Goal: Information Seeking & Learning: Find contact information

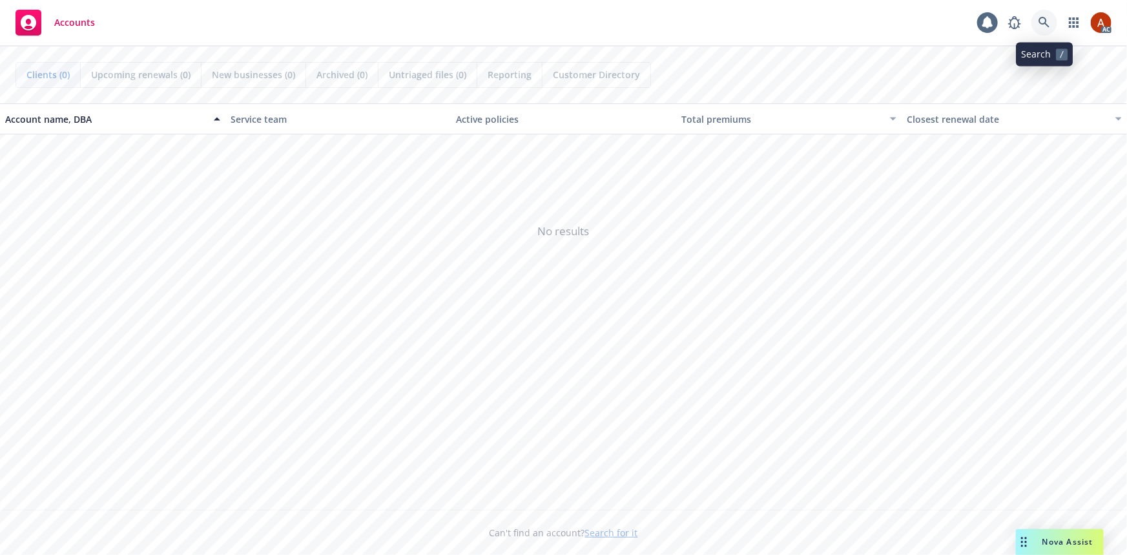
click at [1043, 23] on icon at bounding box center [1044, 22] width 11 height 11
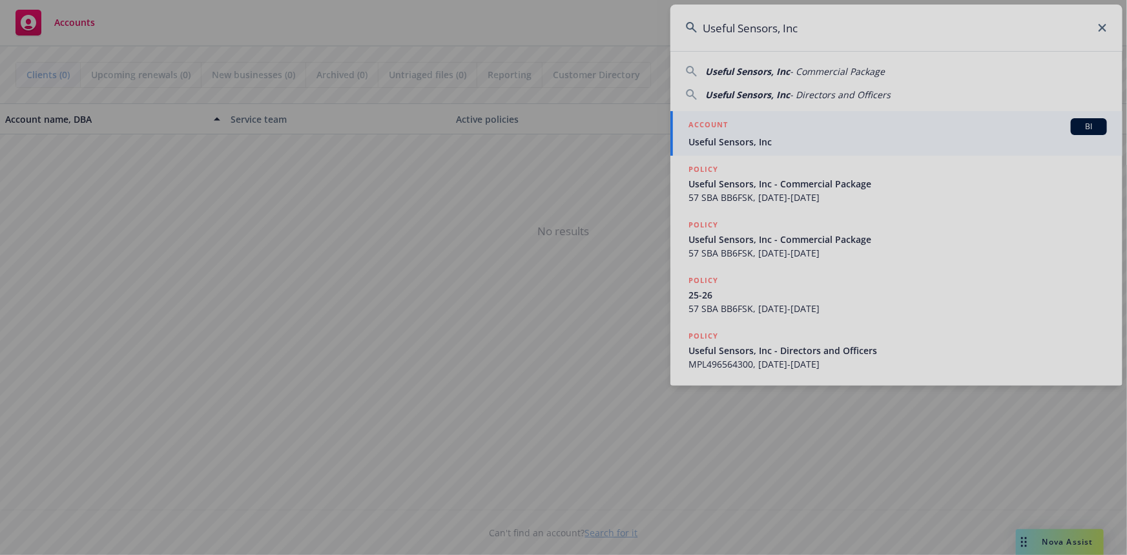
type input "Useful Sensors, Inc"
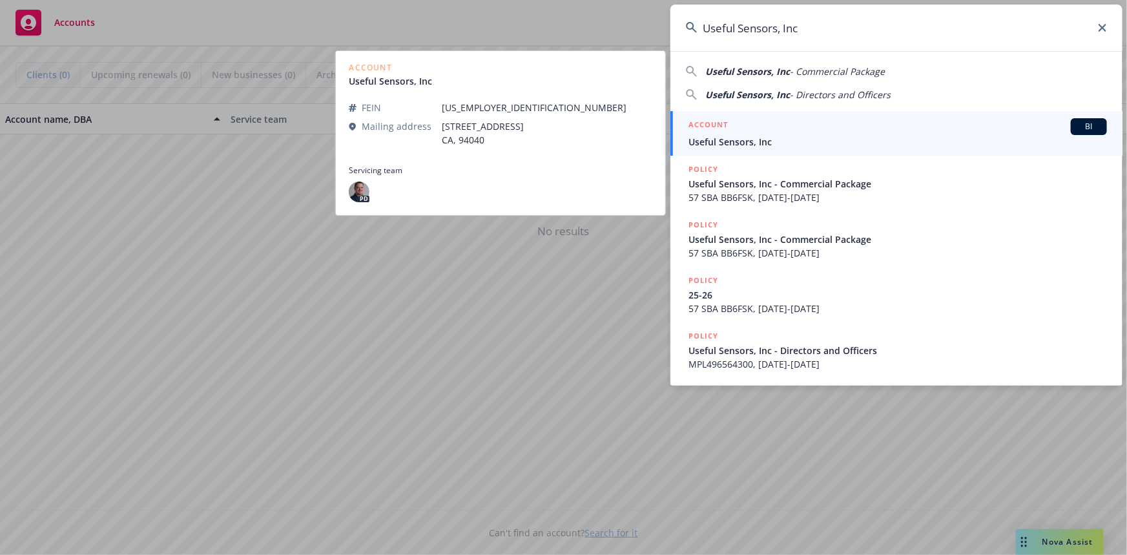
click at [695, 121] on h5 "ACCOUNT" at bounding box center [708, 126] width 39 height 16
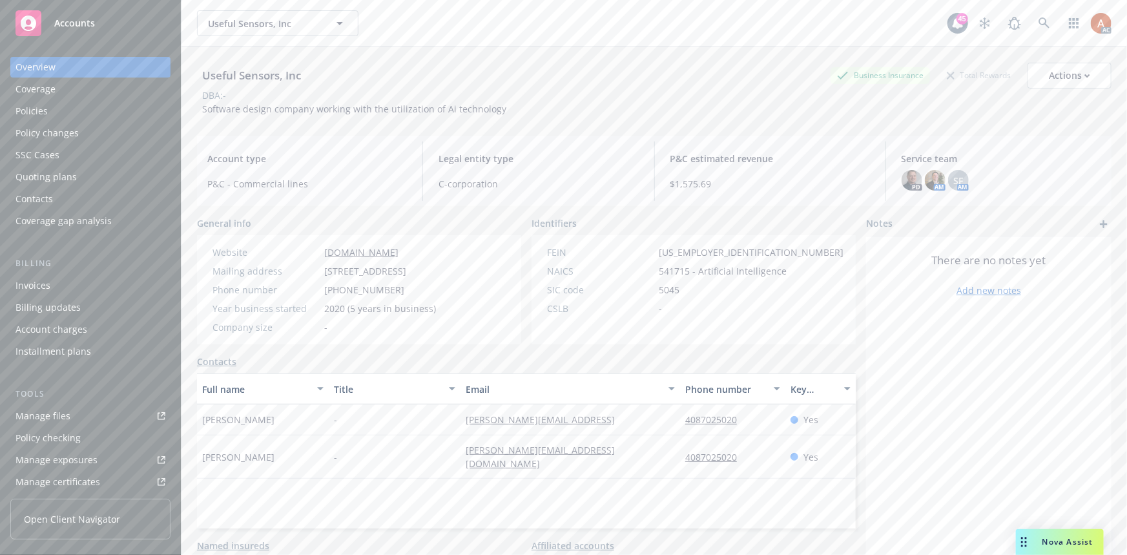
click at [32, 115] on div "Policies" at bounding box center [32, 111] width 32 height 21
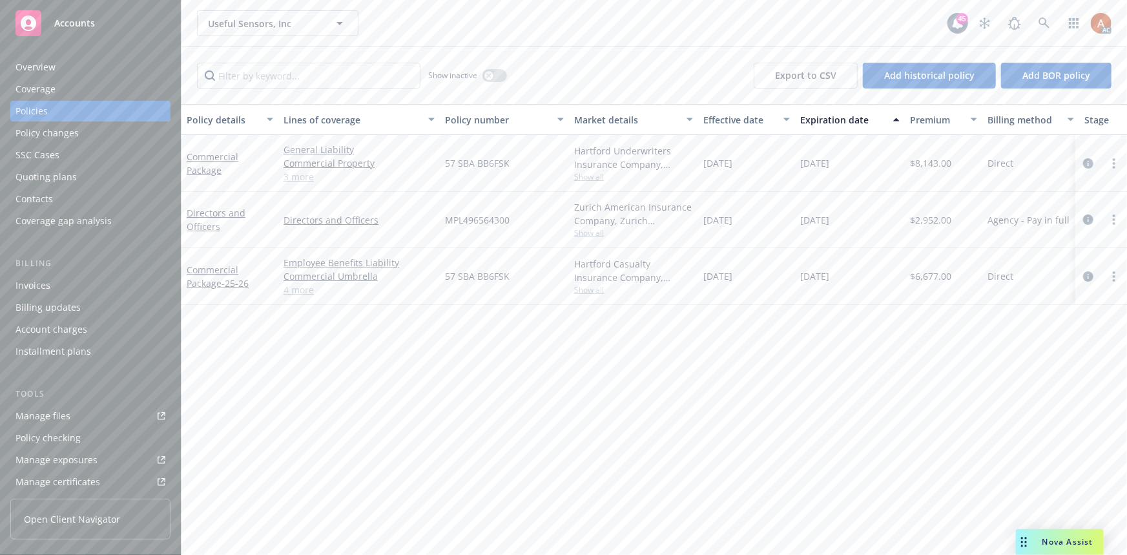
click at [297, 291] on link "4 more" at bounding box center [359, 290] width 151 height 14
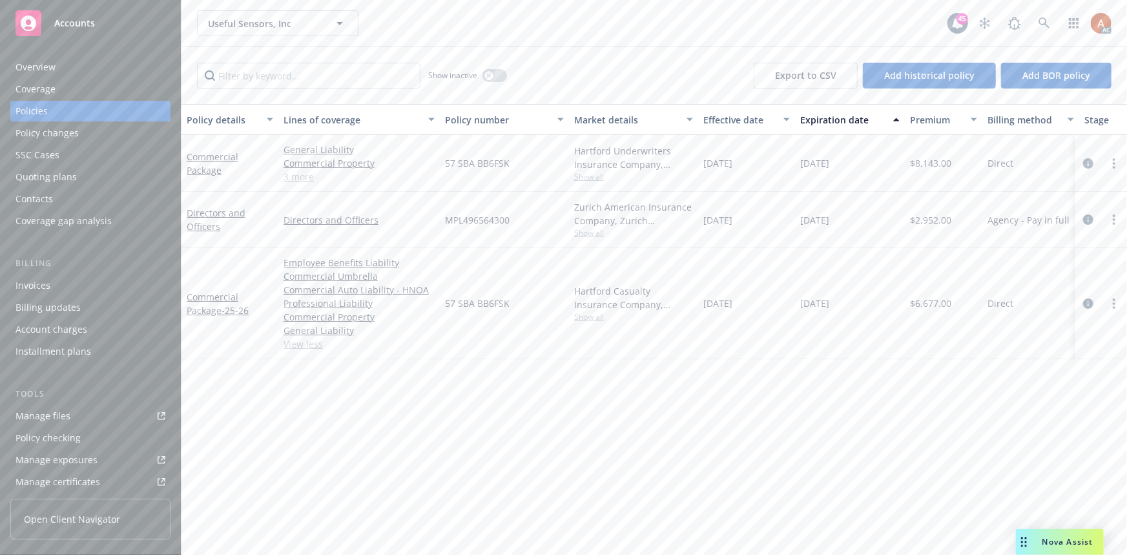
click at [298, 181] on link "3 more" at bounding box center [359, 177] width 151 height 14
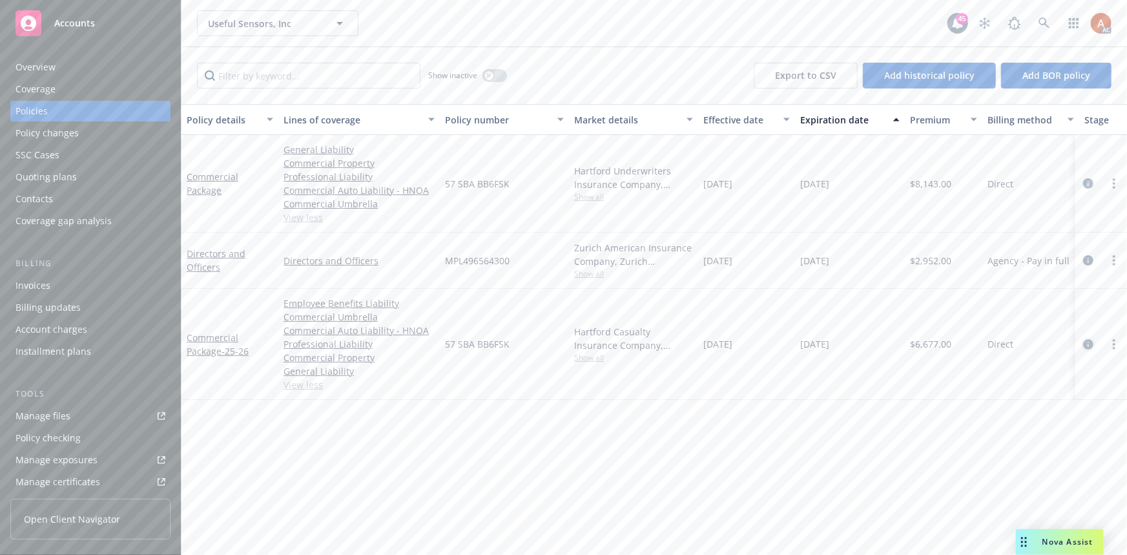
click at [1089, 343] on icon "circleInformation" at bounding box center [1088, 344] width 10 height 10
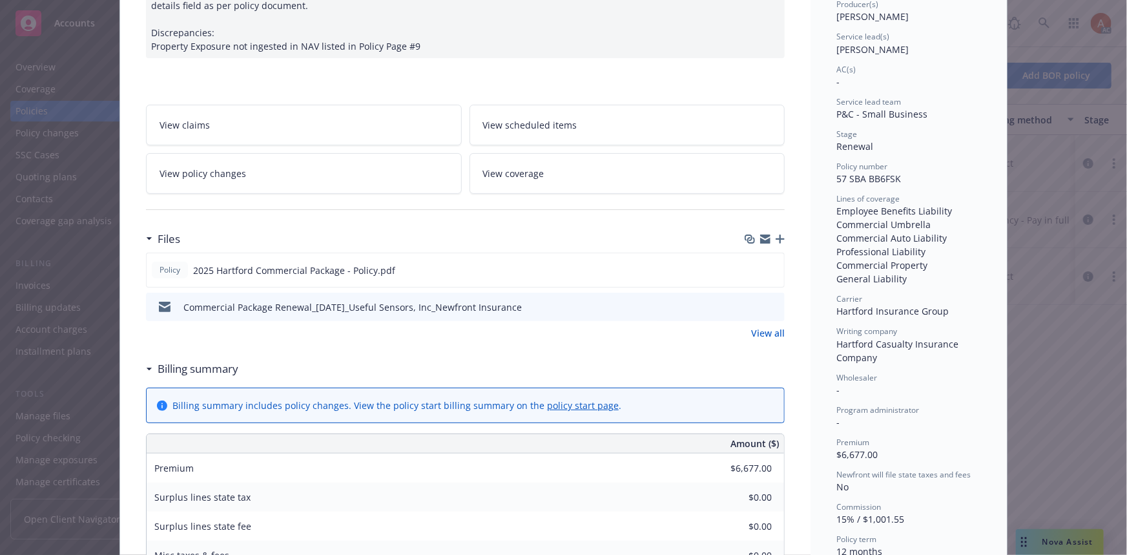
scroll to position [176, 0]
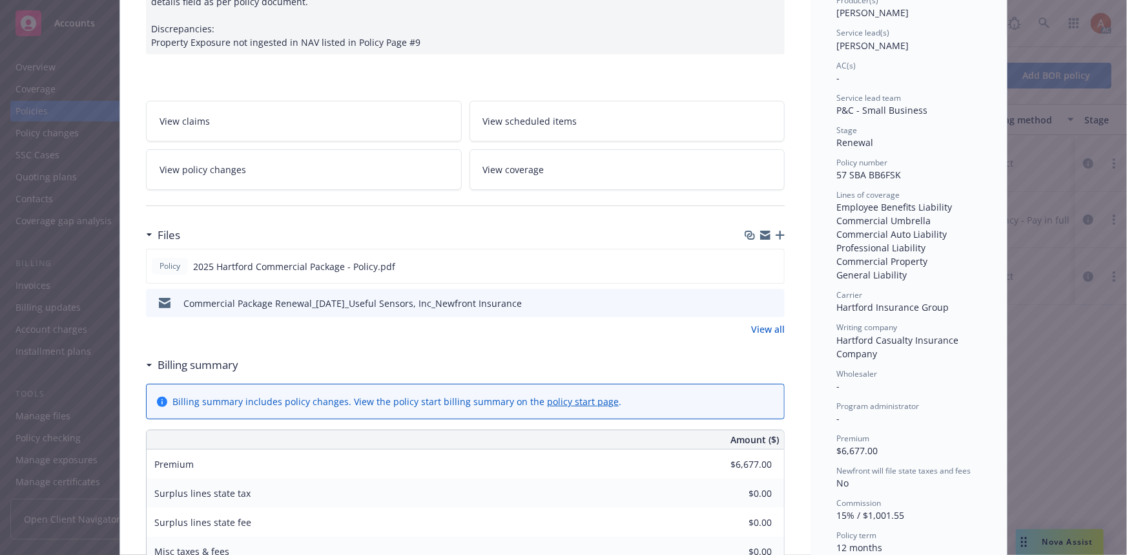
click at [760, 326] on link "View all" at bounding box center [768, 329] width 34 height 14
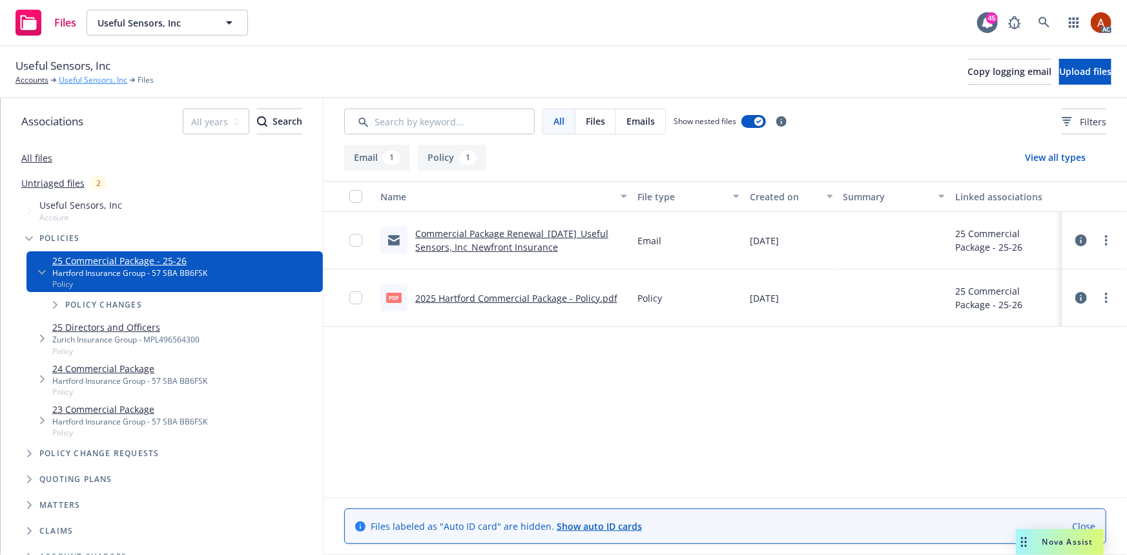
click at [97, 81] on link "Useful Sensors, Inc" at bounding box center [93, 80] width 68 height 12
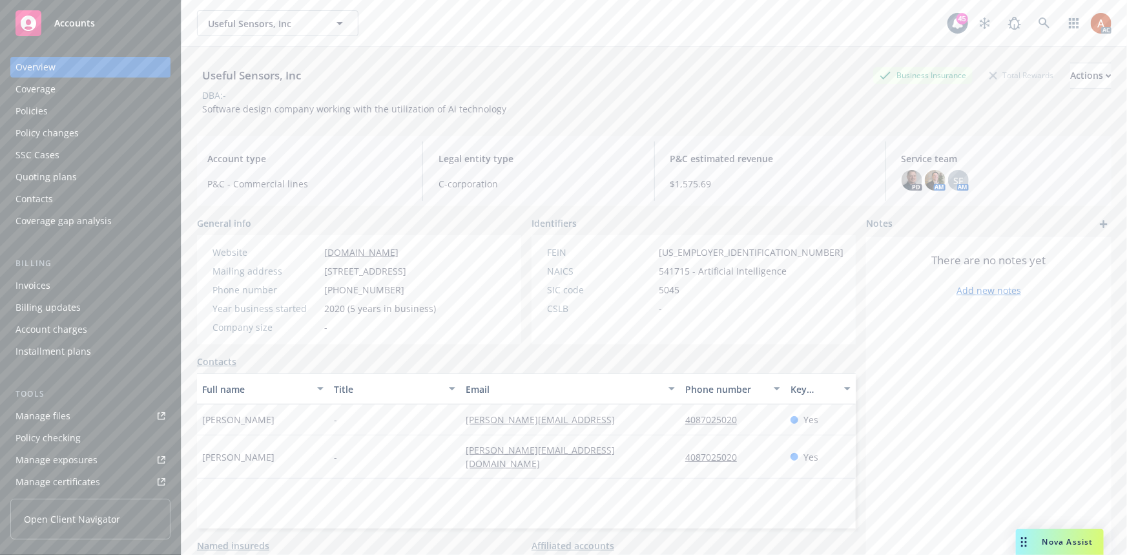
click at [31, 108] on div "Policies" at bounding box center [32, 111] width 32 height 21
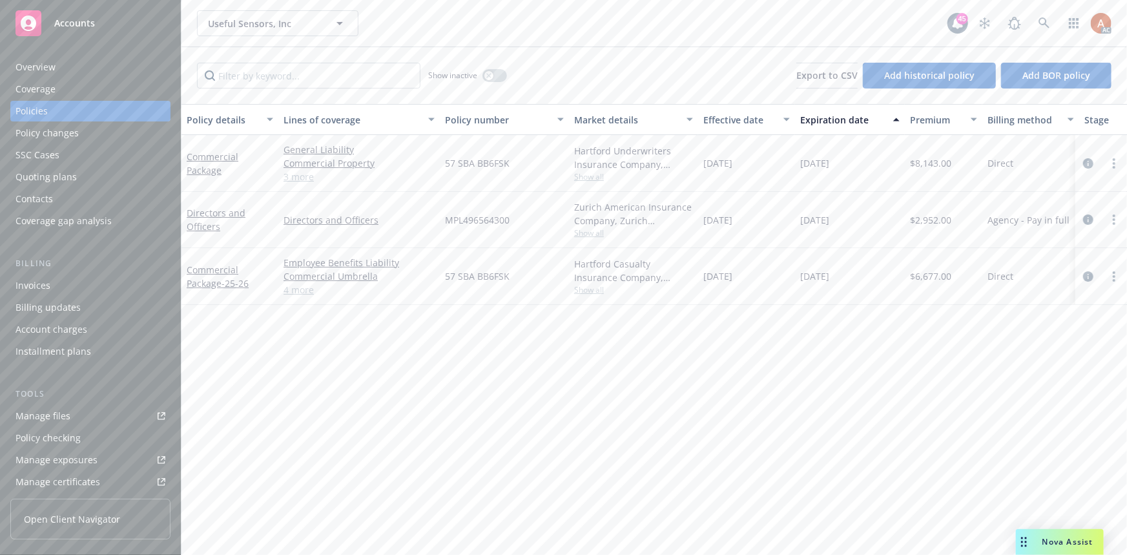
click at [592, 292] on span "Show all" at bounding box center [633, 289] width 119 height 11
click at [359, 349] on div "Policy details Lines of coverage Policy number Market details Effective date Ex…" at bounding box center [655, 329] width 946 height 451
click at [298, 289] on link "4 more" at bounding box center [359, 290] width 151 height 14
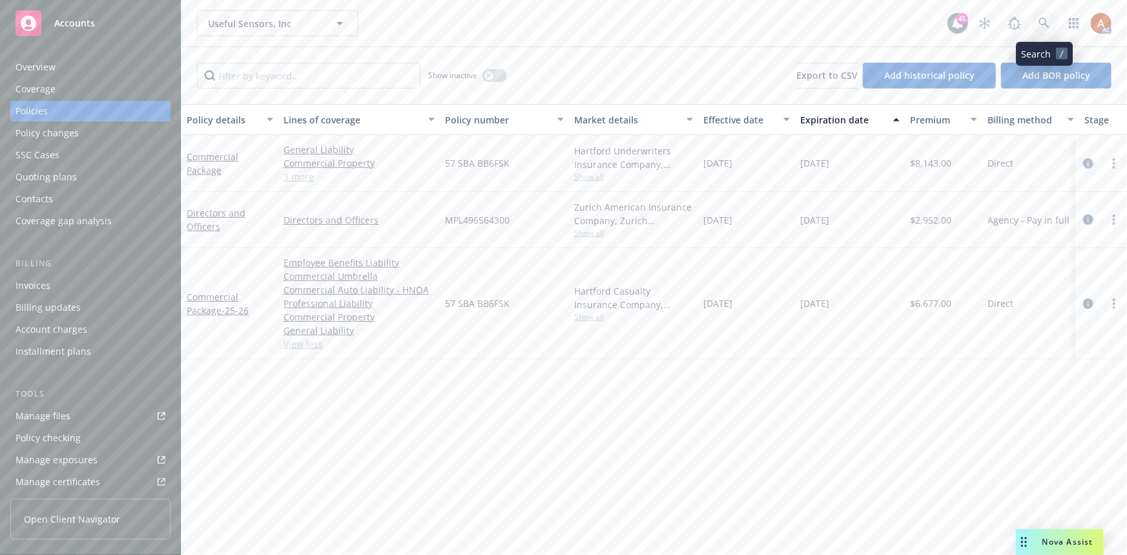
click at [1042, 19] on icon at bounding box center [1045, 23] width 12 height 12
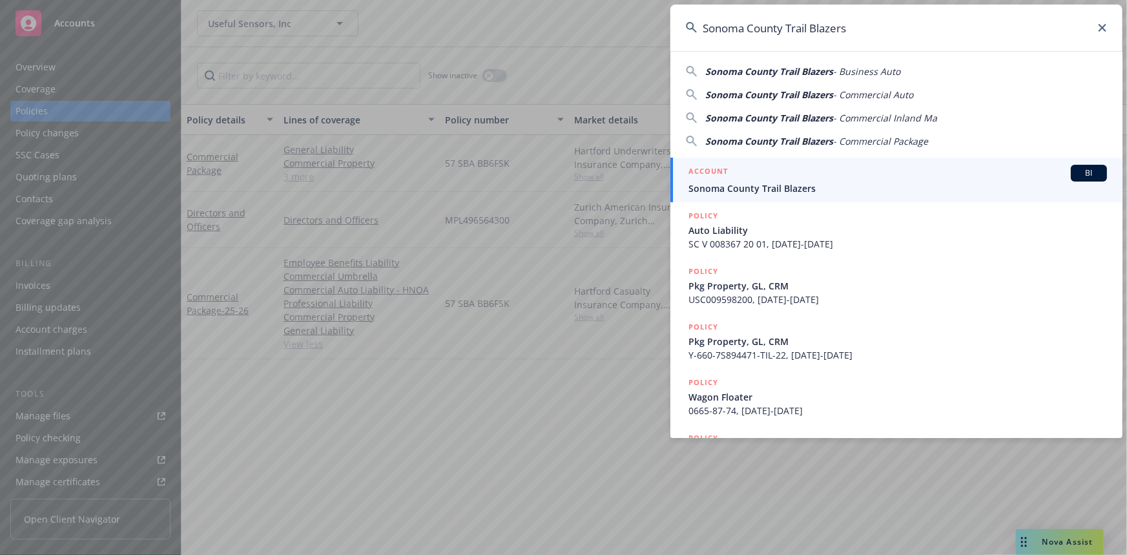
type input "Sonoma County Trail Blazers"
click at [709, 171] on h5 "ACCOUNT" at bounding box center [708, 173] width 39 height 16
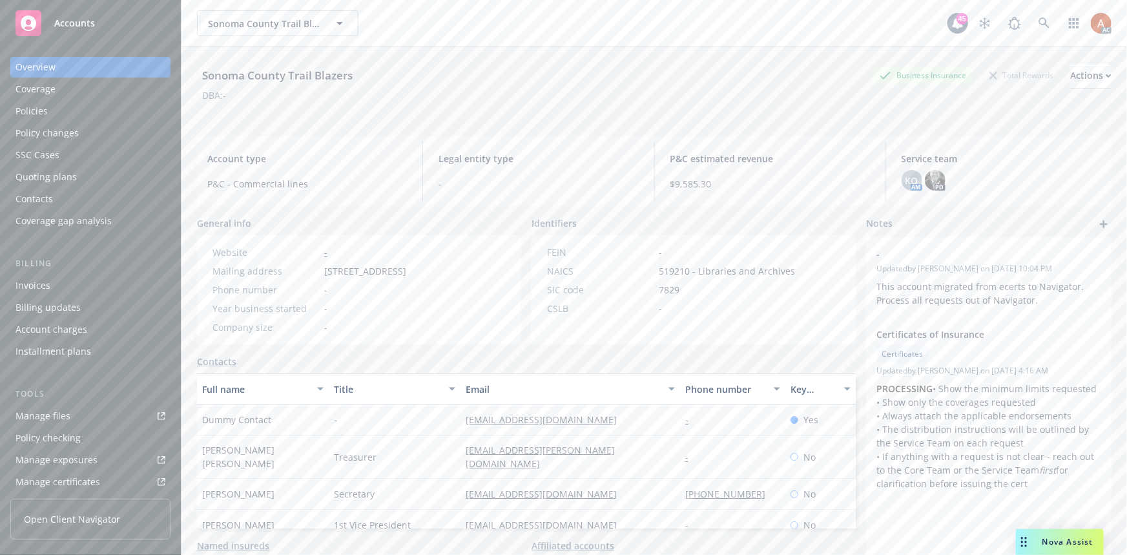
click at [30, 116] on div "Policies" at bounding box center [32, 111] width 32 height 21
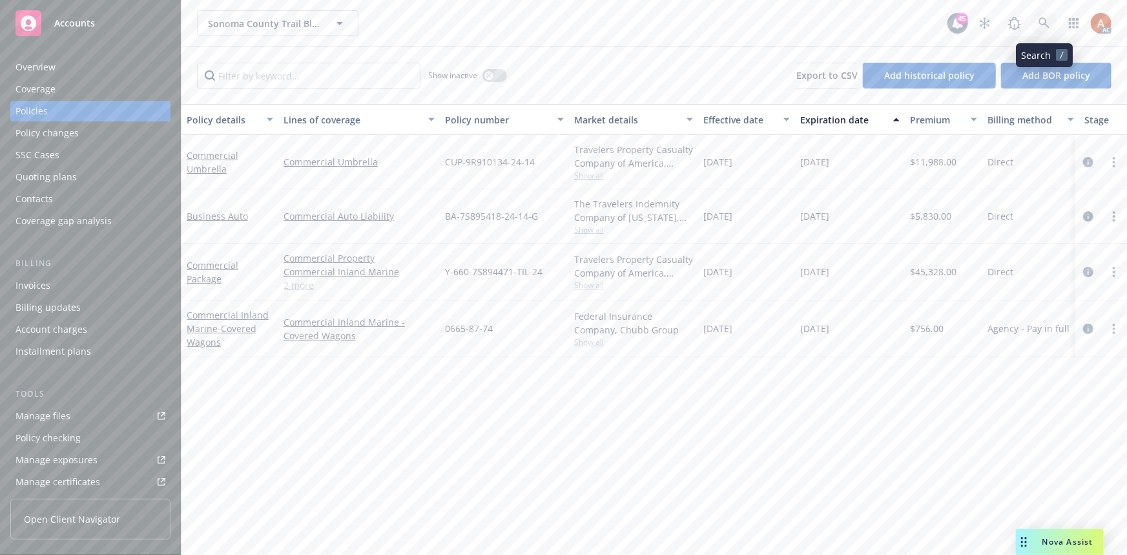
click at [1039, 21] on icon at bounding box center [1044, 22] width 11 height 11
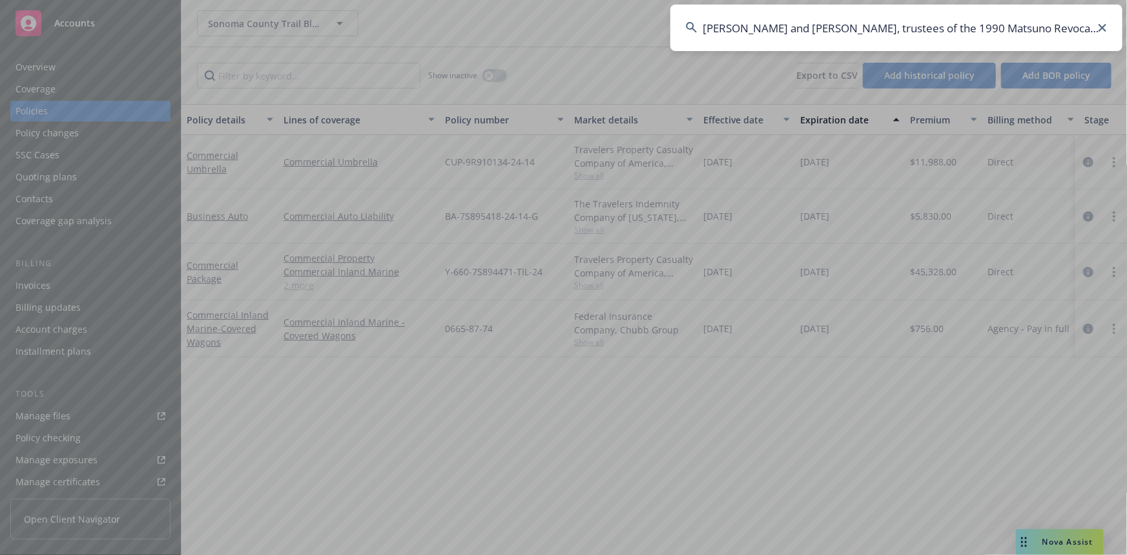
scroll to position [0, 162]
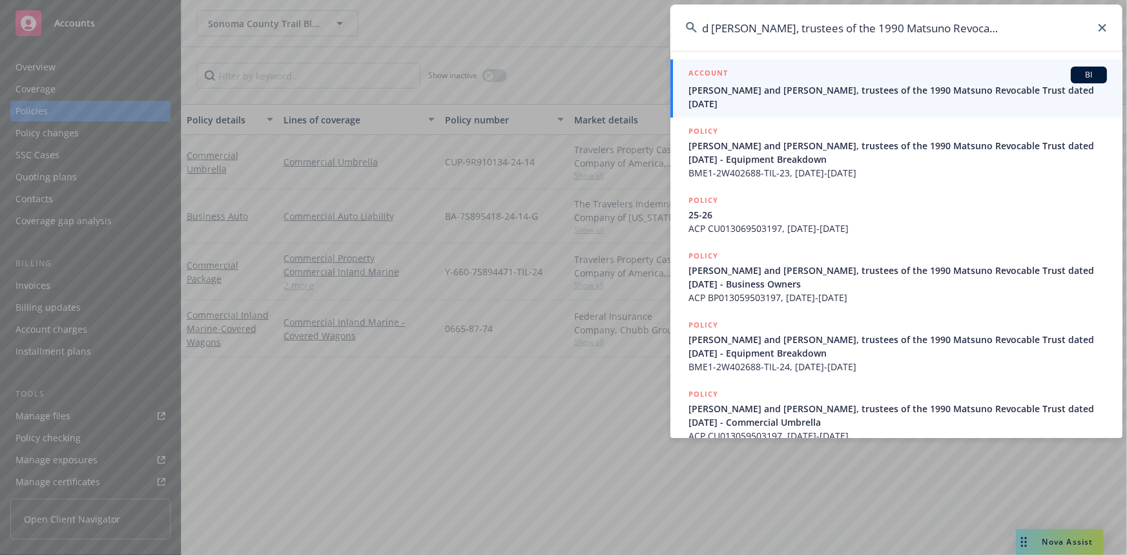
type input "Michael Y Matsuno and Tomi Matsuno, trustees of the 1990 Matsuno Revocable Trus…"
click at [711, 74] on h5 "ACCOUNT" at bounding box center [708, 75] width 39 height 16
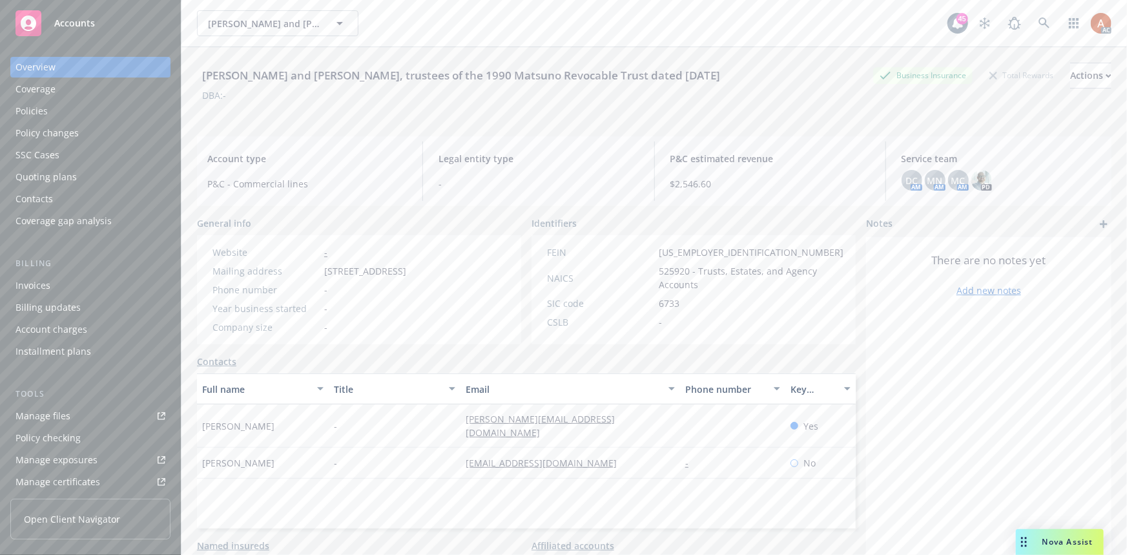
click at [26, 111] on div "Policies" at bounding box center [32, 111] width 32 height 21
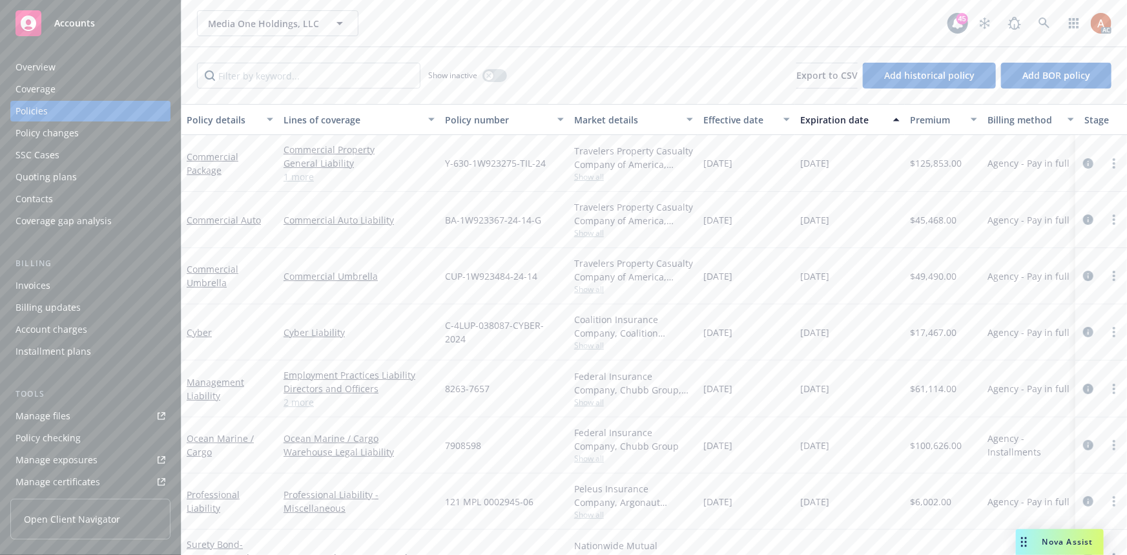
click at [306, 178] on link "1 more" at bounding box center [359, 177] width 151 height 14
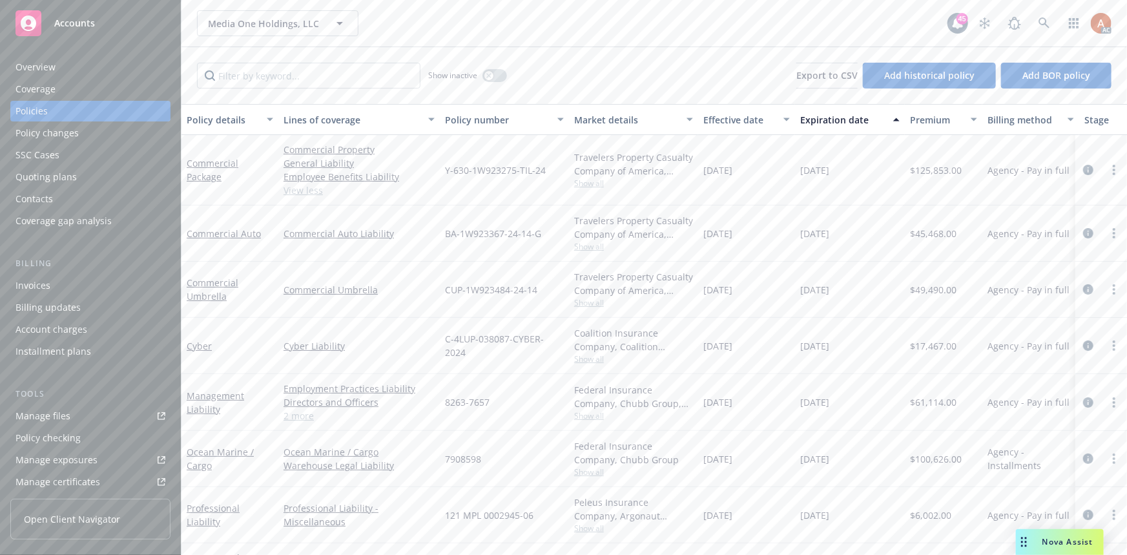
click at [311, 413] on link "2 more" at bounding box center [359, 416] width 151 height 14
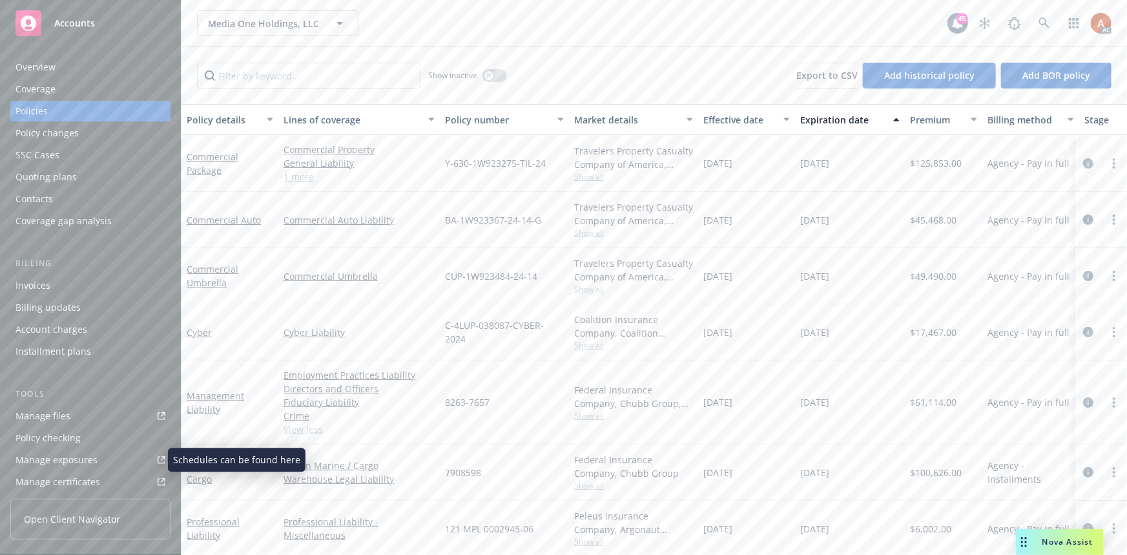
click at [79, 457] on div "Manage exposures" at bounding box center [57, 460] width 82 height 21
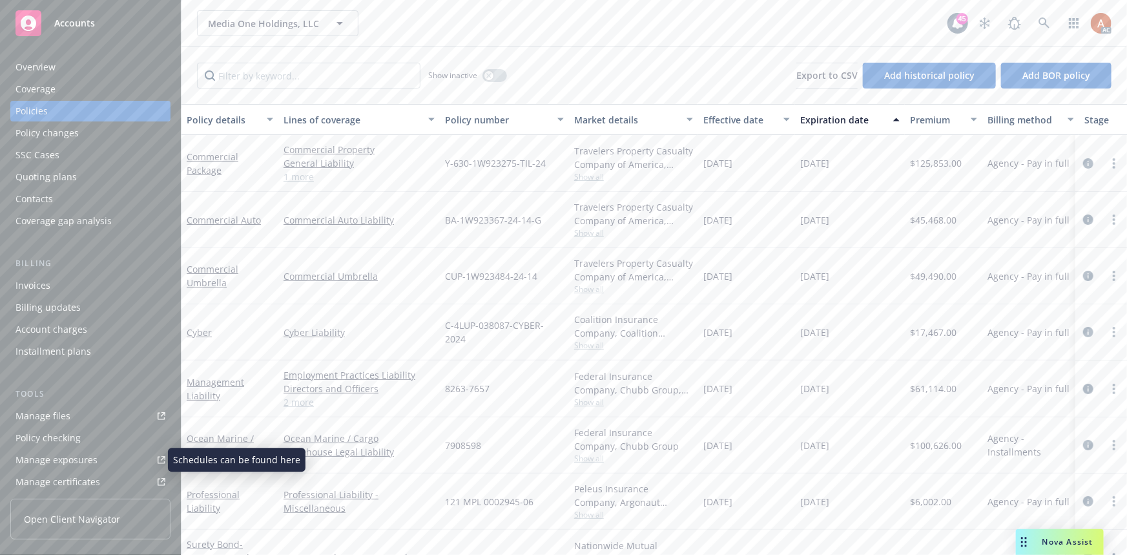
click at [305, 180] on link "1 more" at bounding box center [359, 177] width 151 height 14
click at [308, 180] on link "1 more" at bounding box center [359, 177] width 151 height 14
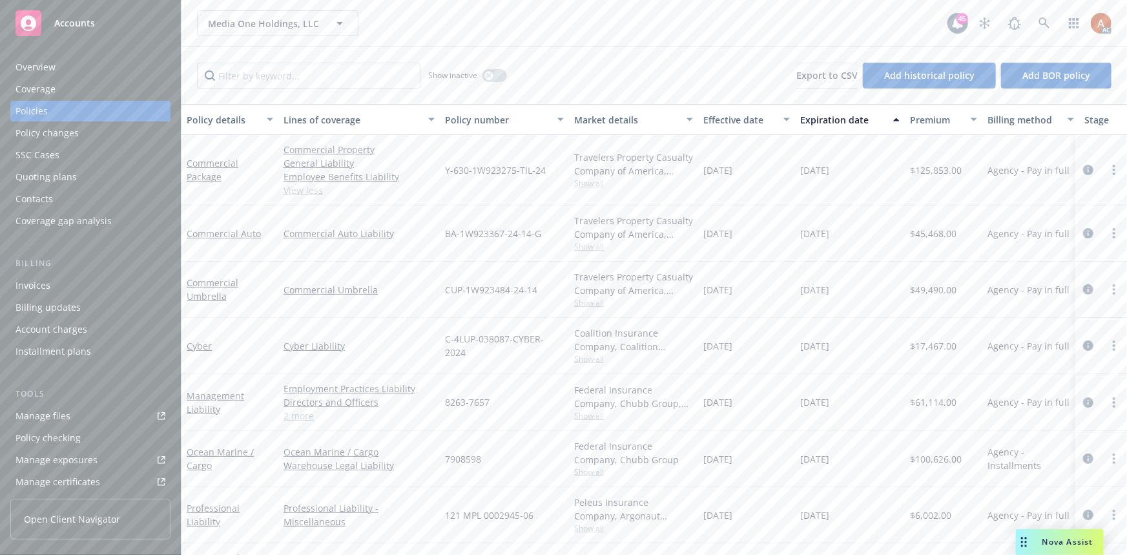
drag, startPoint x: 711, startPoint y: 170, endPoint x: 954, endPoint y: 168, distance: 243.6
click at [954, 168] on div "Commercial Package Commercial Property General Liability Employee Benefits Liab…" at bounding box center [805, 170] width 1247 height 70
click at [904, 194] on div "[DATE]" at bounding box center [850, 170] width 110 height 70
drag, startPoint x: 728, startPoint y: 174, endPoint x: 947, endPoint y: 168, distance: 219.1
click at [947, 168] on div "Commercial Package Commercial Property General Liability Employee Benefits Liab…" at bounding box center [805, 170] width 1247 height 70
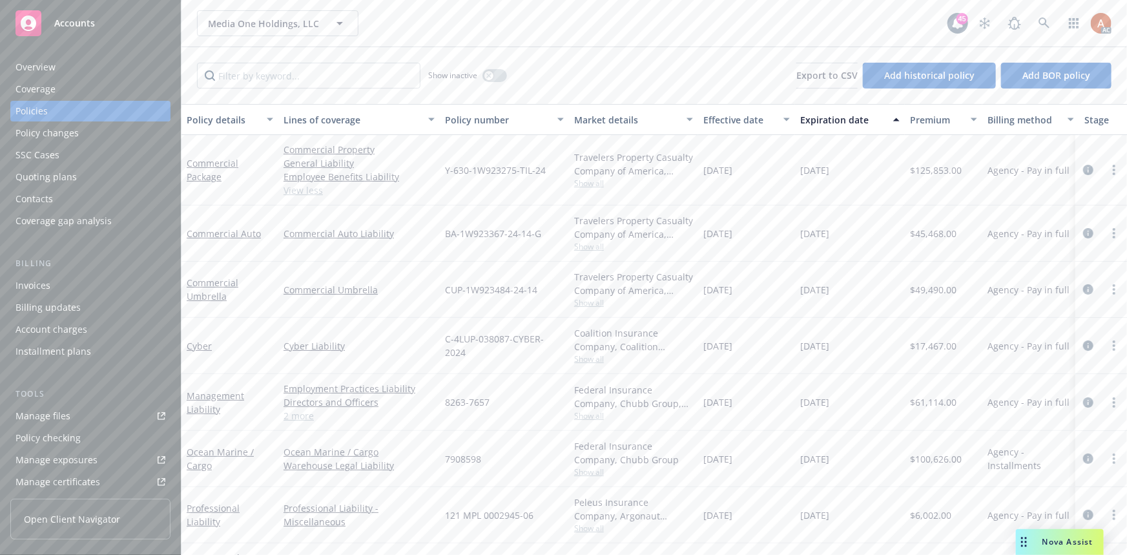
drag, startPoint x: 701, startPoint y: 234, endPoint x: 870, endPoint y: 226, distance: 168.8
click at [870, 226] on div "Commercial Auto Commercial Auto Liability BA-1W923367-24-14-G Travelers Propert…" at bounding box center [805, 233] width 1247 height 56
click at [783, 254] on div "[DATE]" at bounding box center [746, 233] width 97 height 56
drag, startPoint x: 439, startPoint y: 287, endPoint x: 939, endPoint y: 284, distance: 499.4
click at [939, 284] on div "Commercial Umbrella Commercial Umbrella CUP-1W923484-24-14 Travelers Property C…" at bounding box center [805, 290] width 1247 height 56
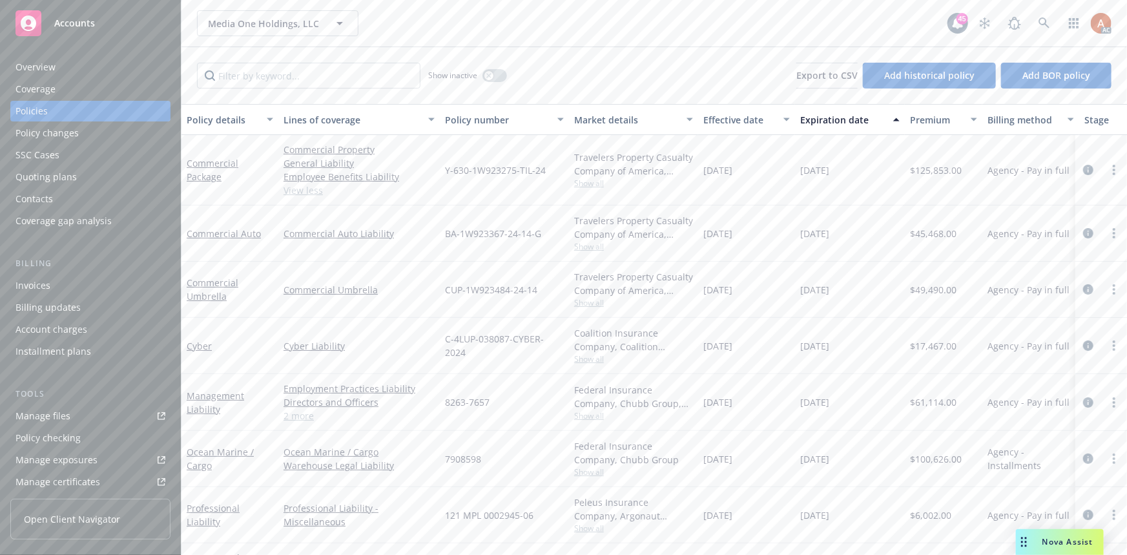
drag, startPoint x: 720, startPoint y: 171, endPoint x: 842, endPoint y: 174, distance: 122.1
click at [842, 174] on div "Commercial Package Commercial Property General Liability Employee Benefits Liab…" at bounding box center [805, 170] width 1247 height 70
drag, startPoint x: 722, startPoint y: 235, endPoint x: 835, endPoint y: 233, distance: 112.4
click at [835, 233] on div "Commercial Auto Commercial Auto Liability BA-1W923367-24-14-G Travelers Propert…" at bounding box center [805, 233] width 1247 height 56
drag, startPoint x: 718, startPoint y: 288, endPoint x: 857, endPoint y: 291, distance: 138.9
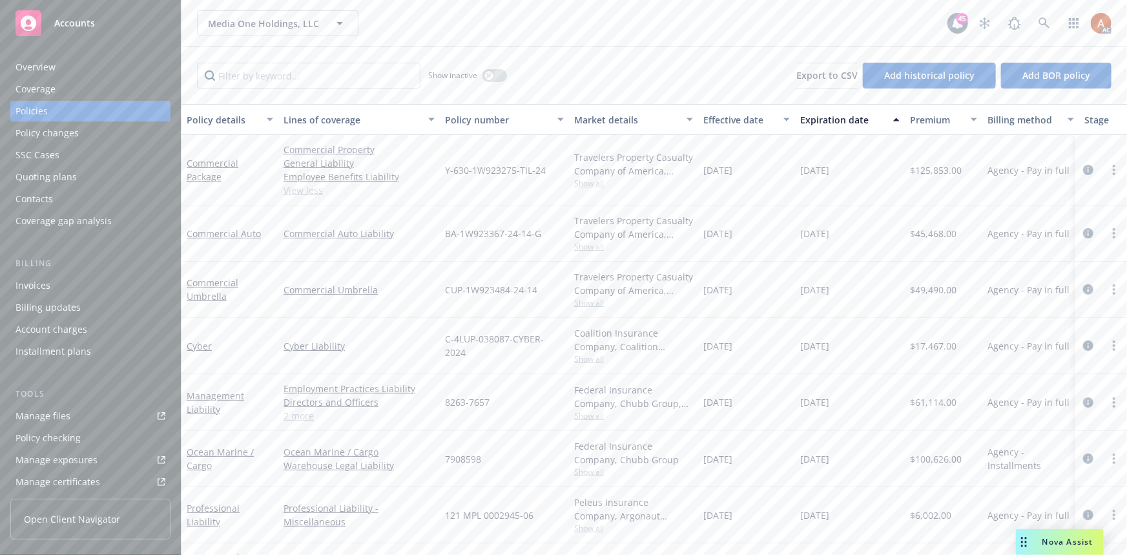
click at [857, 291] on div "Commercial Umbrella Commercial Umbrella CUP-1W923484-24-14 Travelers Property C…" at bounding box center [805, 290] width 1247 height 56
click at [297, 417] on link "2 more" at bounding box center [359, 416] width 151 height 14
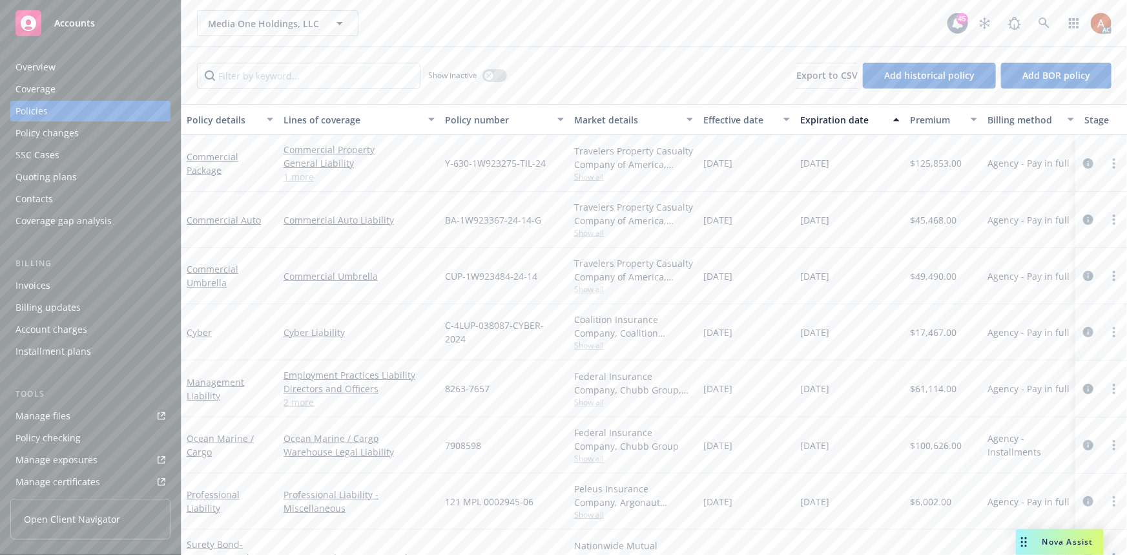
click at [307, 180] on link "1 more" at bounding box center [359, 177] width 151 height 14
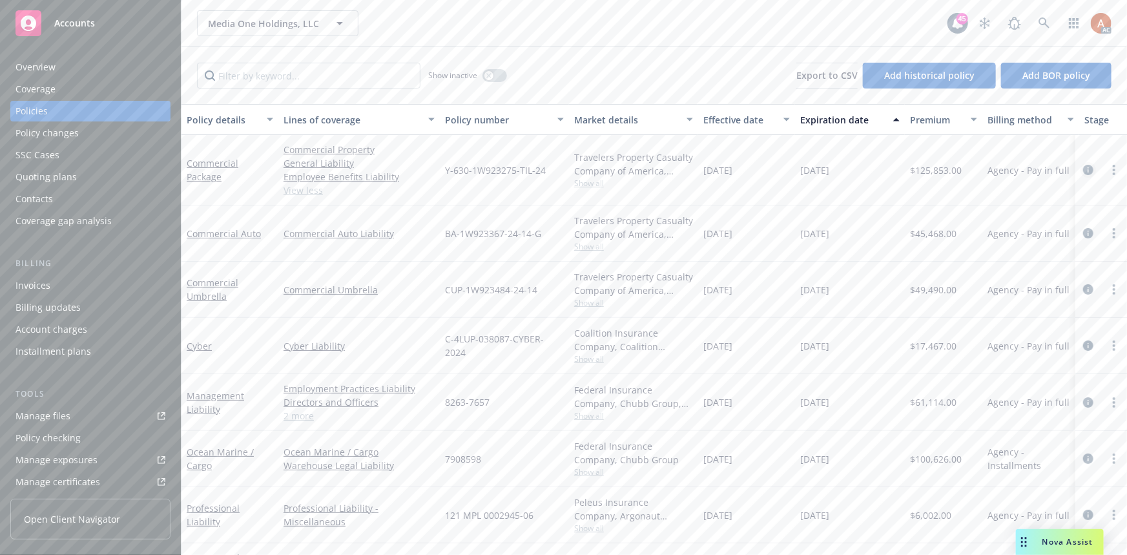
click at [1083, 168] on icon "circleInformation" at bounding box center [1088, 170] width 10 height 10
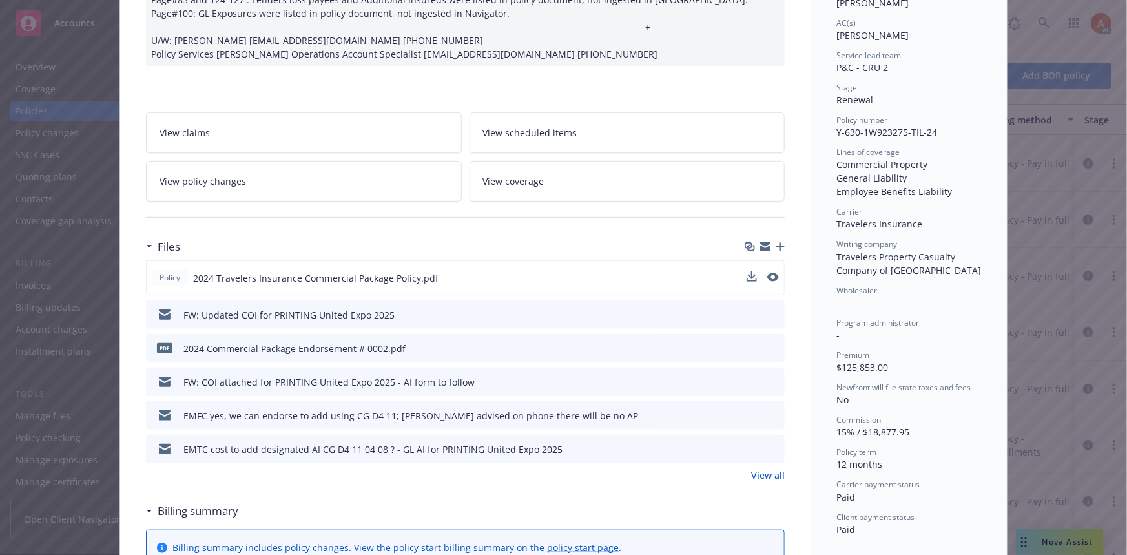
scroll to position [235, 0]
click at [765, 479] on link "View all" at bounding box center [768, 473] width 34 height 14
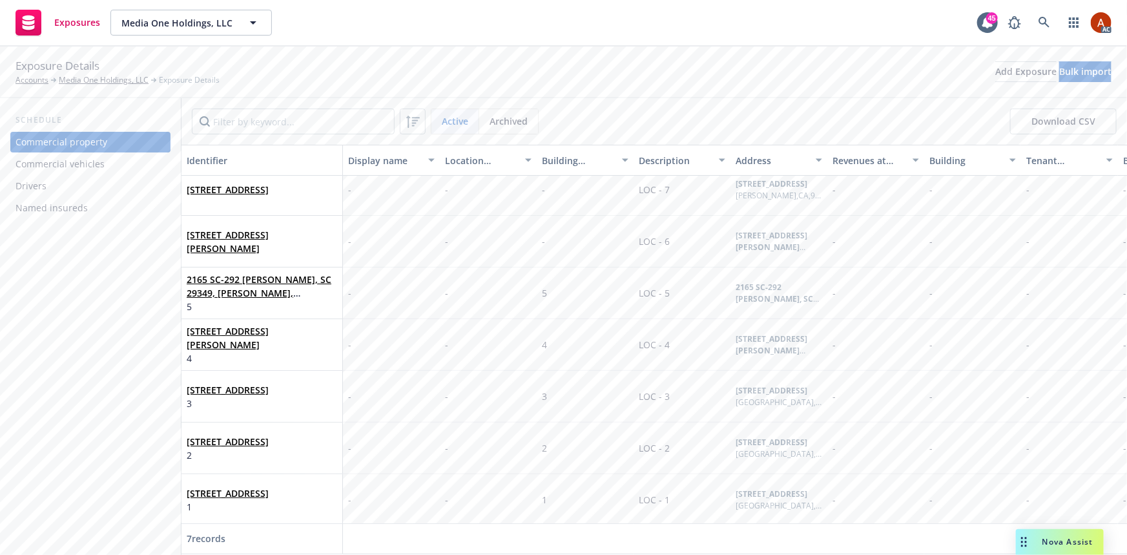
scroll to position [23, 0]
click at [107, 169] on div "Commercial vehicles" at bounding box center [91, 164] width 150 height 21
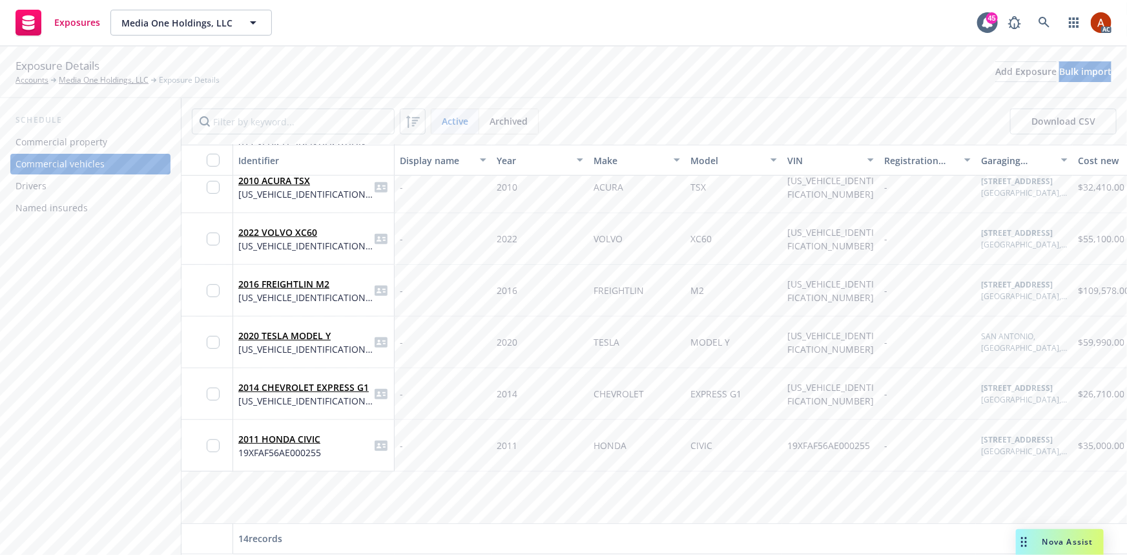
scroll to position [90, 0]
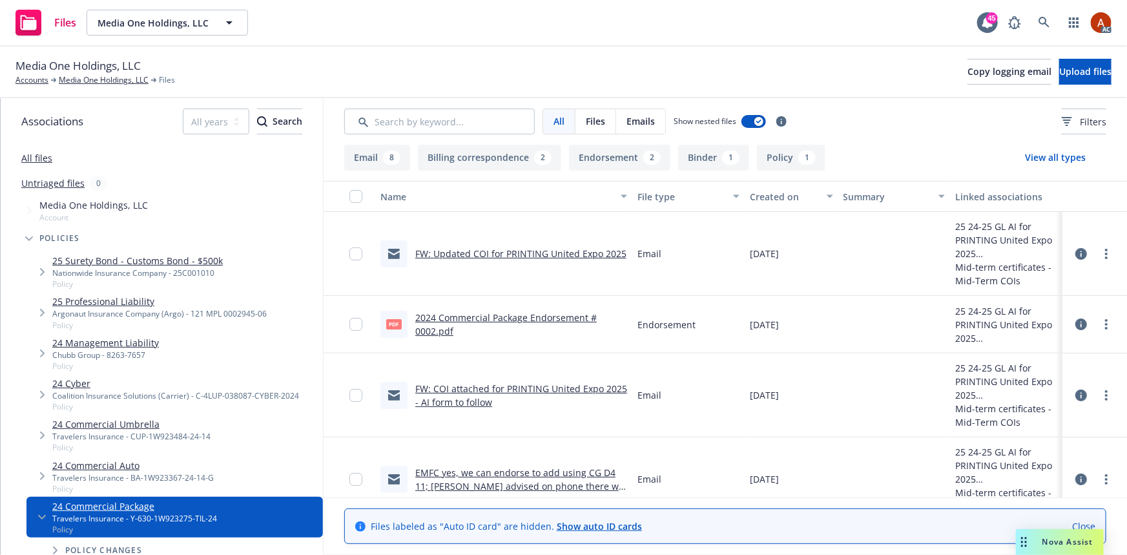
click at [620, 158] on button "Endorsement 2" at bounding box center [619, 158] width 101 height 26
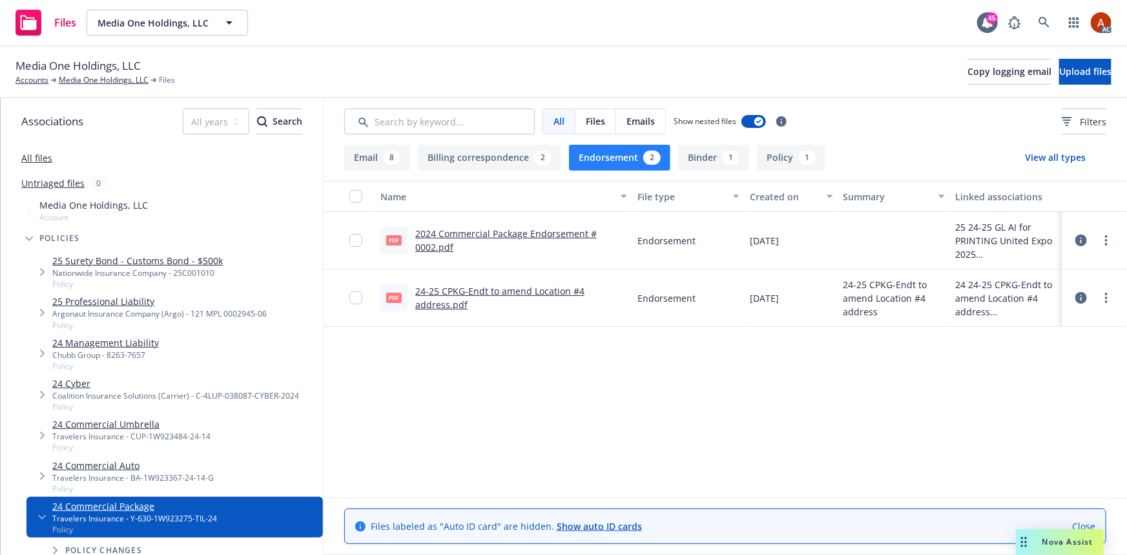
click at [472, 233] on link "2024 Commercial Package Endorsement # 0002.pdf" at bounding box center [506, 240] width 182 height 26
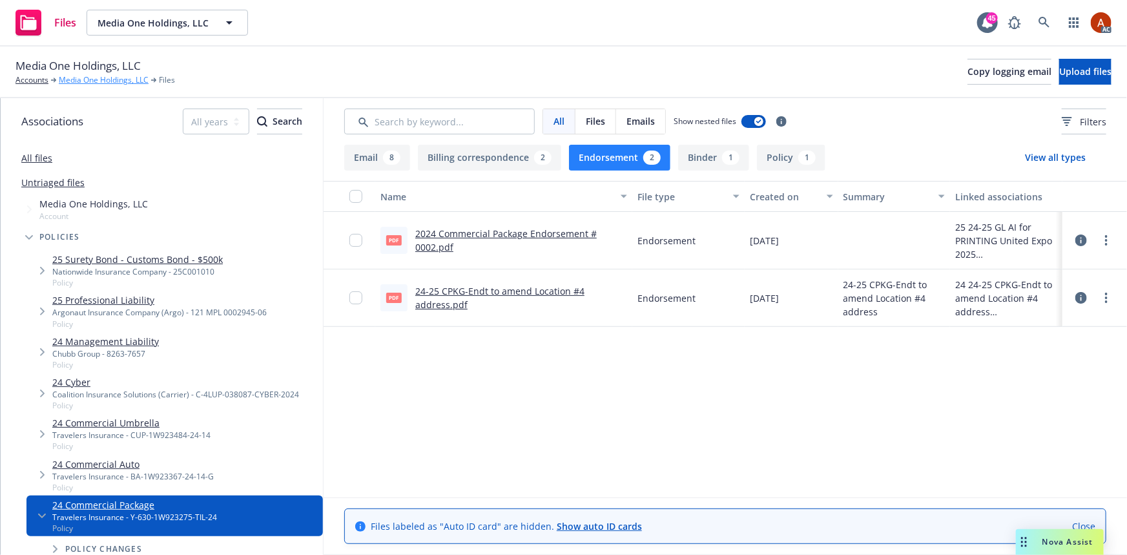
click at [98, 80] on link "Media One Holdings, LLC" at bounding box center [104, 80] width 90 height 12
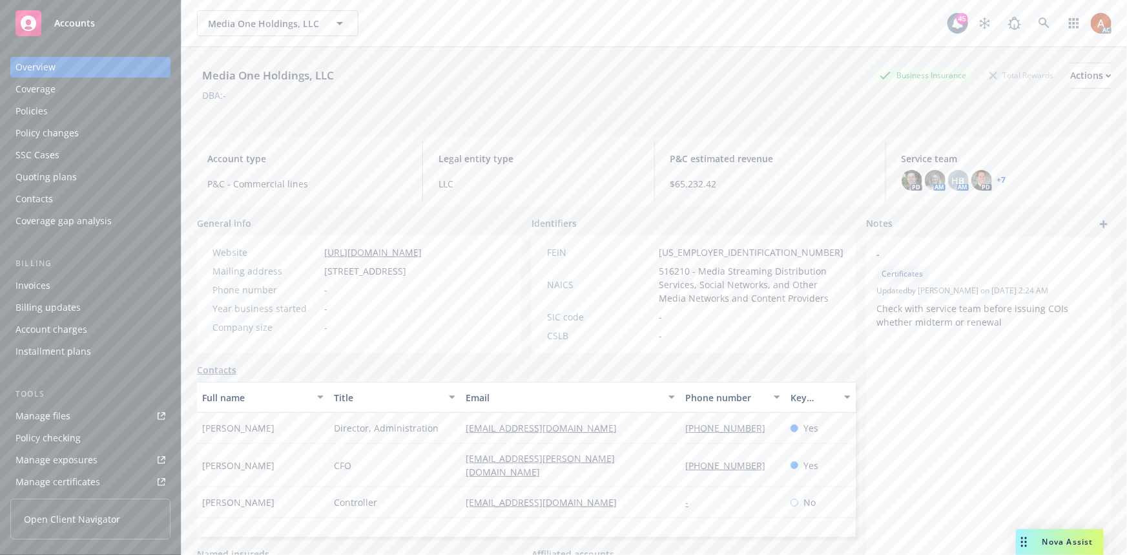
click at [33, 110] on div "Policies" at bounding box center [32, 111] width 32 height 21
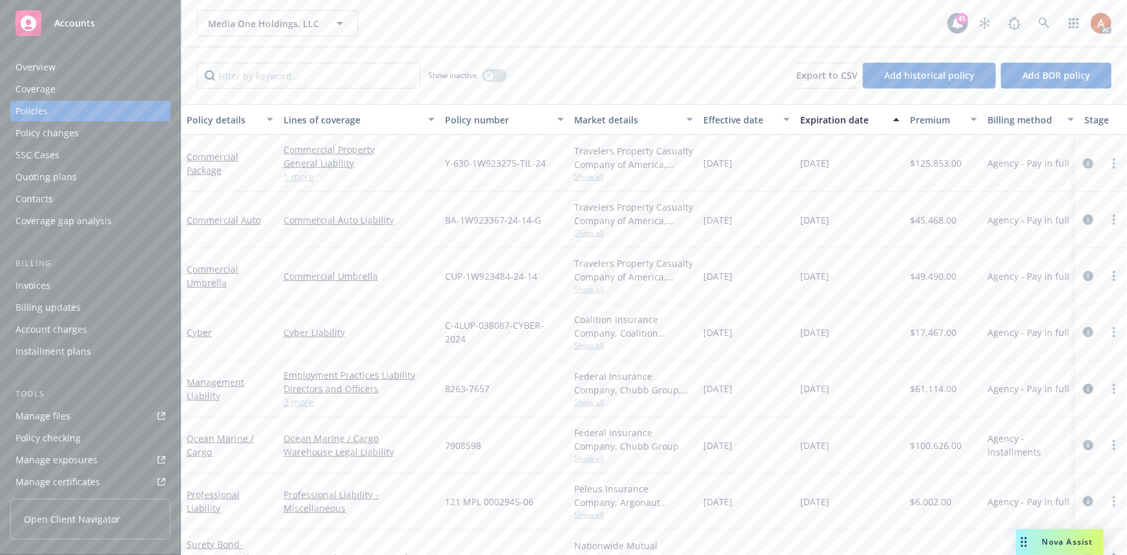
click at [295, 177] on link "1 more" at bounding box center [359, 177] width 151 height 14
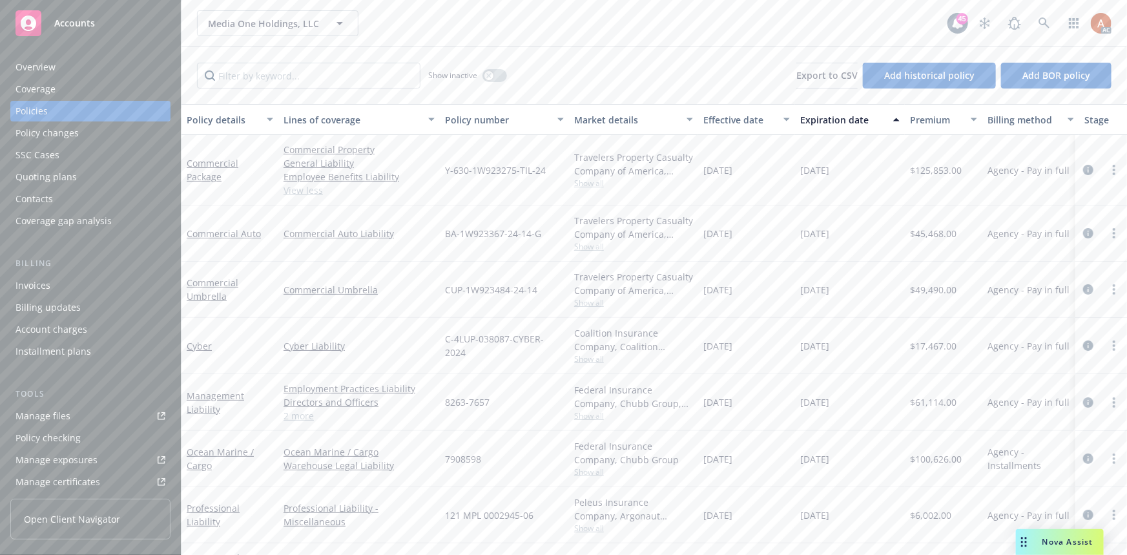
click at [18, 70] on div "Overview" at bounding box center [36, 67] width 40 height 21
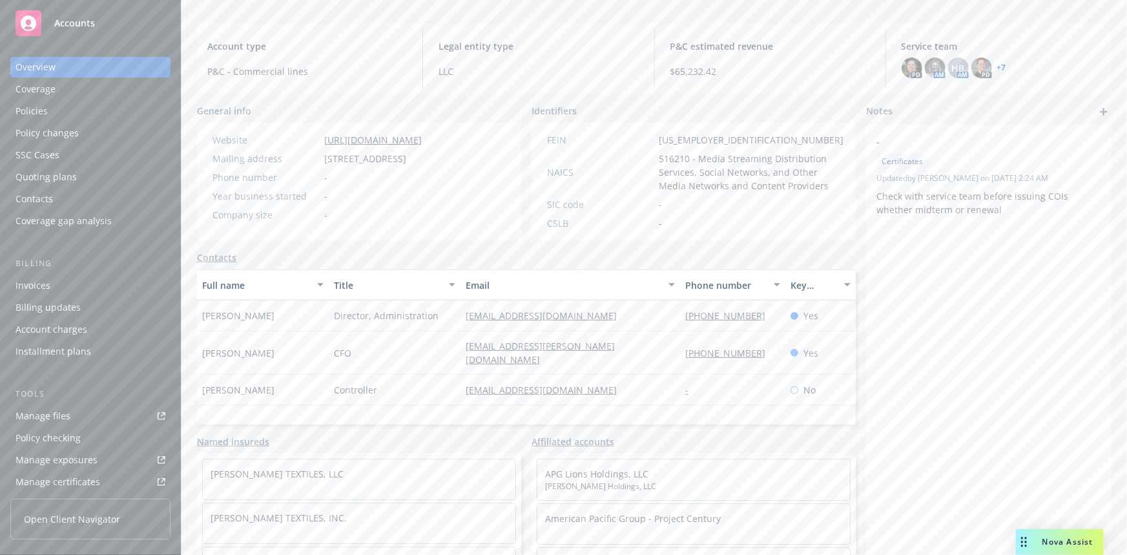
scroll to position [117, 0]
drag, startPoint x: 439, startPoint y: 352, endPoint x: 620, endPoint y: 350, distance: 180.9
click at [620, 350] on div "[PERSON_NAME] CFO [EMAIL_ADDRESS][PERSON_NAME][DOMAIN_NAME] [PHONE_NUMBER] Yes" at bounding box center [526, 348] width 659 height 43
click at [696, 370] on div "-" at bounding box center [732, 385] width 105 height 31
drag, startPoint x: 663, startPoint y: 348, endPoint x: 751, endPoint y: 347, distance: 87.2
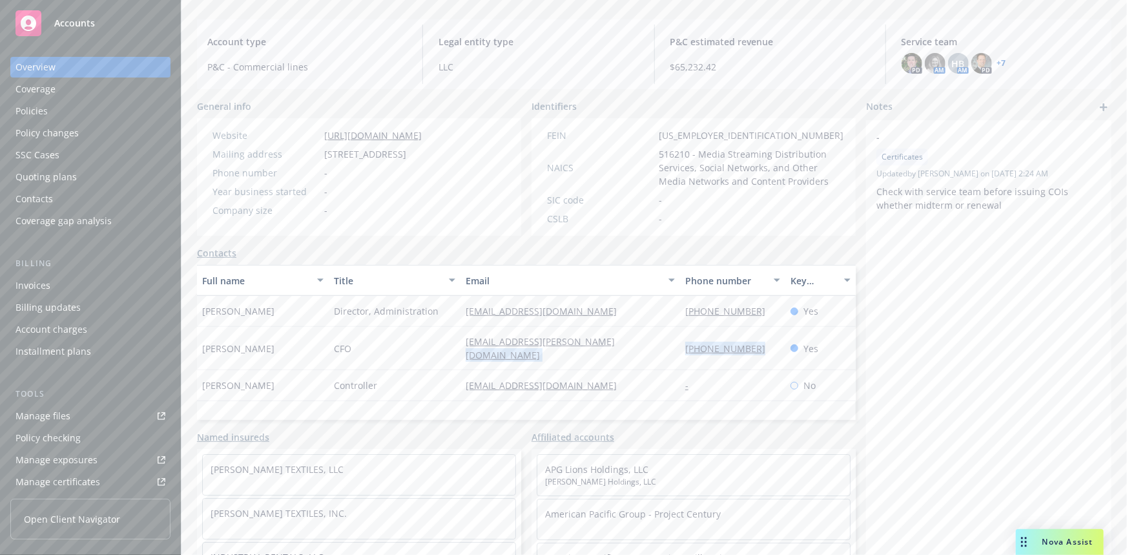
click at [751, 347] on div "[PERSON_NAME] CFO [EMAIL_ADDRESS][PERSON_NAME][DOMAIN_NAME] [PHONE_NUMBER] Yes" at bounding box center [526, 348] width 659 height 43
copy div "[PHONE_NUMBER]"
click at [306, 350] on div "[PERSON_NAME]" at bounding box center [263, 348] width 132 height 43
drag, startPoint x: 462, startPoint y: 318, endPoint x: 602, endPoint y: 316, distance: 140.2
click at [602, 316] on div "[PERSON_NAME] Director, Administration [EMAIL_ADDRESS][DOMAIN_NAME] [PHONE_NUMB…" at bounding box center [526, 311] width 659 height 31
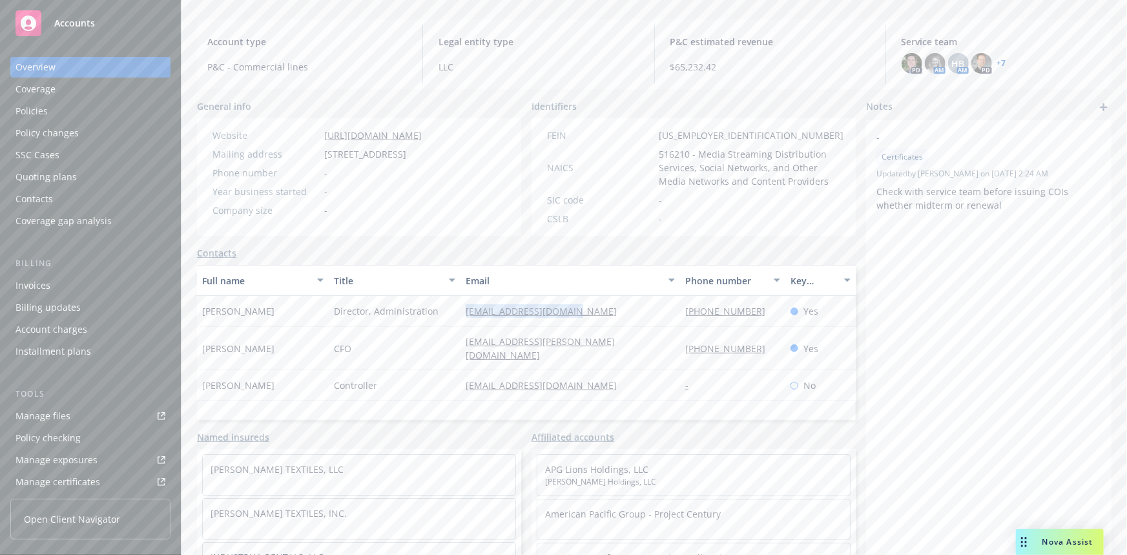
copy div "[EMAIL_ADDRESS][DOMAIN_NAME]"
drag, startPoint x: 651, startPoint y: 316, endPoint x: 662, endPoint y: 320, distance: 11.6
click at [651, 316] on div "[EMAIL_ADDRESS][DOMAIN_NAME]" at bounding box center [571, 311] width 220 height 31
drag, startPoint x: 668, startPoint y: 316, endPoint x: 753, endPoint y: 316, distance: 84.6
click at [753, 316] on div "[PERSON_NAME] Director, Administration [EMAIL_ADDRESS][DOMAIN_NAME] [PHONE_NUMB…" at bounding box center [526, 311] width 659 height 31
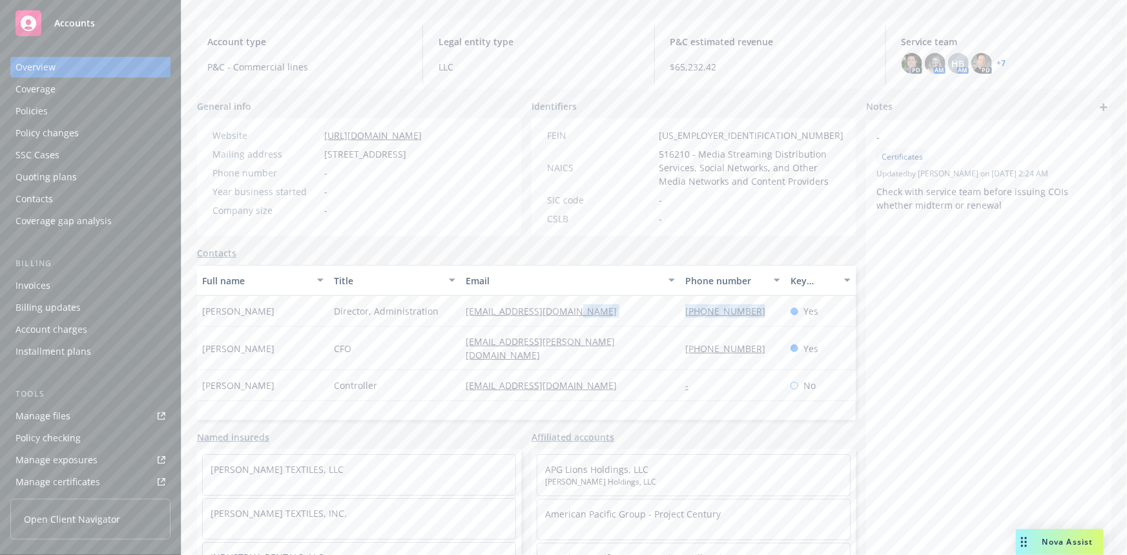
copy div "[PHONE_NUMBER]"
click at [660, 353] on div "[EMAIL_ADDRESS][PERSON_NAME][DOMAIN_NAME]" at bounding box center [571, 348] width 220 height 43
drag, startPoint x: 673, startPoint y: 350, endPoint x: 753, endPoint y: 347, distance: 79.5
click at [753, 347] on div "[PHONE_NUMBER]" at bounding box center [732, 348] width 105 height 43
click at [437, 375] on div "Controller" at bounding box center [395, 385] width 132 height 31
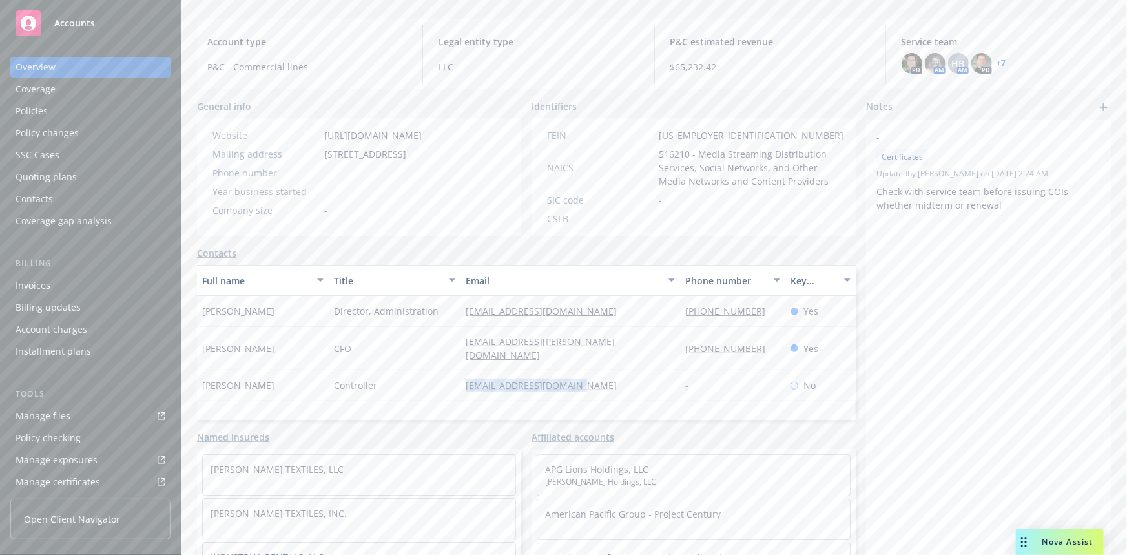
drag, startPoint x: 452, startPoint y: 378, endPoint x: 633, endPoint y: 388, distance: 181.8
click at [633, 388] on div "Rafael Garcia Controller rafaelg@mediaoneusa.com - No" at bounding box center [526, 385] width 659 height 31
copy div "[EMAIL_ADDRESS][DOMAIN_NAME]"
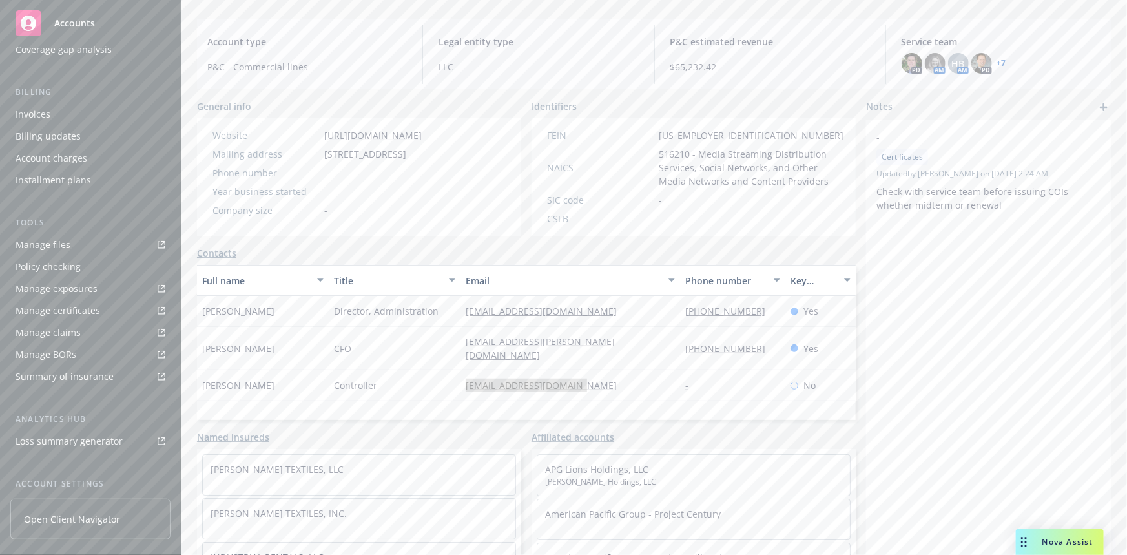
scroll to position [286, 0]
click at [37, 394] on div "Service team" at bounding box center [44, 391] width 56 height 21
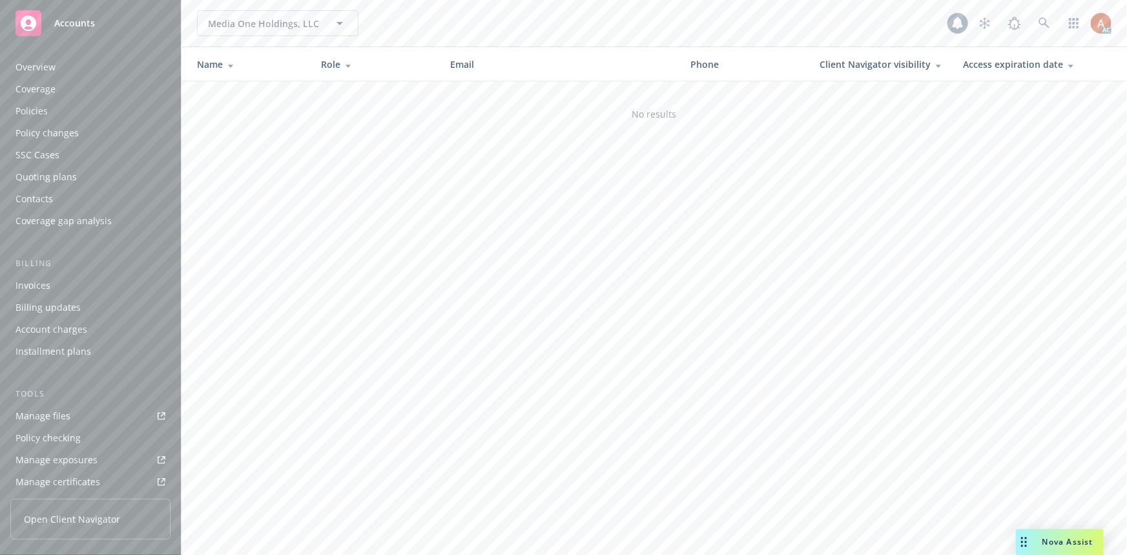
scroll to position [286, 0]
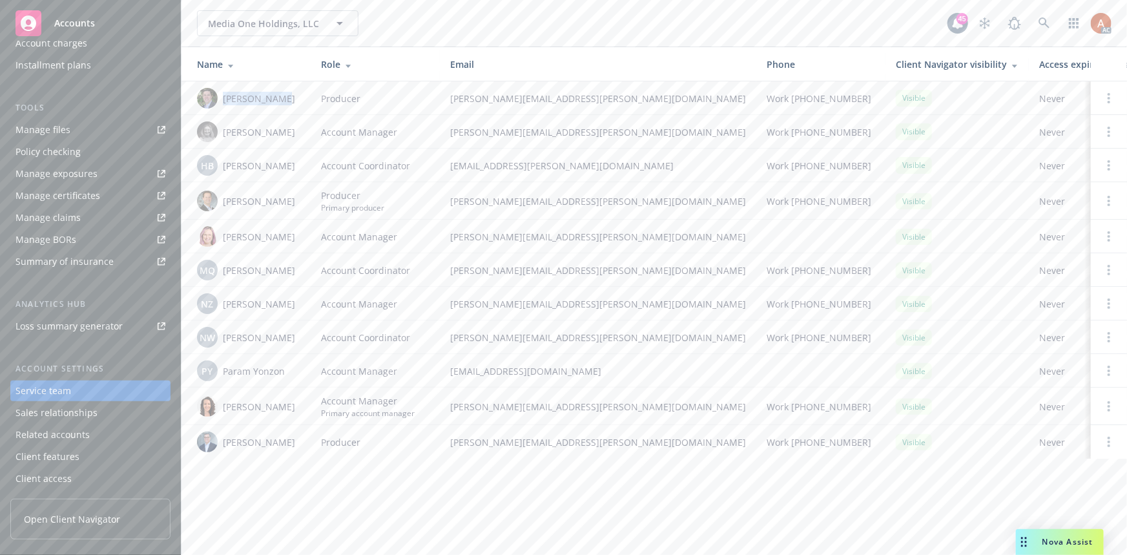
drag, startPoint x: 223, startPoint y: 95, endPoint x: 283, endPoint y: 97, distance: 60.1
click at [283, 97] on div "[PERSON_NAME]" at bounding box center [248, 98] width 103 height 21
drag, startPoint x: 224, startPoint y: 131, endPoint x: 282, endPoint y: 132, distance: 57.5
click at [282, 132] on div "[PERSON_NAME]" at bounding box center [248, 131] width 103 height 21
drag, startPoint x: 224, startPoint y: 166, endPoint x: 280, endPoint y: 167, distance: 56.2
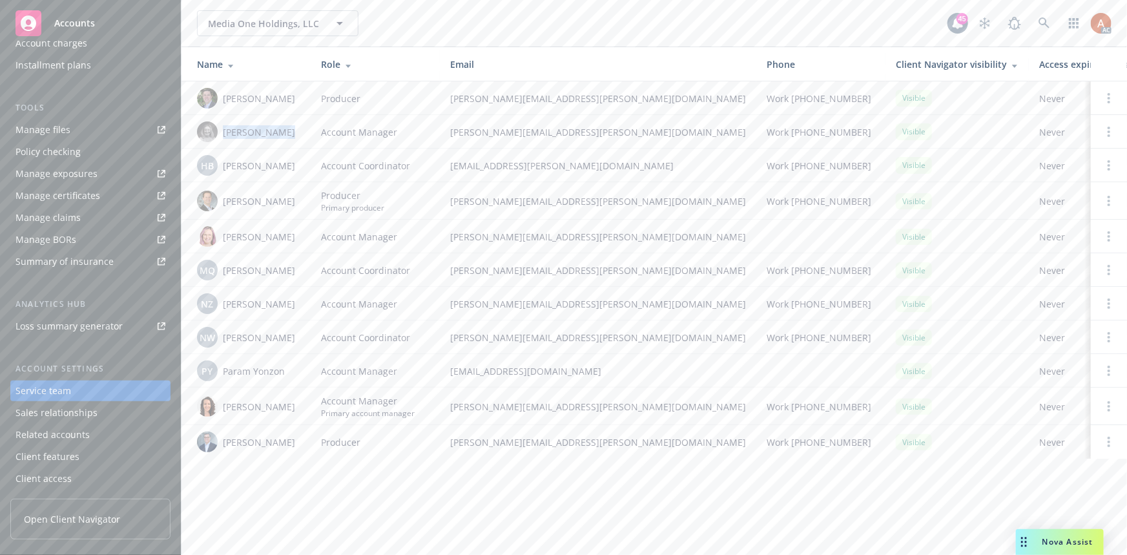
click at [280, 167] on span "[PERSON_NAME]" at bounding box center [259, 166] width 72 height 14
drag, startPoint x: 222, startPoint y: 200, endPoint x: 281, endPoint y: 202, distance: 58.8
click at [281, 202] on div "Mason Moss" at bounding box center [248, 201] width 103 height 21
copy span "Mason Moss"
drag, startPoint x: 224, startPoint y: 235, endPoint x: 291, endPoint y: 235, distance: 67.2
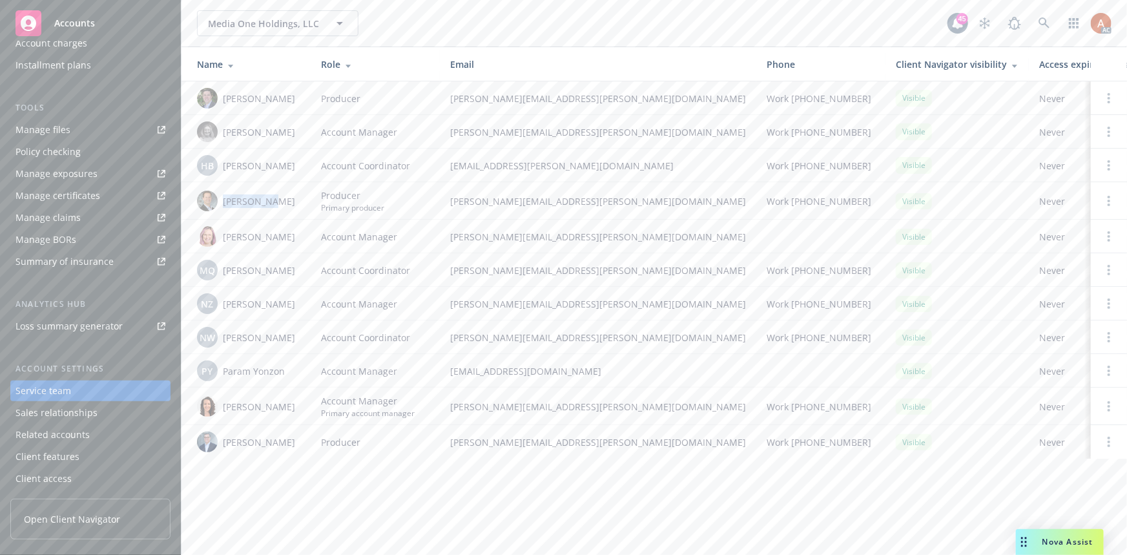
click at [291, 235] on div "Melissa Walker" at bounding box center [248, 236] width 103 height 21
copy span "Melissa Walker"
drag, startPoint x: 224, startPoint y: 270, endPoint x: 302, endPoint y: 269, distance: 77.5
click at [302, 269] on td "MQ Monica Quesada" at bounding box center [246, 270] width 129 height 34
copy span "Monica Quesada"
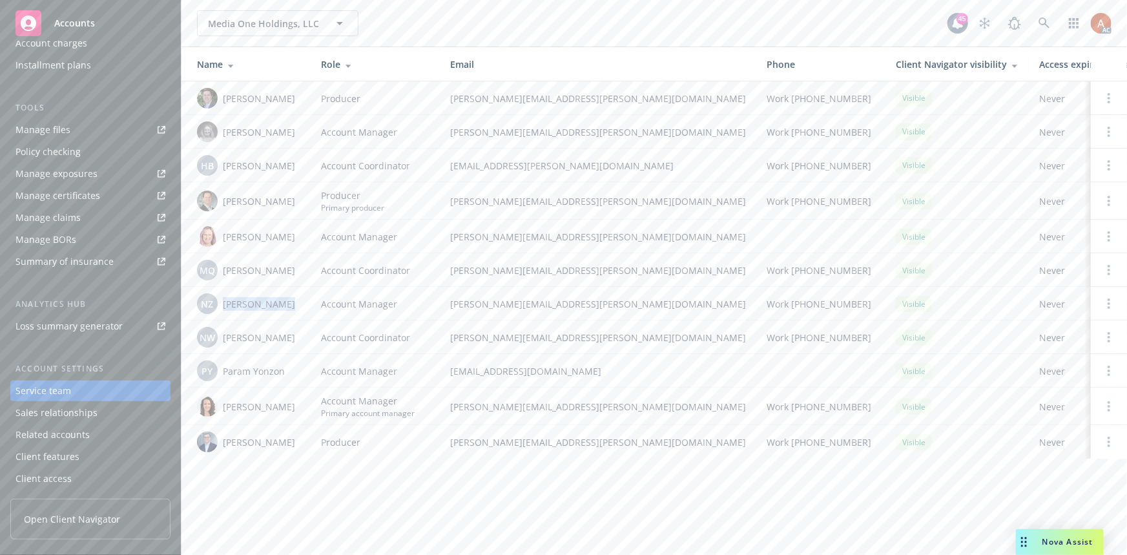
drag, startPoint x: 222, startPoint y: 304, endPoint x: 292, endPoint y: 304, distance: 69.8
click at [292, 304] on div "NZ Nameer Zaheer" at bounding box center [248, 303] width 103 height 21
copy span "Nameer Zaheer"
drag, startPoint x: 222, startPoint y: 341, endPoint x: 296, endPoint y: 339, distance: 74.3
click at [296, 339] on div "NW Natalya Warner" at bounding box center [248, 337] width 103 height 21
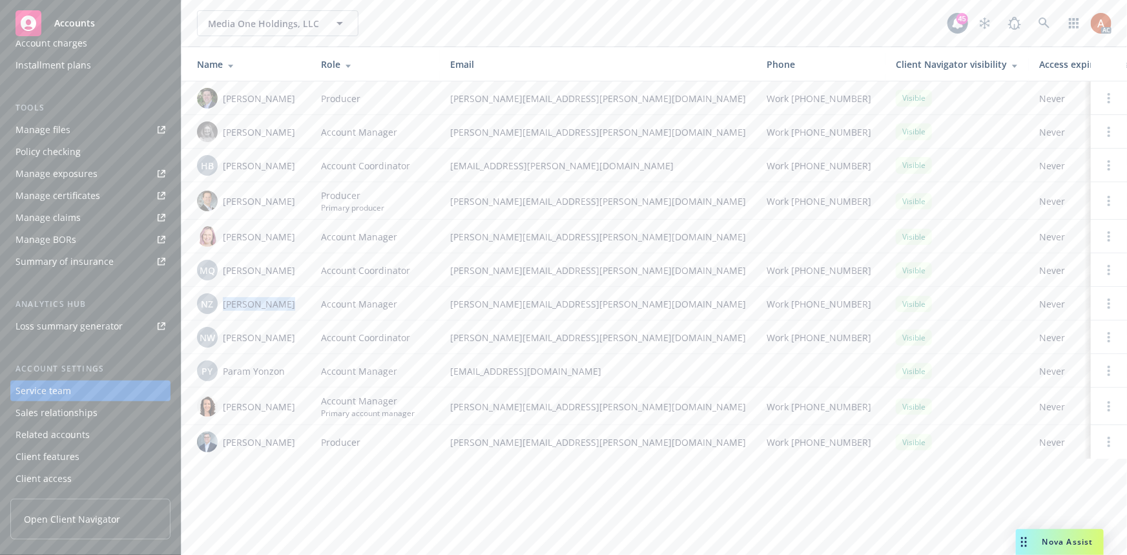
copy span "[PERSON_NAME]"
drag, startPoint x: 224, startPoint y: 372, endPoint x: 286, endPoint y: 368, distance: 62.1
click at [286, 368] on div "PY Param Yonzon" at bounding box center [248, 370] width 103 height 21
copy span "Param Yonzon"
drag, startPoint x: 225, startPoint y: 445, endPoint x: 276, endPoint y: 445, distance: 51.0
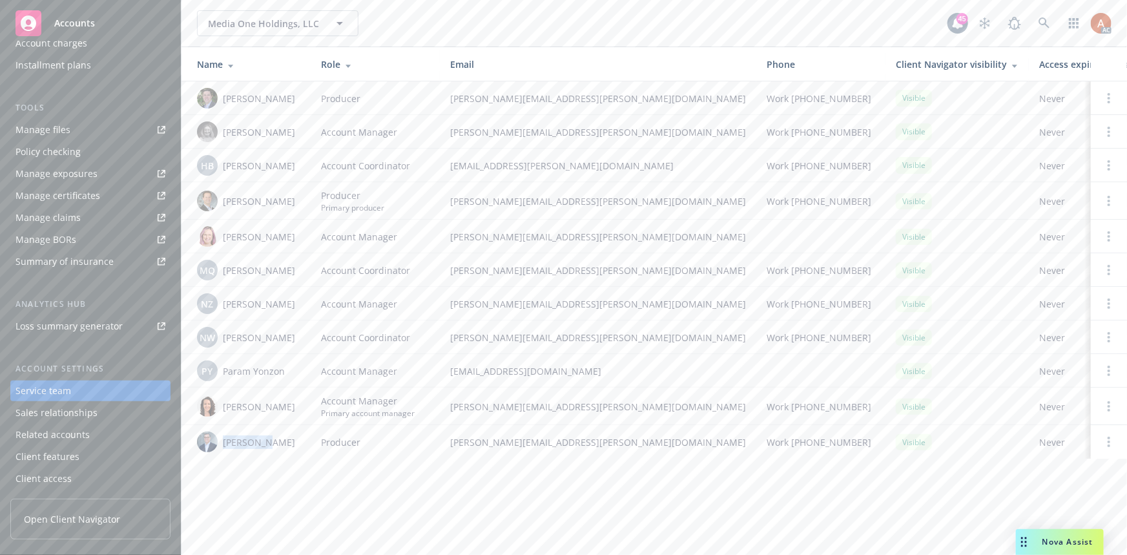
click at [276, 445] on div "[PERSON_NAME]" at bounding box center [248, 442] width 103 height 21
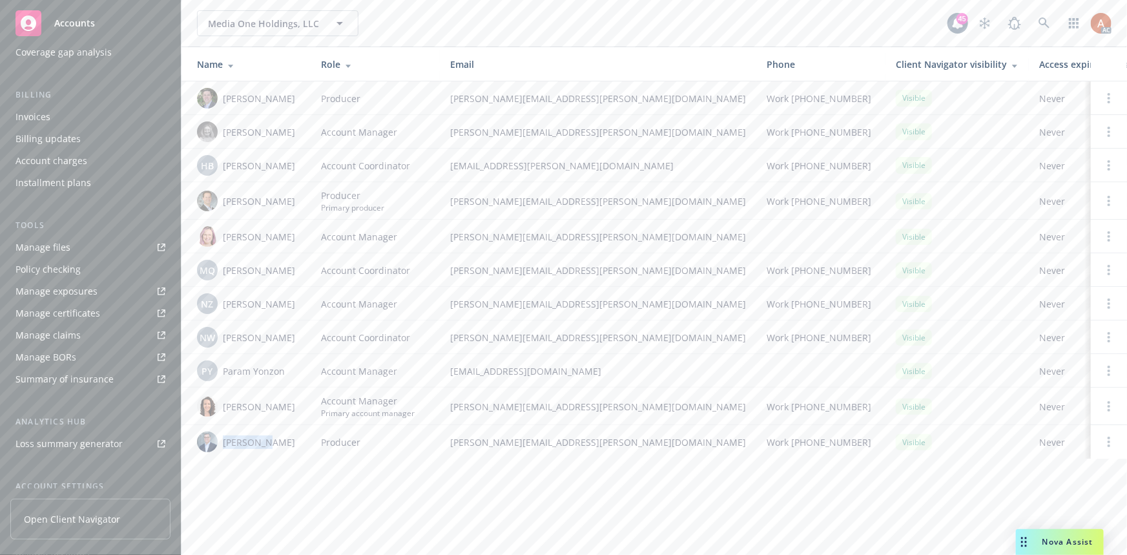
scroll to position [0, 0]
click at [51, 178] on div "Quoting plans" at bounding box center [46, 177] width 61 height 21
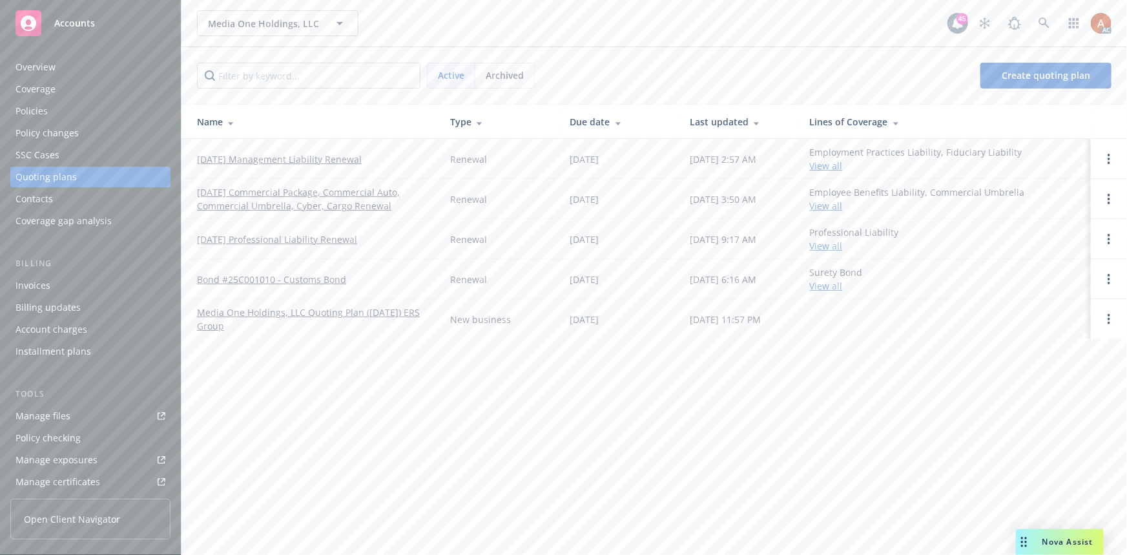
click at [23, 112] on div "Policies" at bounding box center [32, 111] width 32 height 21
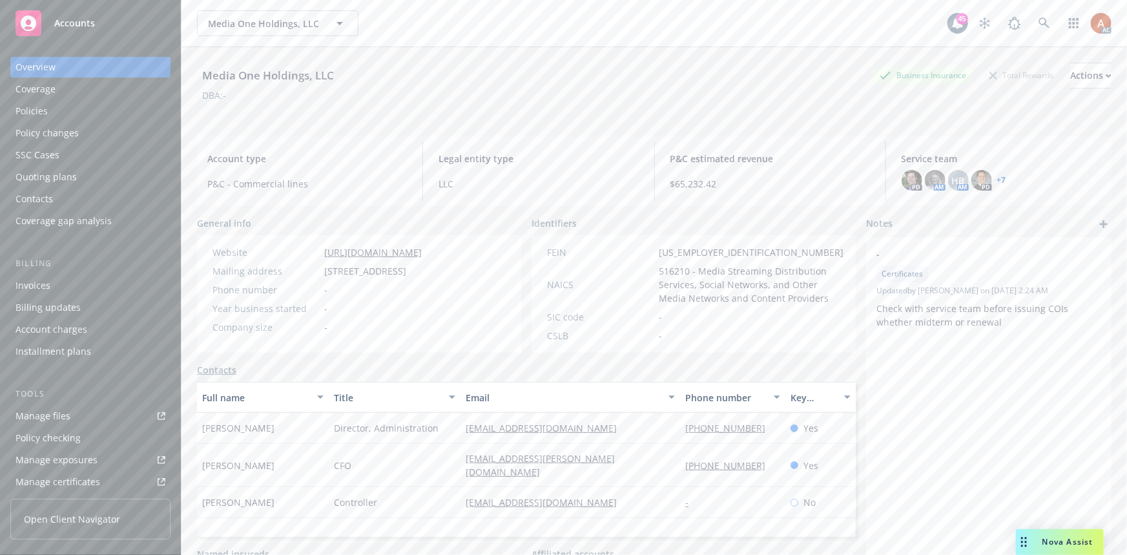
click at [36, 112] on div "Policies" at bounding box center [32, 111] width 32 height 21
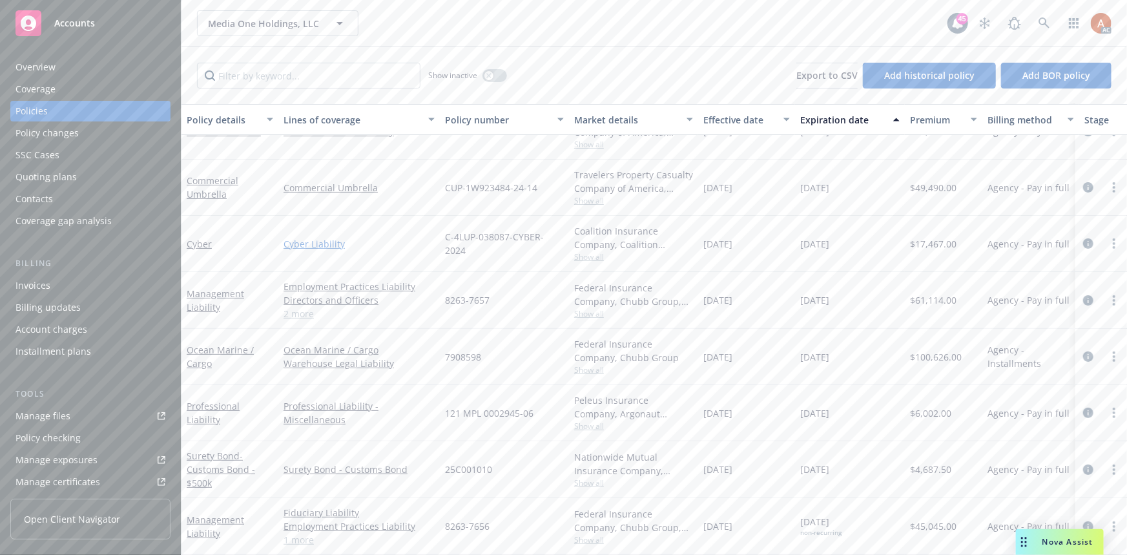
scroll to position [96, 0]
click at [53, 65] on div "Overview" at bounding box center [36, 67] width 40 height 21
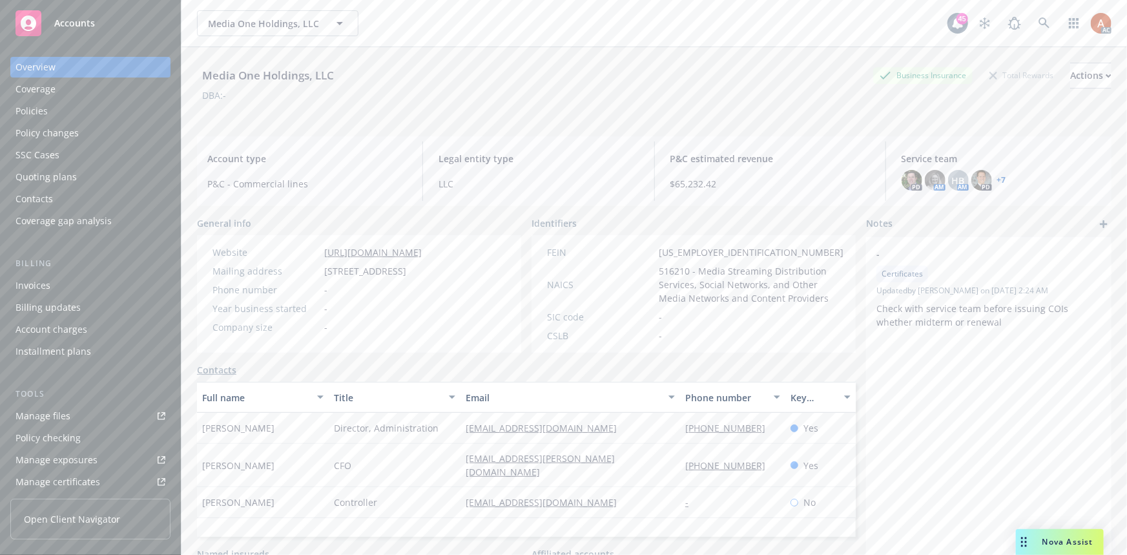
click at [678, 273] on span "516210 - Media Streaming Distribution Services, Social Networks, and Other Medi…" at bounding box center [751, 284] width 185 height 41
copy span "516210"
drag, startPoint x: 654, startPoint y: 250, endPoint x: 711, endPoint y: 252, distance: 56.2
click at [711, 252] on div "FEIN [US_EMPLOYER_IDENTIFICATION_NUMBER]" at bounding box center [695, 252] width 307 height 14
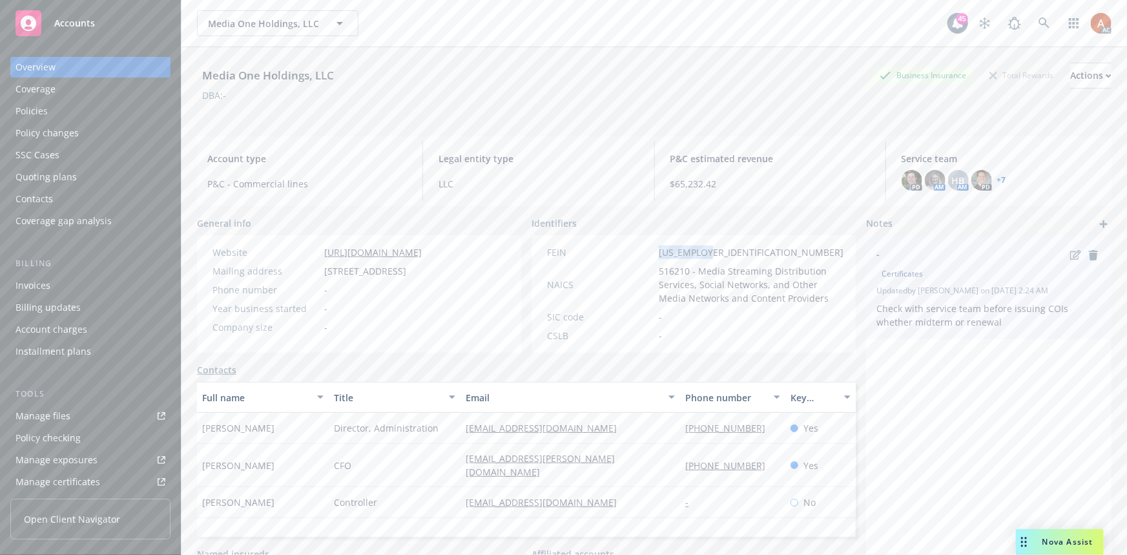
copy span "[US_EMPLOYER_IDENTIFICATION_NUMBER]"
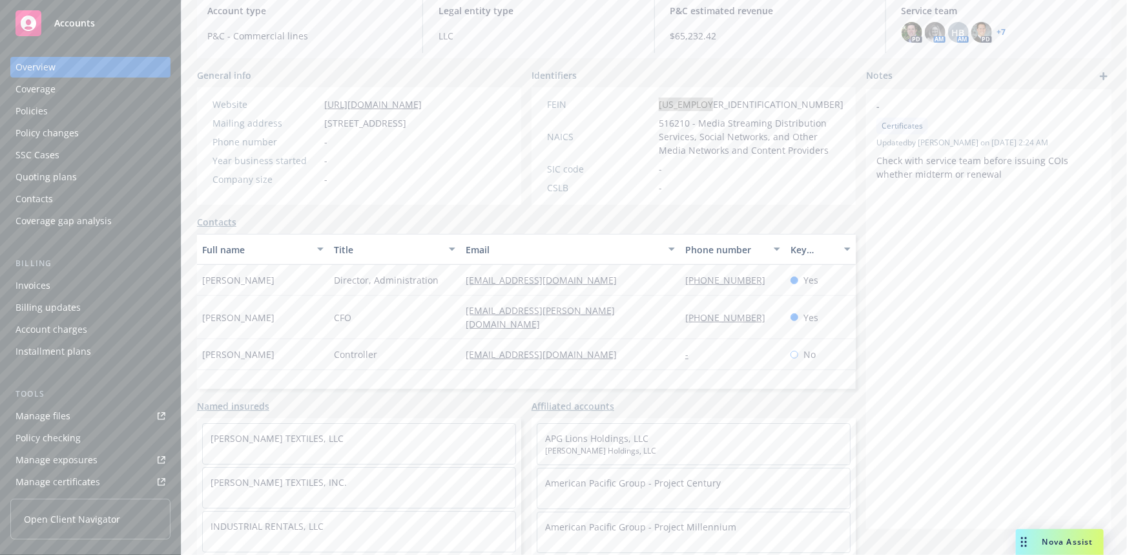
scroll to position [152, 0]
drag, startPoint x: 318, startPoint y: 279, endPoint x: 453, endPoint y: 295, distance: 136.0
click at [453, 295] on div "[PERSON_NAME] Director, Administration [EMAIL_ADDRESS][DOMAIN_NAME] [PHONE_NUMB…" at bounding box center [526, 280] width 659 height 31
copy div "Director, Administration"
click at [352, 311] on div "CFO" at bounding box center [395, 317] width 132 height 43
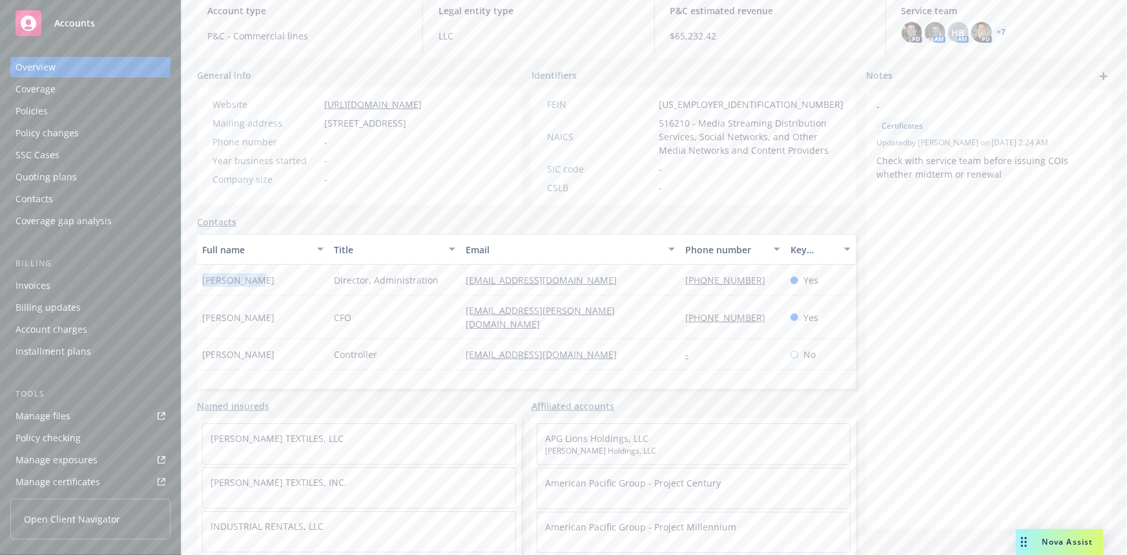
drag, startPoint x: 198, startPoint y: 278, endPoint x: 258, endPoint y: 281, distance: 59.5
click at [258, 280] on div "[PERSON_NAME]" at bounding box center [263, 280] width 132 height 31
copy span "[PERSON_NAME]"
click at [289, 278] on div "[PERSON_NAME]" at bounding box center [263, 280] width 132 height 31
click at [639, 286] on div "[EMAIL_ADDRESS][DOMAIN_NAME]" at bounding box center [571, 280] width 220 height 31
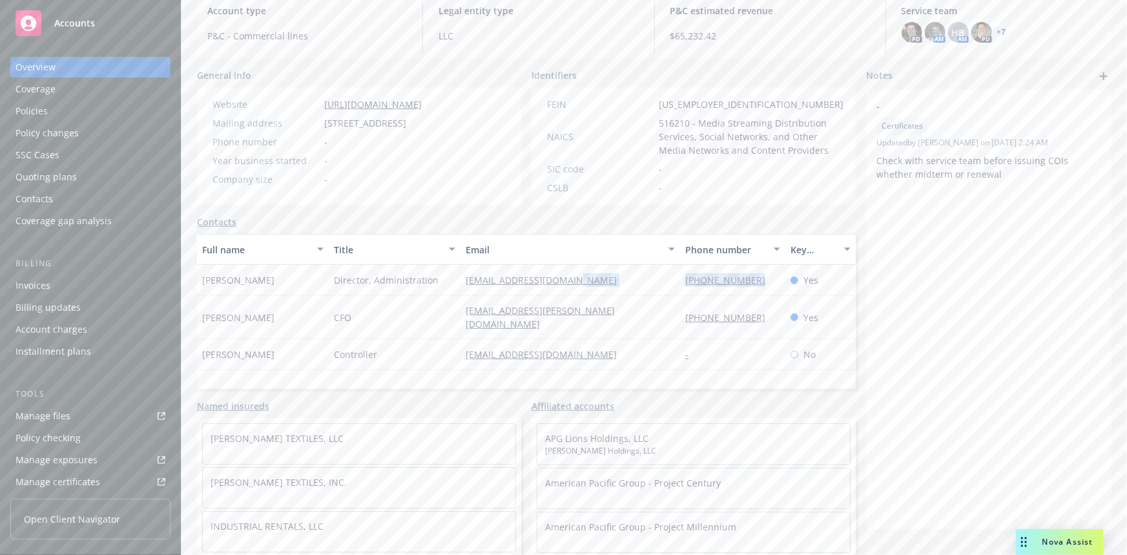
drag, startPoint x: 671, startPoint y: 281, endPoint x: 762, endPoint y: 281, distance: 91.7
click at [762, 281] on div "[PERSON_NAME] Director, Administration [EMAIL_ADDRESS][DOMAIN_NAME] [PHONE_NUMB…" at bounding box center [526, 280] width 659 height 31
copy div "[PHONE_NUMBER]"
click at [647, 342] on div "[EMAIL_ADDRESS][DOMAIN_NAME]" at bounding box center [571, 354] width 220 height 31
drag, startPoint x: 327, startPoint y: 312, endPoint x: 364, endPoint y: 315, distance: 37.0
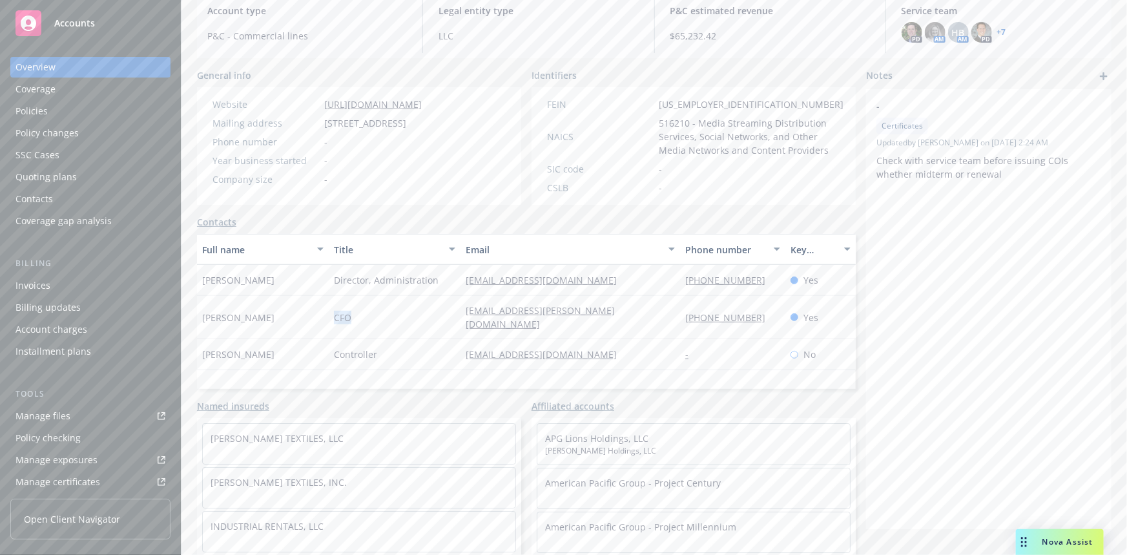
click at [364, 315] on div "CFO" at bounding box center [395, 317] width 132 height 43
copy span "CFO"
click at [432, 317] on div "CFO" at bounding box center [395, 317] width 132 height 43
drag, startPoint x: 196, startPoint y: 309, endPoint x: 279, endPoint y: 309, distance: 83.3
click at [279, 309] on div "Media One Holdings, LLC Business Insurance Total Rewards Actions DBA: - Account…" at bounding box center [655, 176] width 946 height 555
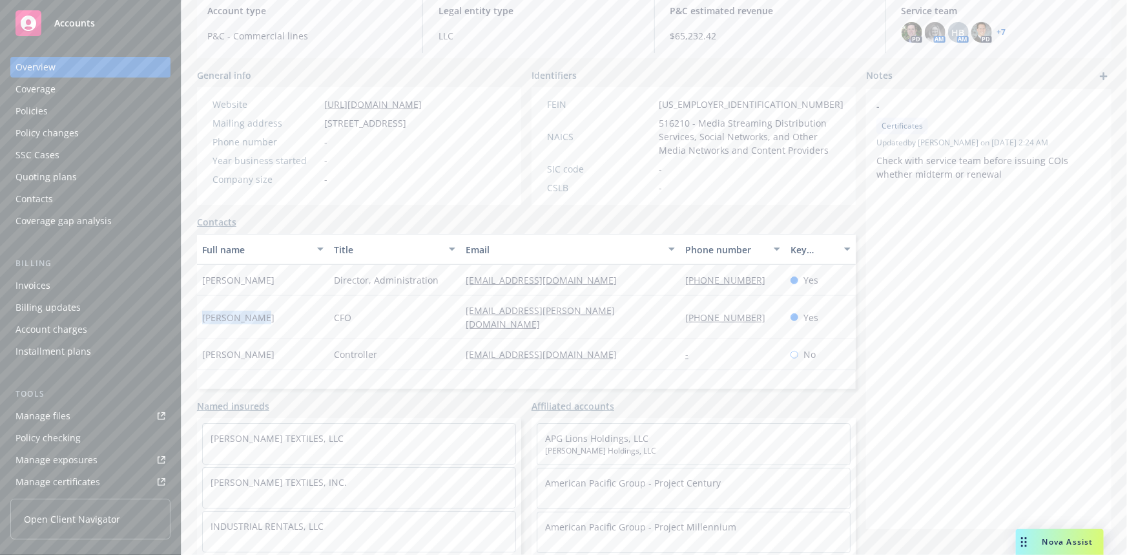
copy span "Cade Lindahl"
click at [344, 317] on span "CFO" at bounding box center [342, 318] width 17 height 14
click at [334, 311] on span "CFO" at bounding box center [342, 318] width 17 height 14
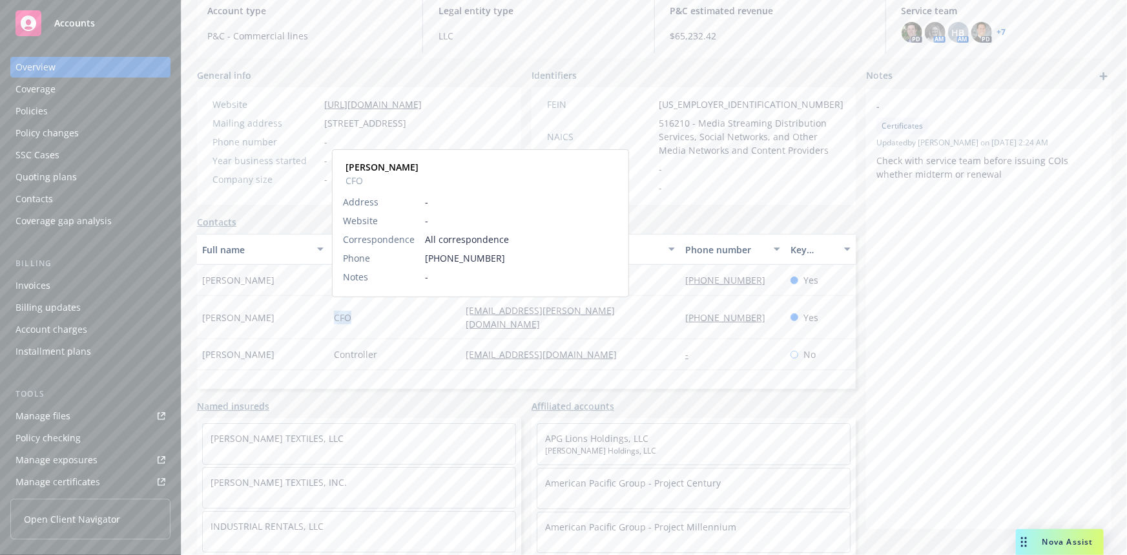
copy span "CFO"
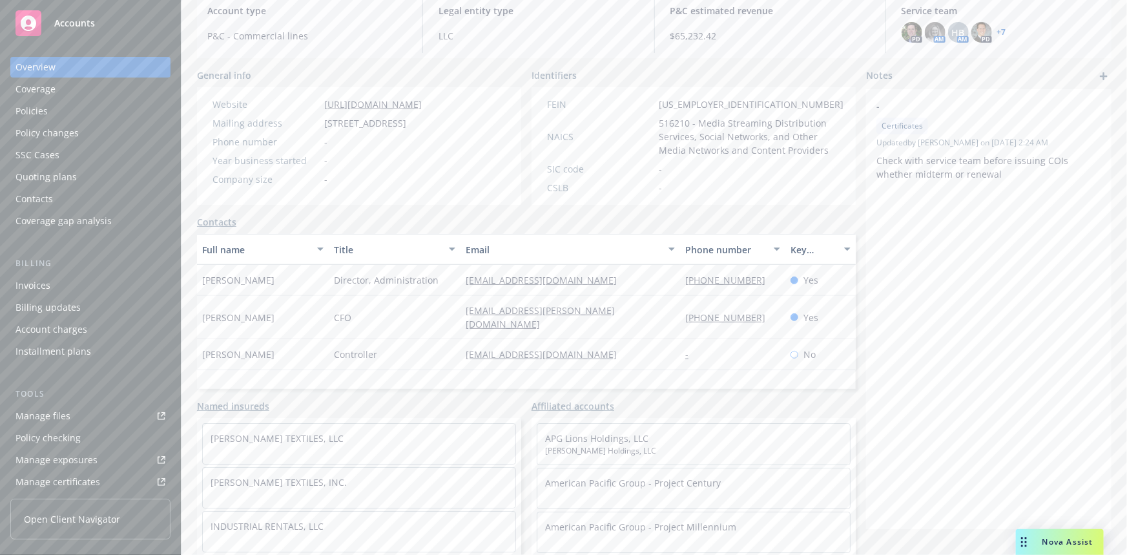
click at [568, 368] on div "Full name Title Email Phone number Key contact Jamie Tyer Director, Administrat…" at bounding box center [526, 311] width 659 height 155
drag, startPoint x: 448, startPoint y: 311, endPoint x: 642, endPoint y: 320, distance: 194.0
click at [642, 320] on div "Cade Lindahl CFO cade.lindahl@mediaoneusa.com (801) 960-6425 Yes" at bounding box center [526, 317] width 659 height 43
copy div "cade.lindahl@mediaoneusa.com"
click at [677, 358] on div "Full name Title Email Phone number Key contact Jamie Tyer Director, Administrat…" at bounding box center [526, 311] width 659 height 155
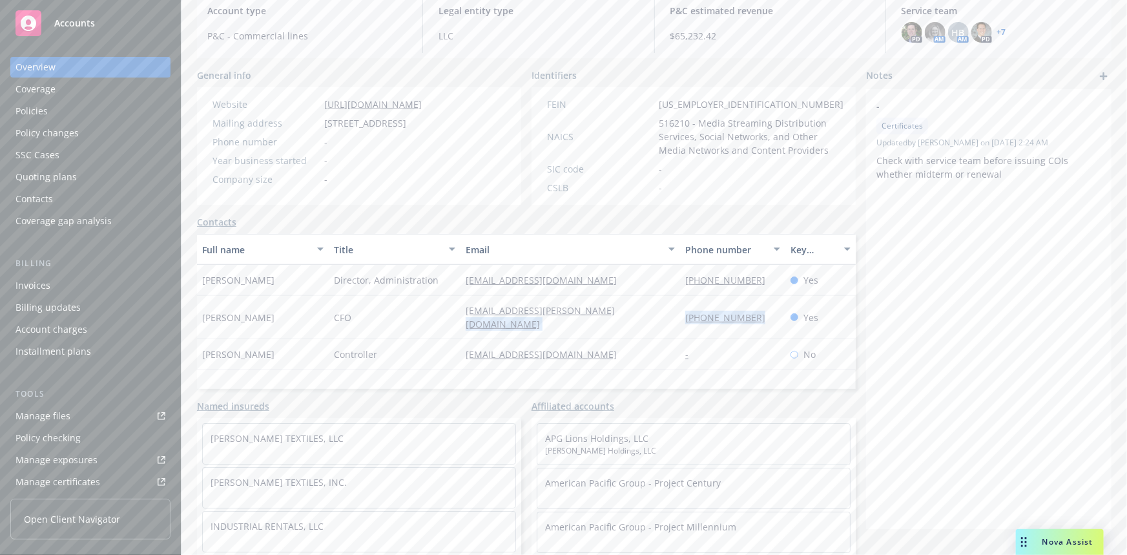
drag, startPoint x: 667, startPoint y: 311, endPoint x: 746, endPoint y: 313, distance: 78.8
click at [746, 313] on div "Cade Lindahl CFO cade.lindahl@mediaoneusa.com (801) 960-6425 Yes" at bounding box center [526, 317] width 659 height 43
copy div "[PHONE_NUMBER]"
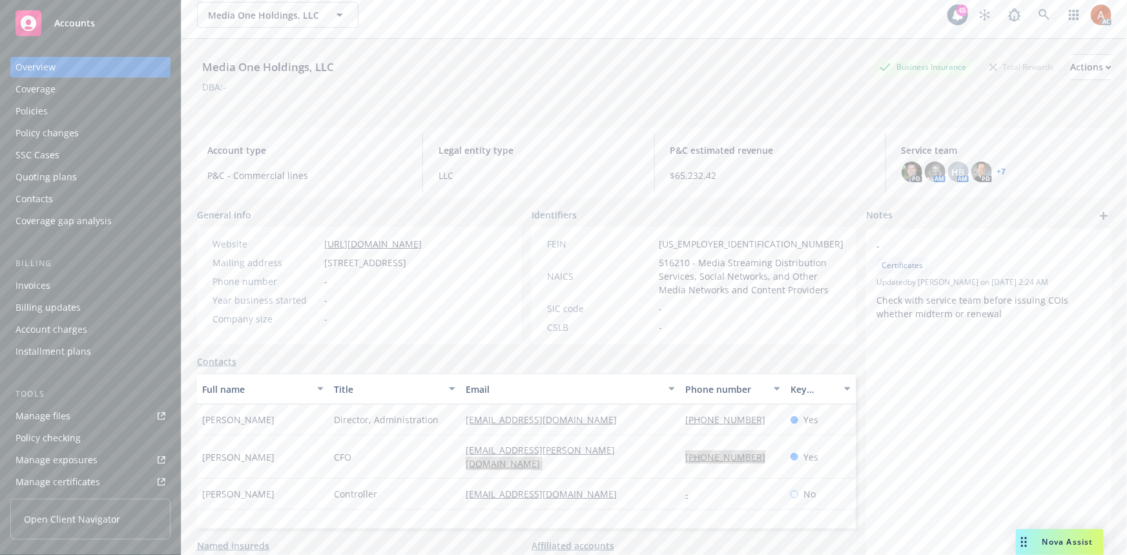
scroll to position [0, 0]
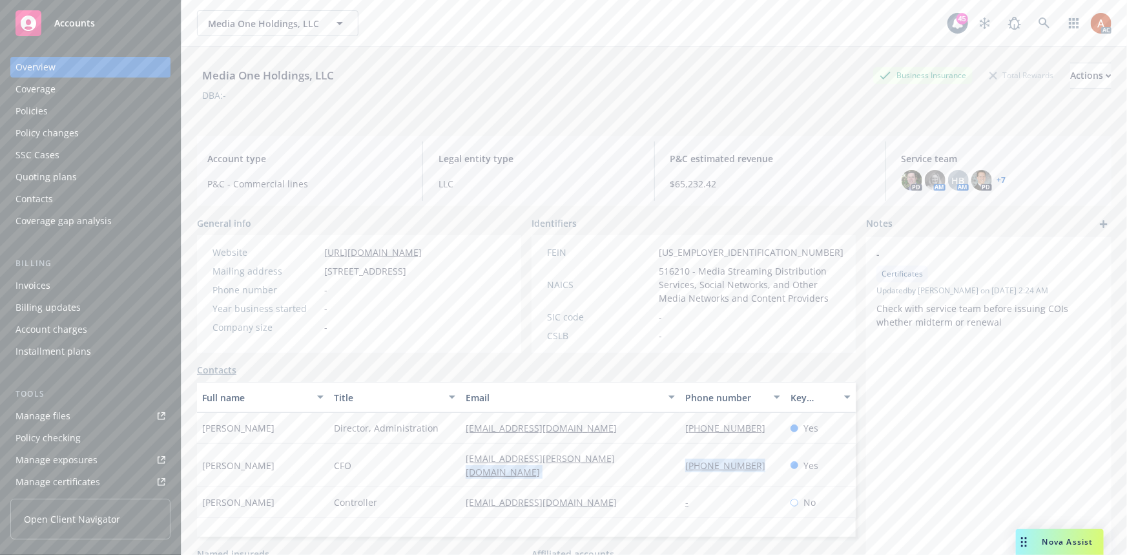
click at [24, 113] on div "Policies" at bounding box center [32, 111] width 32 height 21
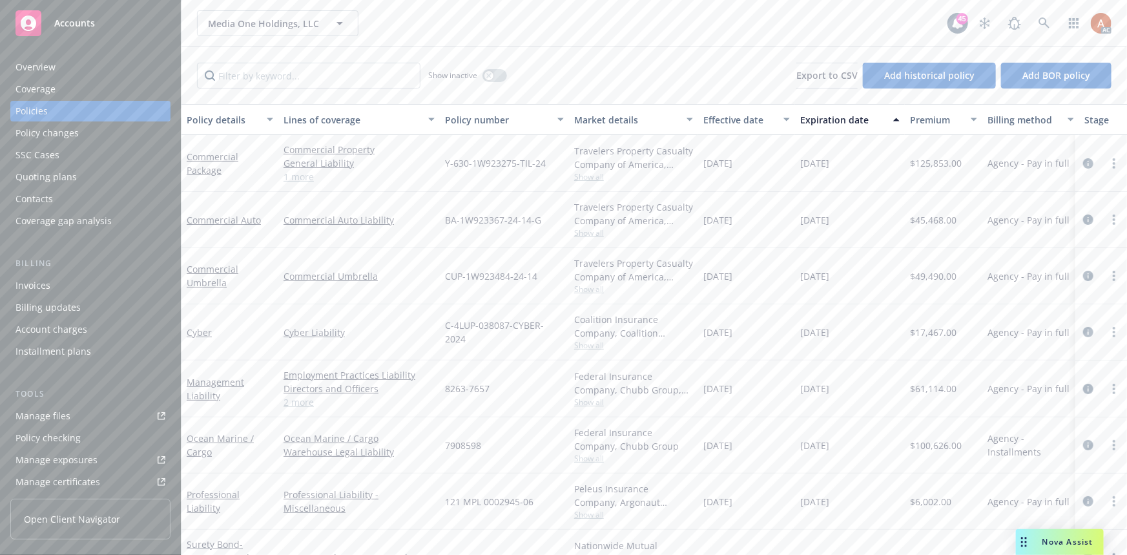
click at [309, 172] on link "1 more" at bounding box center [359, 177] width 151 height 14
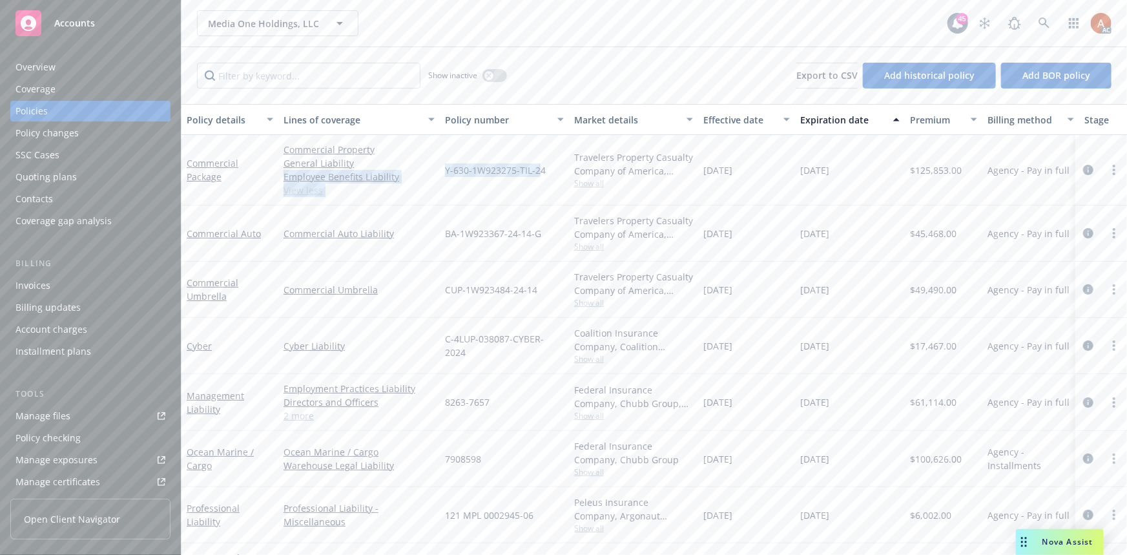
drag, startPoint x: 439, startPoint y: 167, endPoint x: 542, endPoint y: 171, distance: 102.8
click at [542, 171] on div "Commercial Package Commercial Property General Liability Employee Benefits Liab…" at bounding box center [805, 170] width 1247 height 70
click at [511, 204] on div "Y-630-1W923275-TIL-24" at bounding box center [504, 170] width 129 height 70
drag, startPoint x: 446, startPoint y: 169, endPoint x: 550, endPoint y: 172, distance: 104.1
click at [550, 172] on div "Y-630-1W923275-TIL-24" at bounding box center [504, 170] width 129 height 70
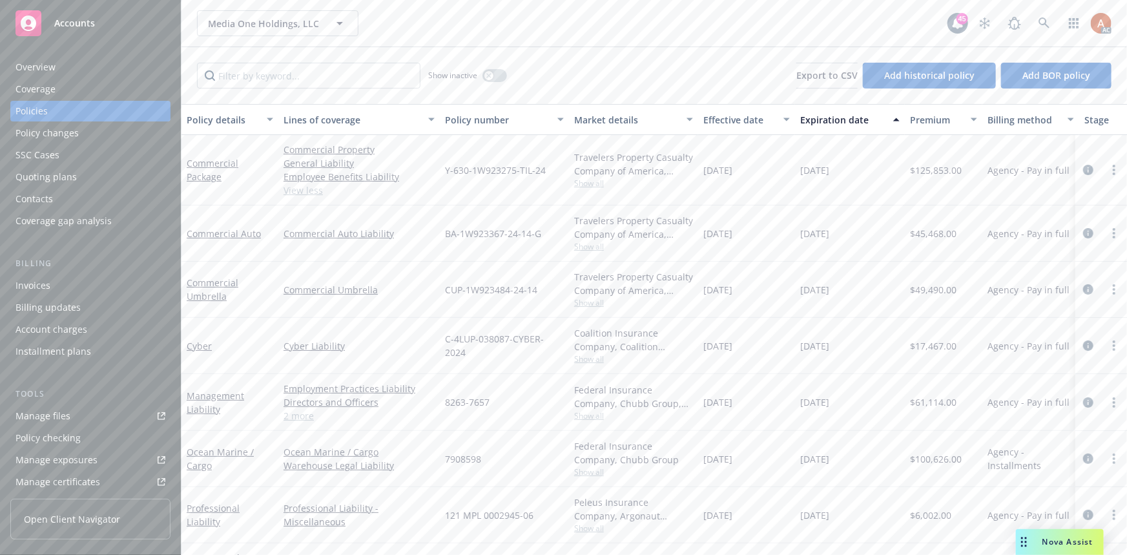
click at [600, 180] on span "Show all" at bounding box center [633, 183] width 119 height 11
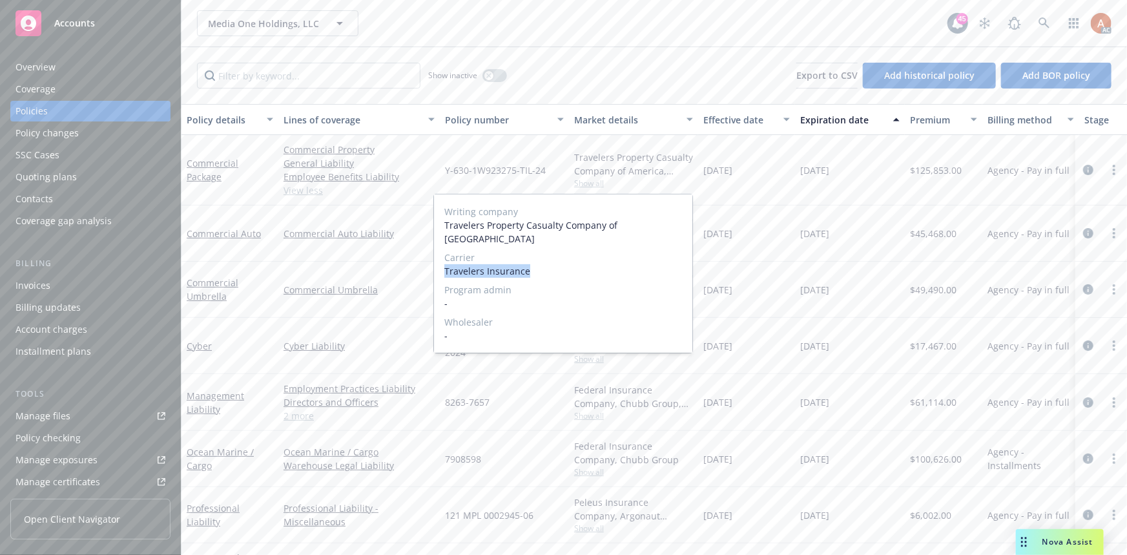
drag, startPoint x: 445, startPoint y: 258, endPoint x: 559, endPoint y: 258, distance: 113.7
click at [559, 264] on span "Travelers Insurance" at bounding box center [563, 271] width 238 height 14
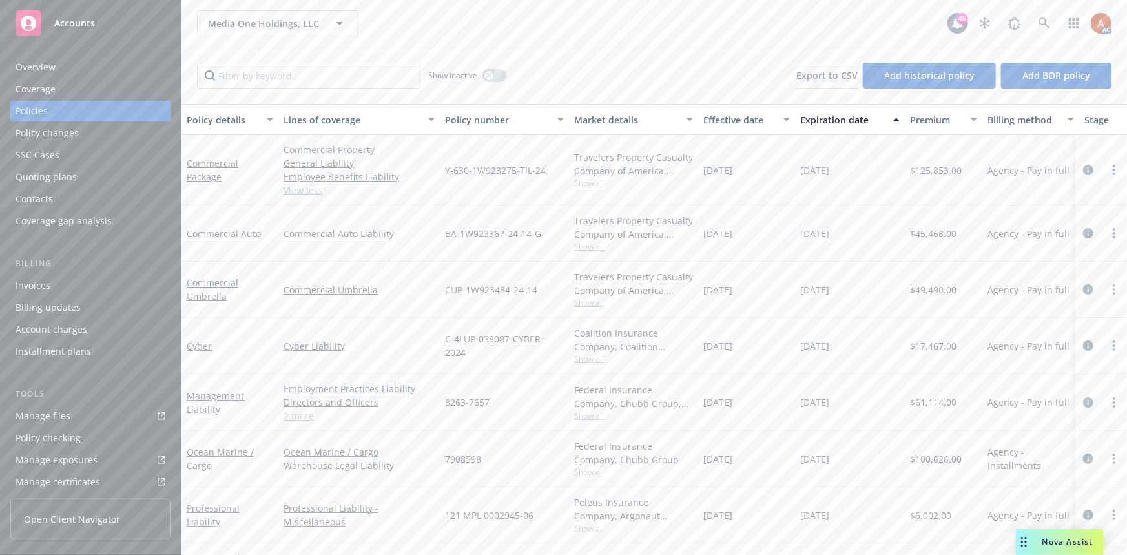
click at [864, 181] on div "[DATE]" at bounding box center [850, 170] width 110 height 70
click at [935, 172] on span "$125,853.00" at bounding box center [936, 170] width 52 height 14
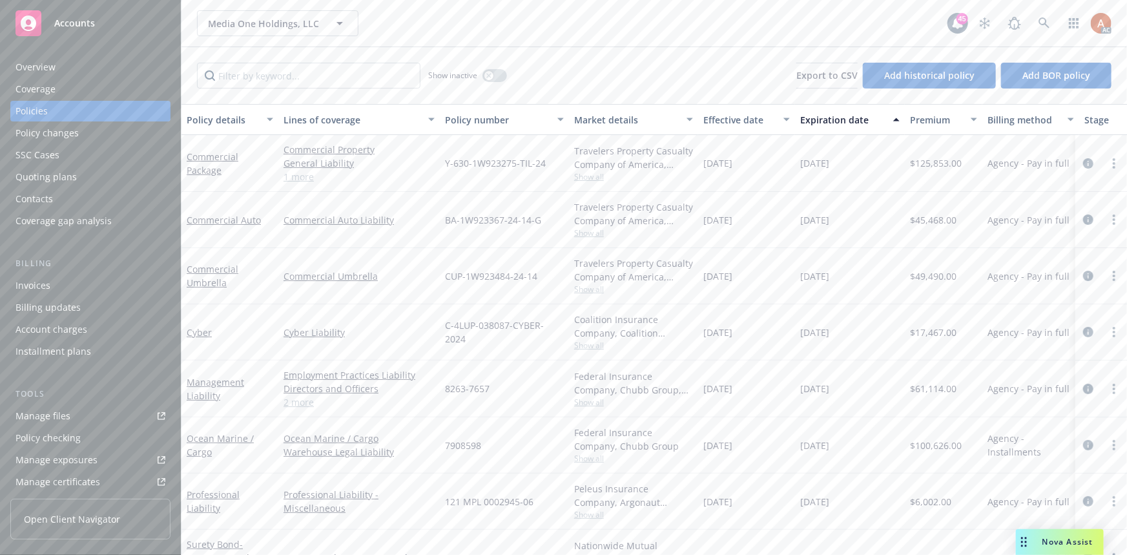
drag, startPoint x: 702, startPoint y: 165, endPoint x: 762, endPoint y: 166, distance: 60.7
click at [762, 166] on div "[DATE]" at bounding box center [746, 163] width 97 height 57
drag, startPoint x: 804, startPoint y: 187, endPoint x: 806, endPoint y: 172, distance: 14.3
click at [804, 187] on div "[DATE]" at bounding box center [850, 163] width 110 height 57
drag, startPoint x: 797, startPoint y: 161, endPoint x: 893, endPoint y: 181, distance: 98.3
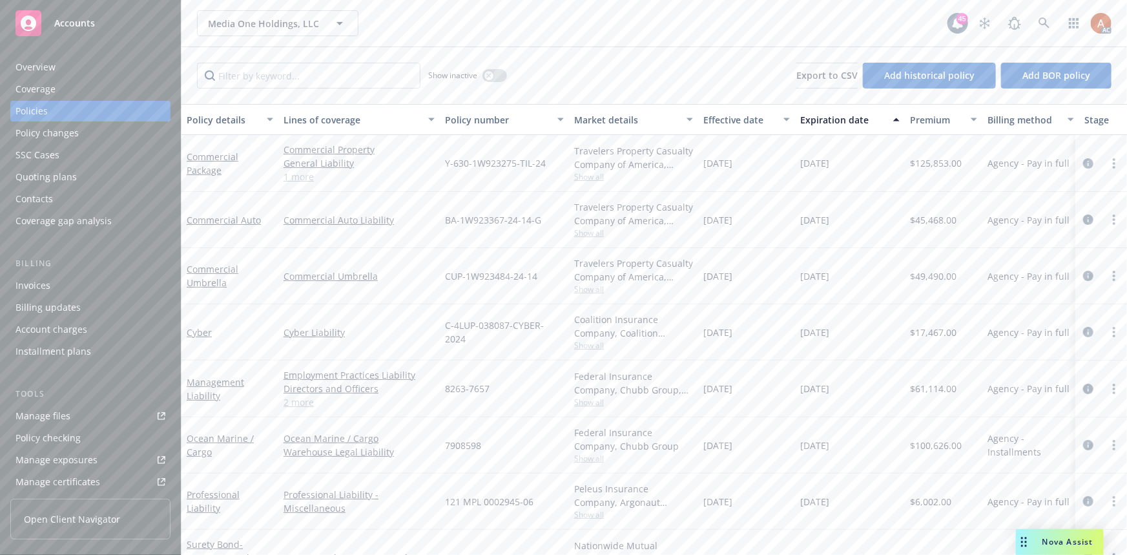
click at [859, 163] on div "[DATE]" at bounding box center [850, 163] width 110 height 57
click at [931, 219] on span "$45,468.00" at bounding box center [933, 220] width 47 height 14
click at [933, 272] on span "$49,490.00" at bounding box center [933, 276] width 47 height 14
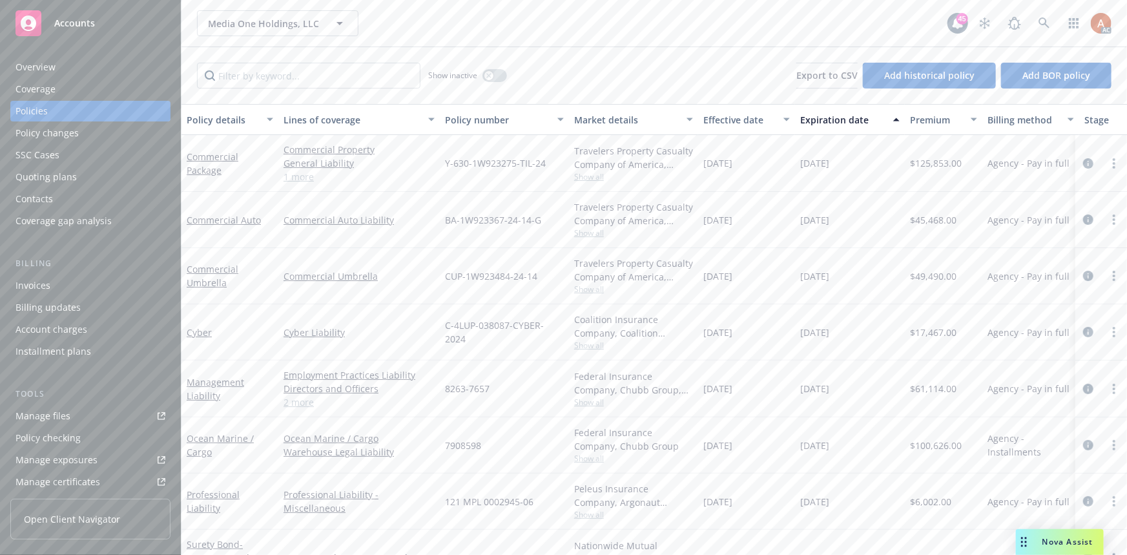
click at [600, 229] on span "Show all" at bounding box center [633, 232] width 119 height 11
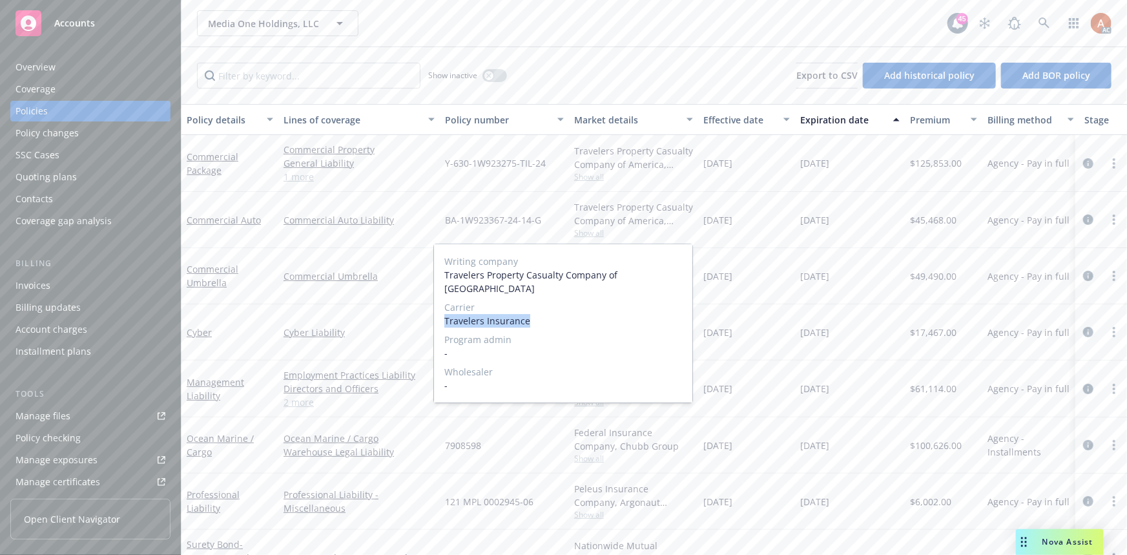
drag, startPoint x: 449, startPoint y: 308, endPoint x: 545, endPoint y: 311, distance: 96.3
click at [545, 311] on div "Writing company Travelers Property Casualty Company of America Carrier Traveler…" at bounding box center [563, 323] width 258 height 158
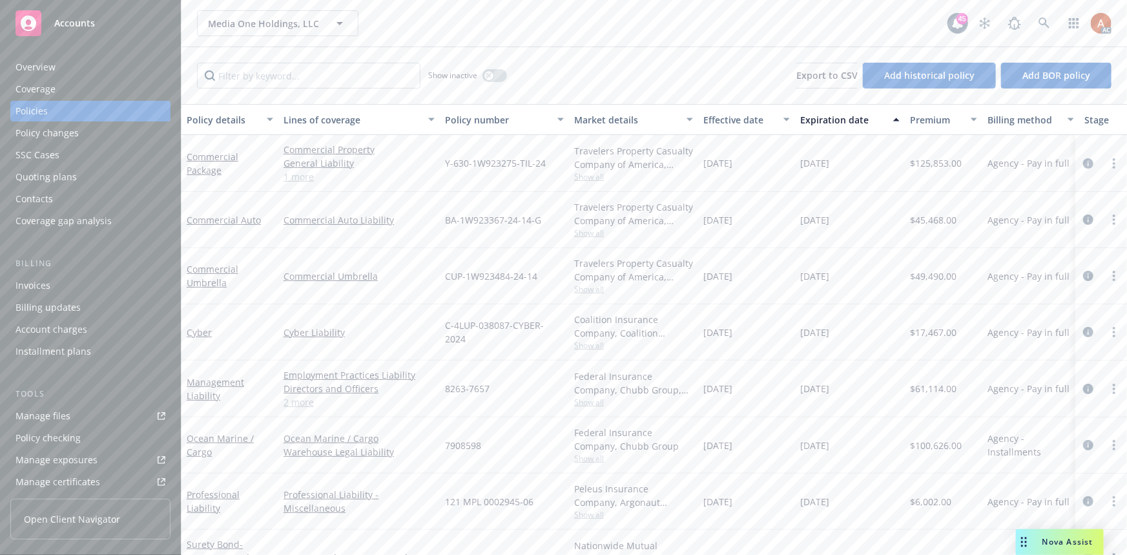
click at [523, 203] on div "BA-1W923367-24-14-G" at bounding box center [504, 220] width 129 height 56
drag, startPoint x: 446, startPoint y: 220, endPoint x: 549, endPoint y: 226, distance: 103.6
click at [549, 226] on div "BA-1W923367-24-14-G" at bounding box center [504, 220] width 129 height 56
click at [723, 219] on span "[DATE]" at bounding box center [718, 220] width 29 height 14
click at [829, 216] on span "[DATE]" at bounding box center [814, 220] width 29 height 14
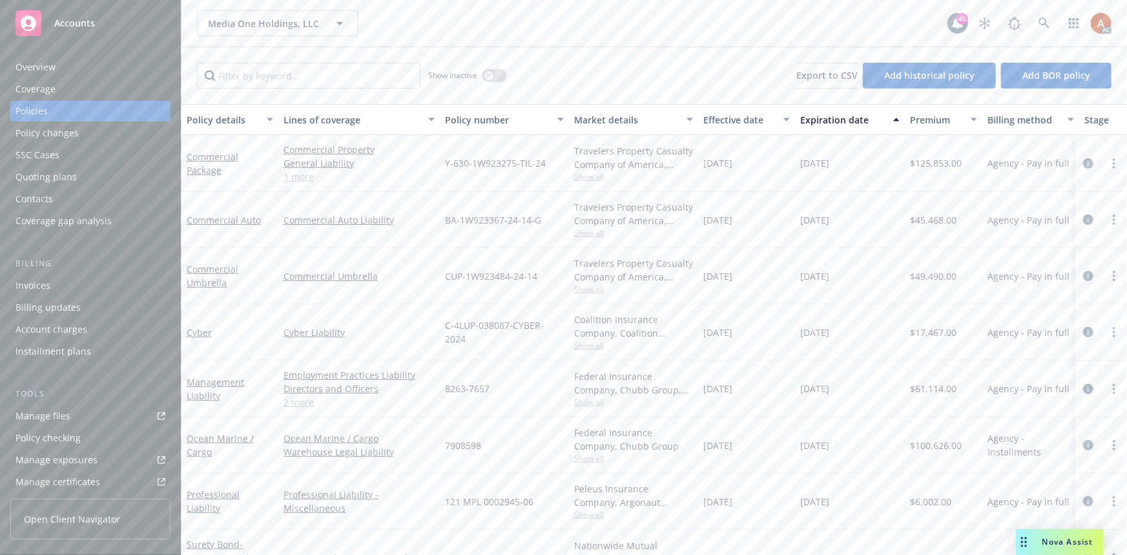
click at [938, 220] on span "$45,468.00" at bounding box center [933, 220] width 47 height 14
drag, startPoint x: 281, startPoint y: 274, endPoint x: 388, endPoint y: 275, distance: 106.6
click at [388, 275] on div "Commercial Umbrella" at bounding box center [359, 276] width 162 height 56
click at [582, 291] on span "Show all" at bounding box center [633, 289] width 119 height 11
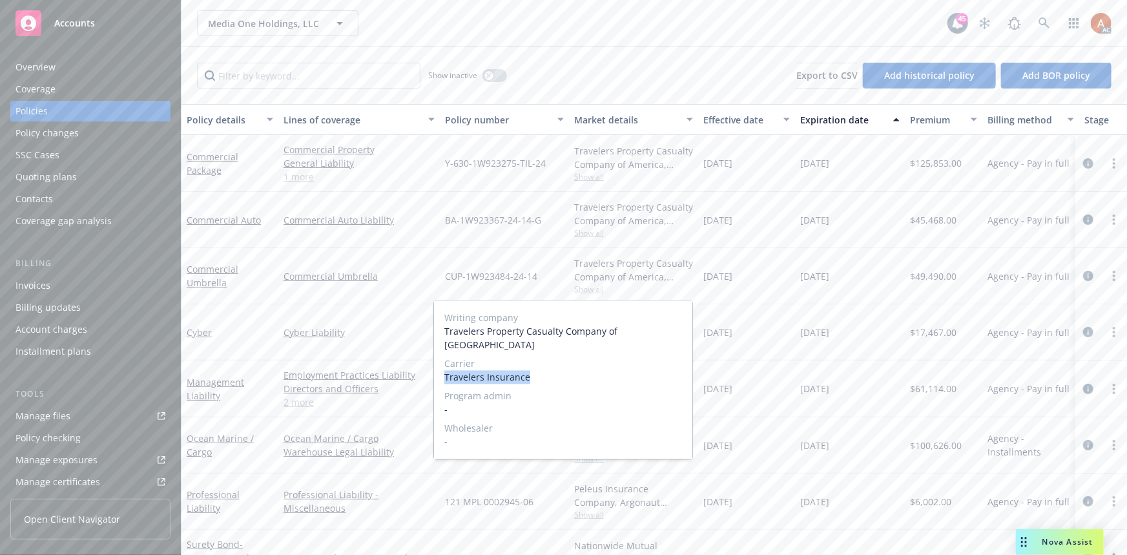
drag, startPoint x: 444, startPoint y: 365, endPoint x: 549, endPoint y: 366, distance: 105.3
click at [549, 366] on div "Writing company Travelers Property Casualty Company of America Carrier Traveler…" at bounding box center [563, 380] width 258 height 158
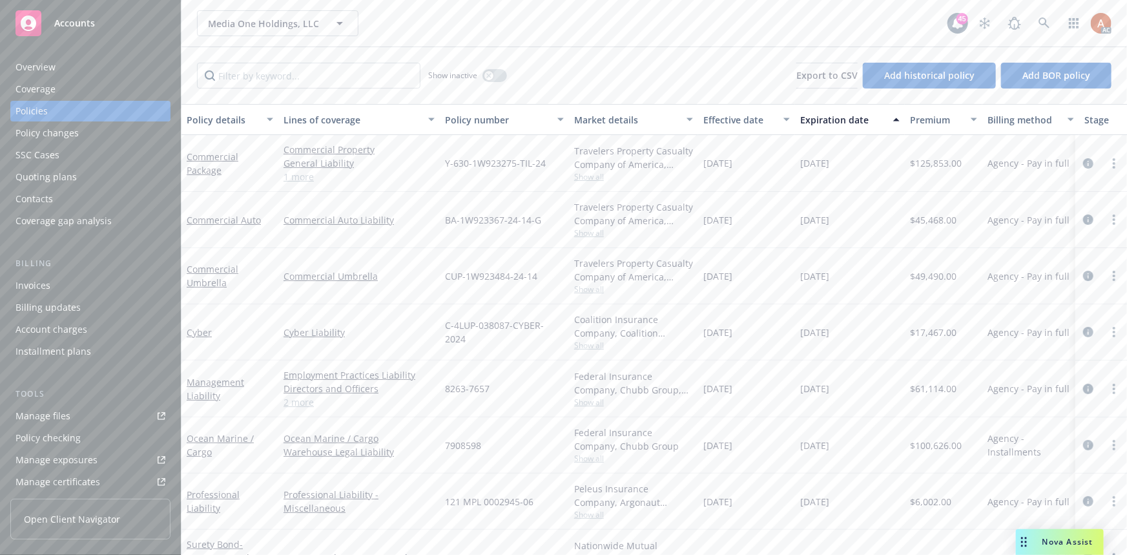
click at [449, 273] on span "CUP-1W923484-24-14" at bounding box center [491, 276] width 92 height 14
drag, startPoint x: 436, startPoint y: 275, endPoint x: 543, endPoint y: 273, distance: 107.3
click at [543, 273] on div "Commercial Umbrella Commercial Umbrella CUP-1W923484-24-14 Travelers Property C…" at bounding box center [805, 276] width 1247 height 56
click at [492, 75] on div "button" at bounding box center [489, 75] width 9 height 9
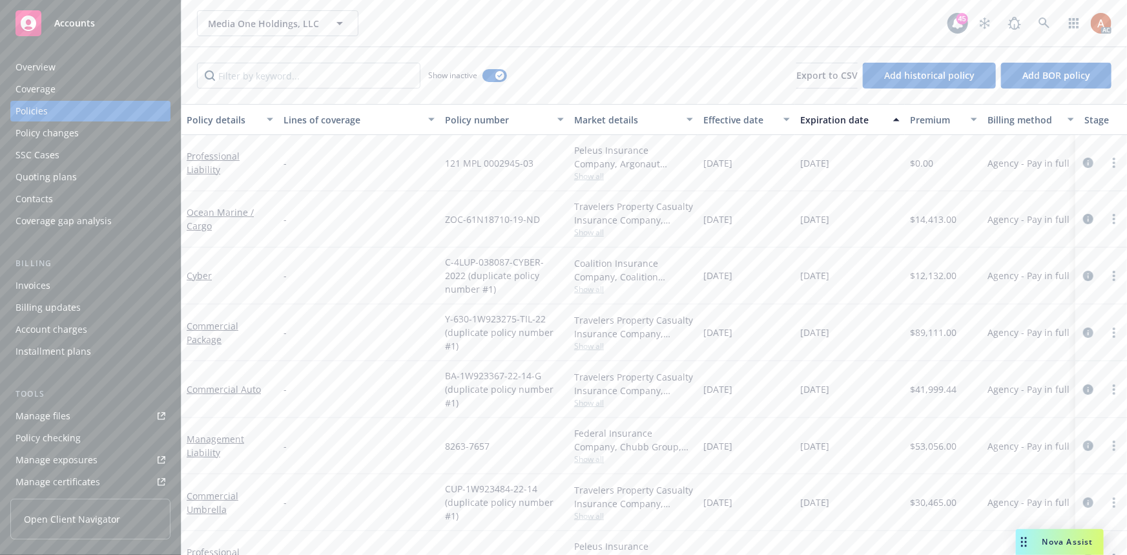
click at [726, 120] on div "Effective date" at bounding box center [740, 120] width 72 height 14
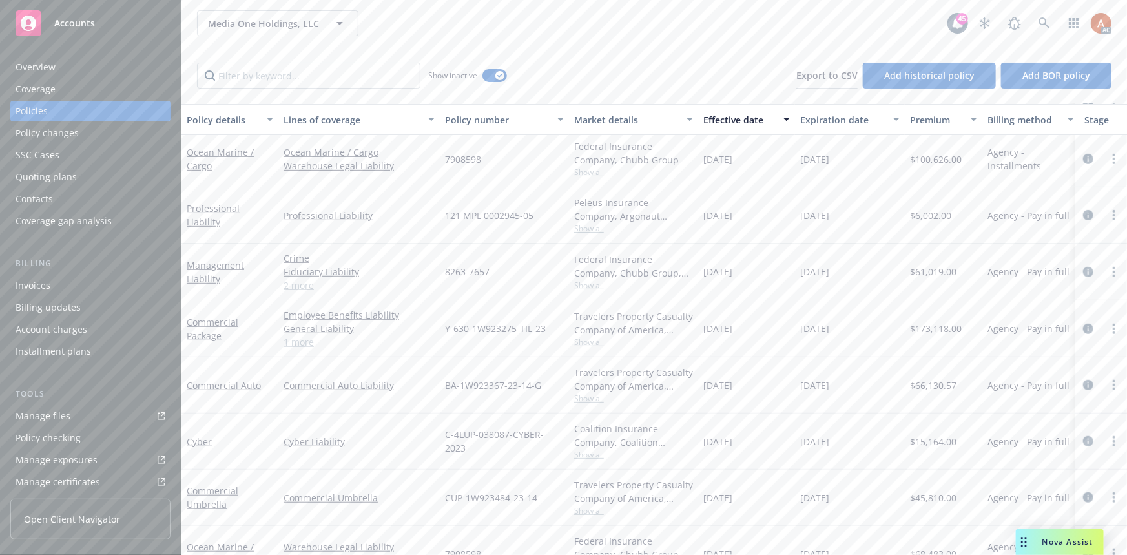
scroll to position [411, 0]
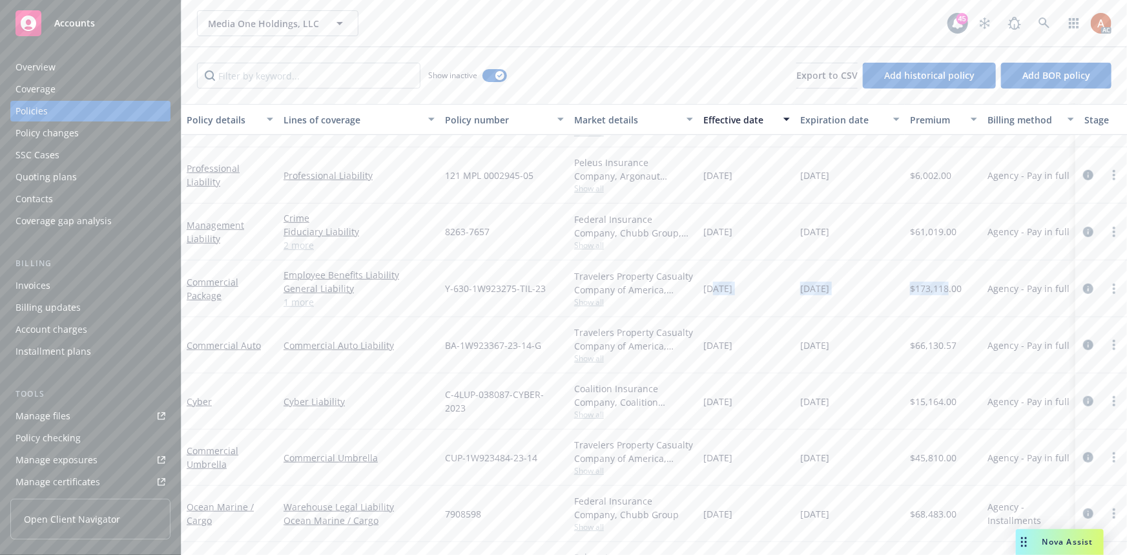
drag, startPoint x: 714, startPoint y: 287, endPoint x: 949, endPoint y: 284, distance: 235.2
click at [949, 284] on div "Commercial Package Employee Benefits Liability General Liability Commercial Pro…" at bounding box center [805, 288] width 1247 height 57
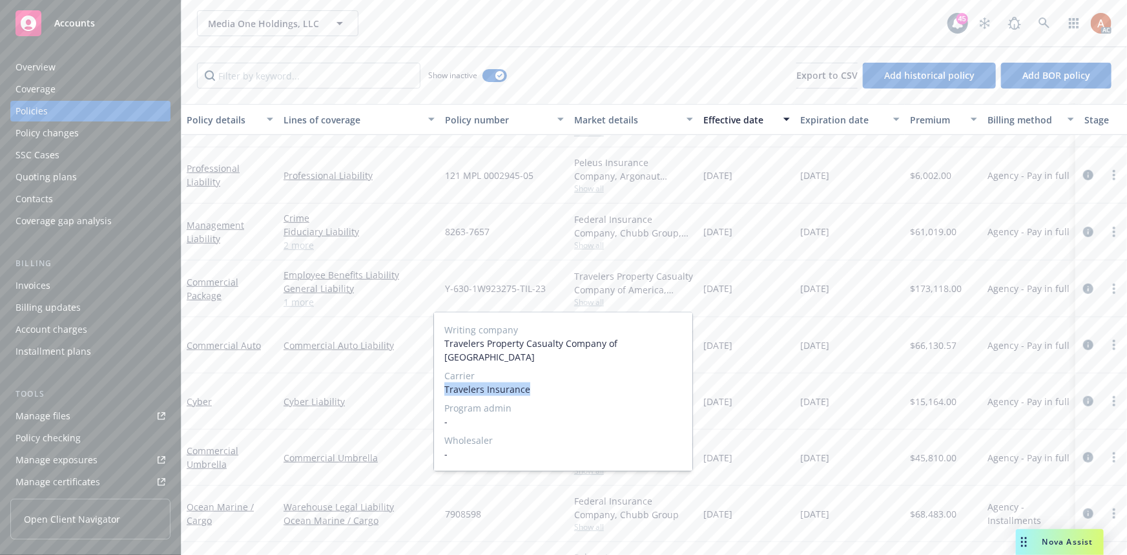
drag, startPoint x: 443, startPoint y: 379, endPoint x: 535, endPoint y: 374, distance: 91.8
click at [535, 374] on div "Writing company Travelers Property Casualty Company of America Carrier Traveler…" at bounding box center [563, 392] width 258 height 158
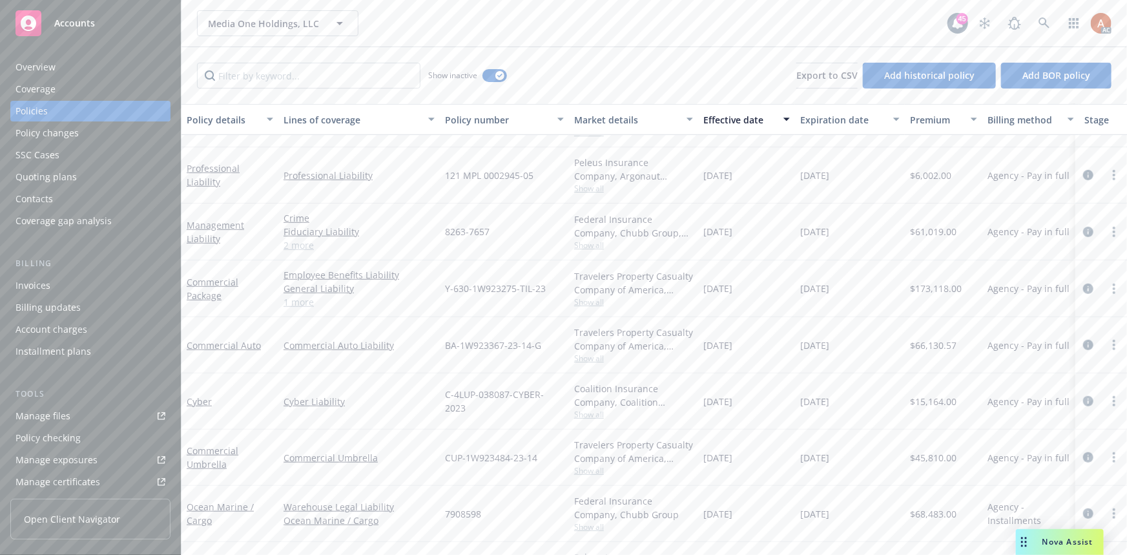
click at [406, 311] on div "Employee Benefits Liability General Liability Commercial Property 1 more" at bounding box center [359, 288] width 162 height 57
drag, startPoint x: 439, startPoint y: 287, endPoint x: 550, endPoint y: 284, distance: 111.1
click at [550, 284] on div "Commercial Package Employee Benefits Liability General Liability Commercial Pro…" at bounding box center [805, 288] width 1247 height 57
drag, startPoint x: 530, startPoint y: 317, endPoint x: 454, endPoint y: 293, distance: 80.5
click at [530, 317] on div "BA-1W923367-23-14-G" at bounding box center [504, 345] width 129 height 56
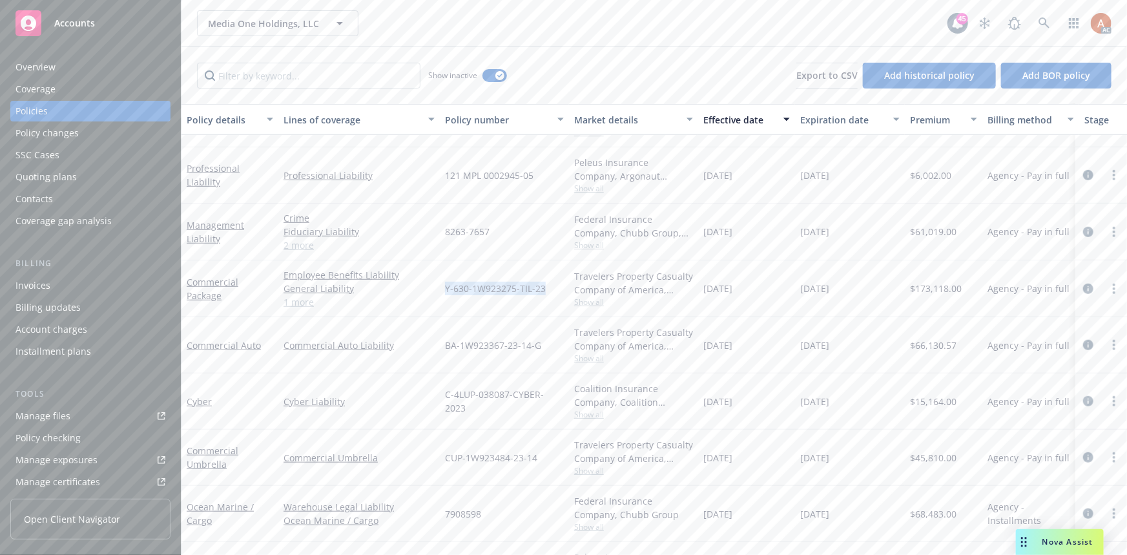
drag, startPoint x: 444, startPoint y: 284, endPoint x: 554, endPoint y: 286, distance: 109.8
click at [554, 286] on div "Y-630-1W923275-TIL-23" at bounding box center [504, 288] width 129 height 57
click at [926, 288] on span "$173,118.00" at bounding box center [936, 289] width 52 height 14
drag, startPoint x: 704, startPoint y: 287, endPoint x: 770, endPoint y: 287, distance: 65.9
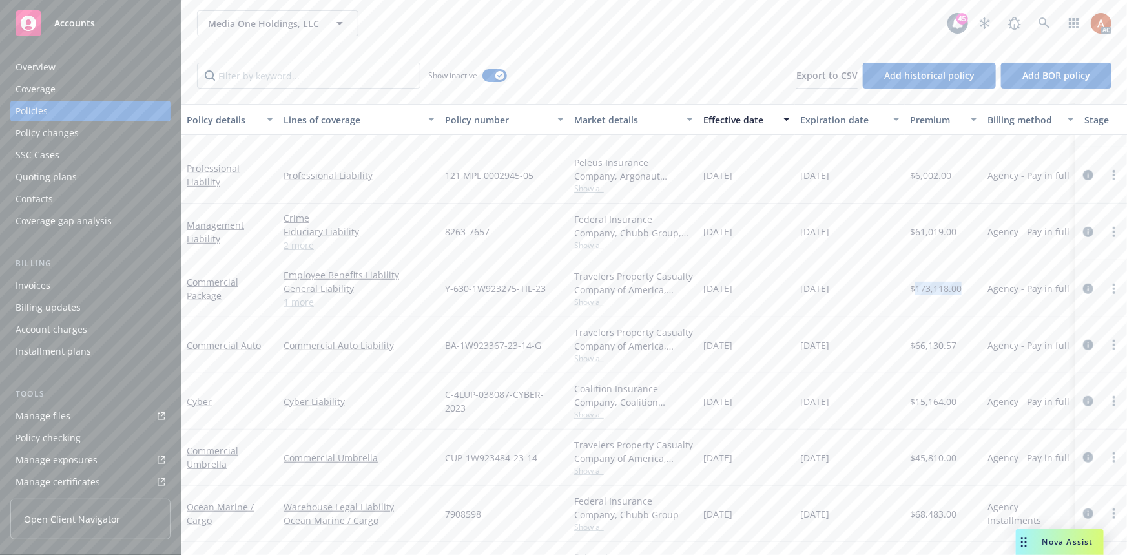
click at [770, 287] on div "12/20/2023" at bounding box center [746, 288] width 97 height 57
click at [811, 298] on div "[DATE]" at bounding box center [850, 288] width 110 height 57
drag, startPoint x: 797, startPoint y: 287, endPoint x: 859, endPoint y: 289, distance: 62.0
click at [859, 289] on div "[DATE]" at bounding box center [850, 288] width 110 height 57
drag, startPoint x: 446, startPoint y: 345, endPoint x: 547, endPoint y: 344, distance: 100.1
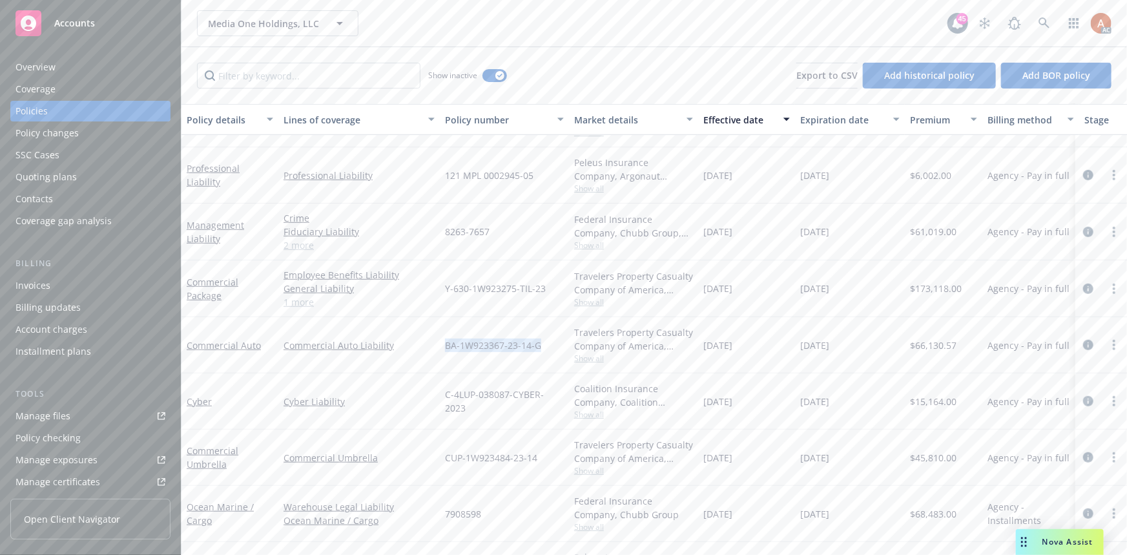
click at [547, 344] on div "BA-1W923367-23-14-G" at bounding box center [504, 345] width 129 height 56
drag, startPoint x: 540, startPoint y: 351, endPoint x: 546, endPoint y: 355, distance: 6.7
click at [540, 352] on div "BA-1W923367-23-14-G" at bounding box center [504, 345] width 129 height 56
click at [598, 355] on span "Show all" at bounding box center [633, 358] width 119 height 11
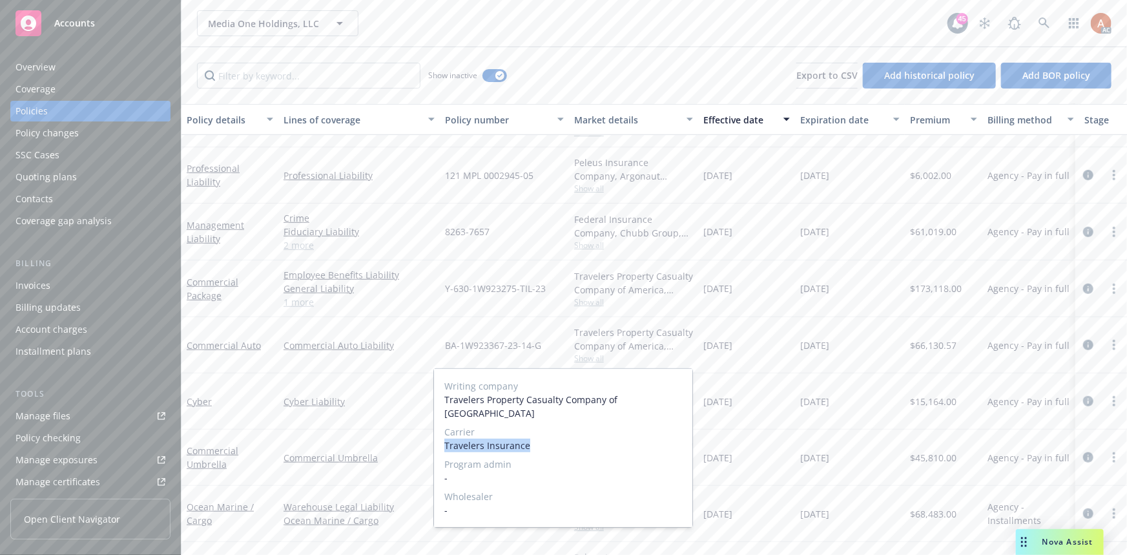
drag, startPoint x: 441, startPoint y: 433, endPoint x: 555, endPoint y: 439, distance: 113.9
click at [555, 439] on div "Writing company Travelers Property Casualty Company of America Carrier Traveler…" at bounding box center [563, 448] width 258 height 158
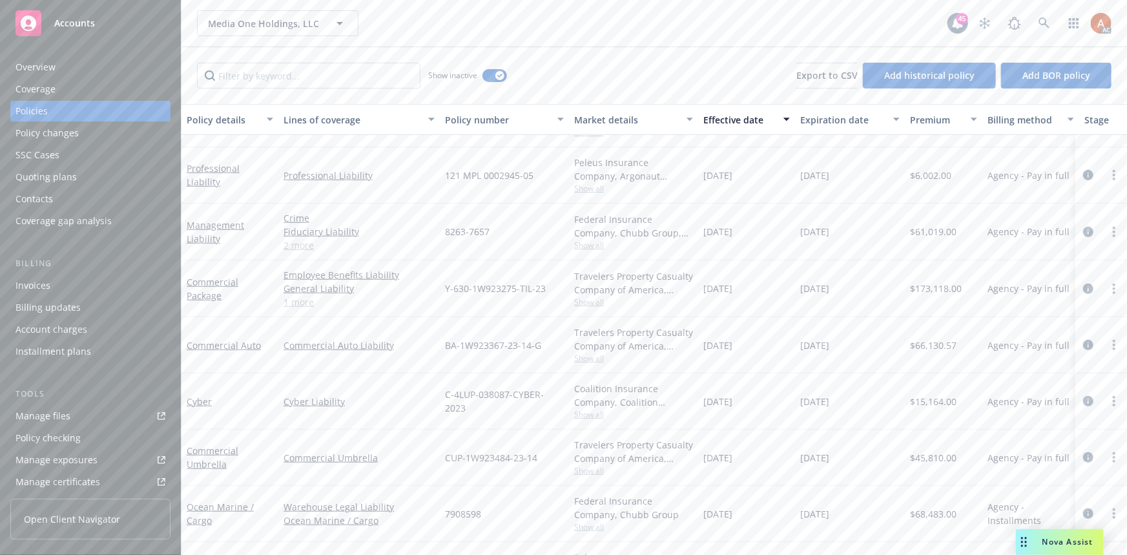
click at [398, 380] on div "Cyber Liability" at bounding box center [359, 401] width 162 height 56
click at [940, 345] on span "$66,130.57" at bounding box center [933, 346] width 47 height 14
drag, startPoint x: 704, startPoint y: 345, endPoint x: 759, endPoint y: 346, distance: 54.9
click at [759, 346] on div "12/20/2023" at bounding box center [746, 345] width 97 height 56
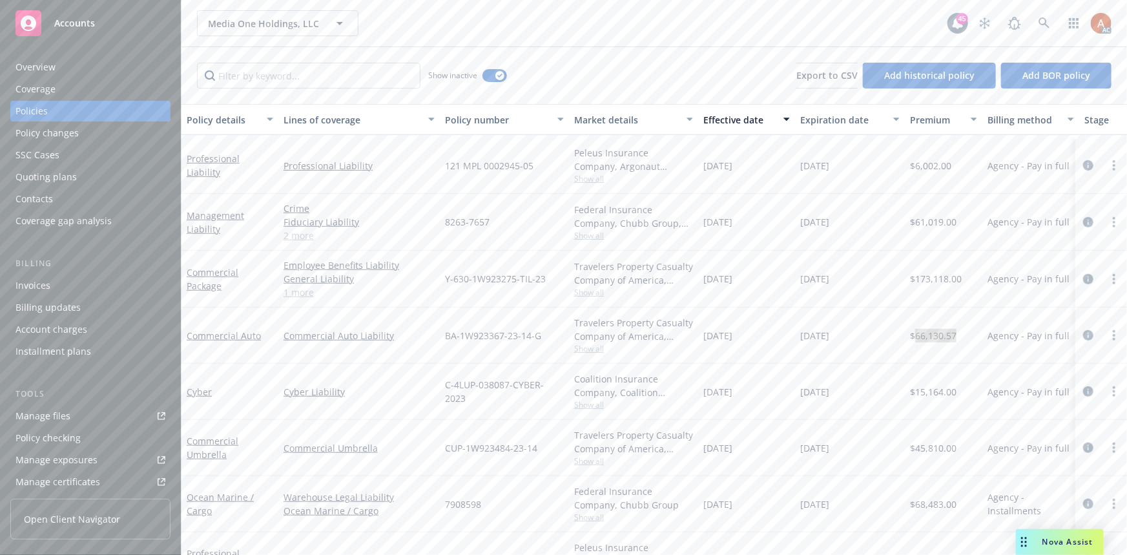
scroll to position [470, 0]
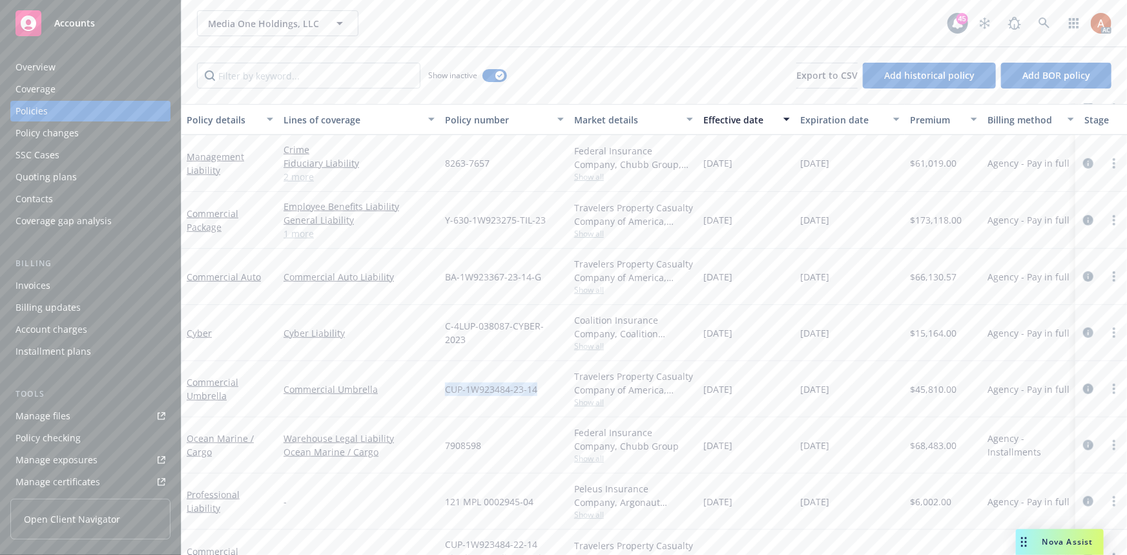
drag, startPoint x: 441, startPoint y: 390, endPoint x: 541, endPoint y: 390, distance: 100.8
click at [541, 390] on div "CUP-1W923484-23-14" at bounding box center [504, 389] width 129 height 56
click at [593, 404] on span "Show all" at bounding box center [633, 402] width 119 height 11
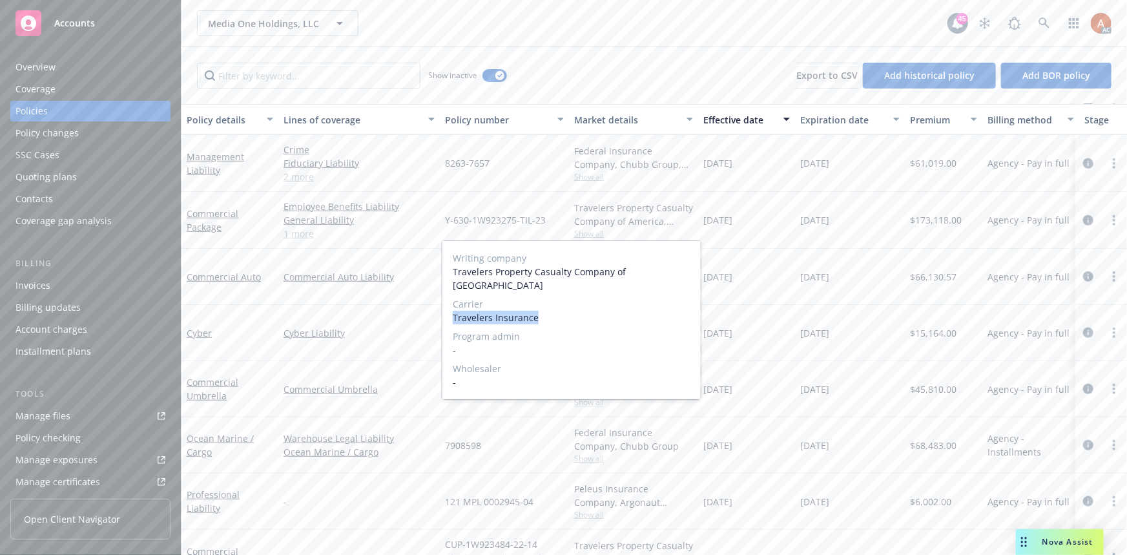
drag, startPoint x: 452, startPoint y: 317, endPoint x: 563, endPoint y: 320, distance: 111.2
click at [563, 320] on span "Travelers Insurance" at bounding box center [572, 318] width 238 height 14
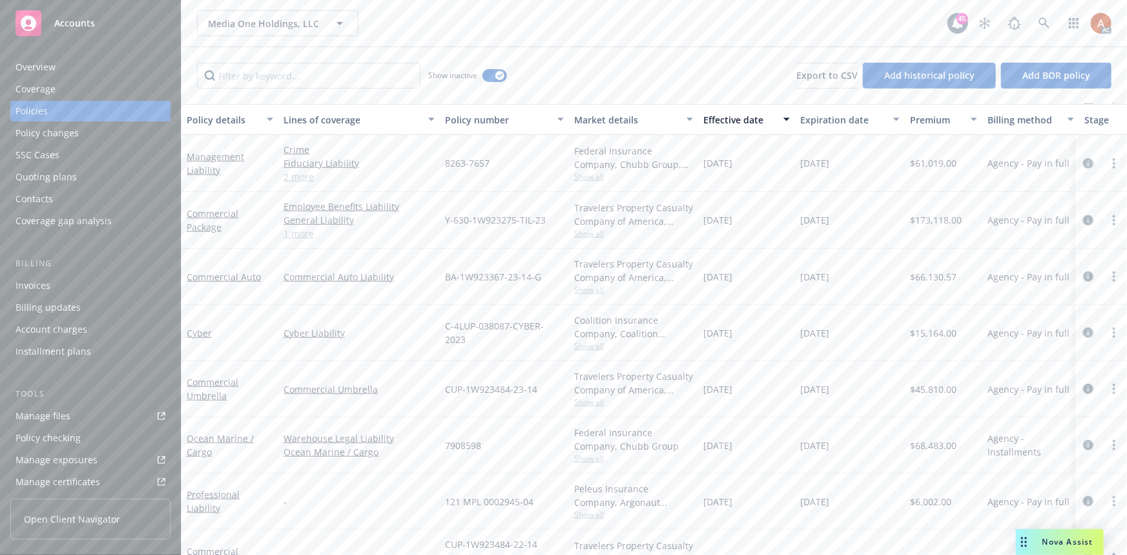
click at [360, 356] on div "Cyber Liability" at bounding box center [359, 333] width 162 height 56
click at [924, 388] on span "$45,810.00" at bounding box center [933, 389] width 47 height 14
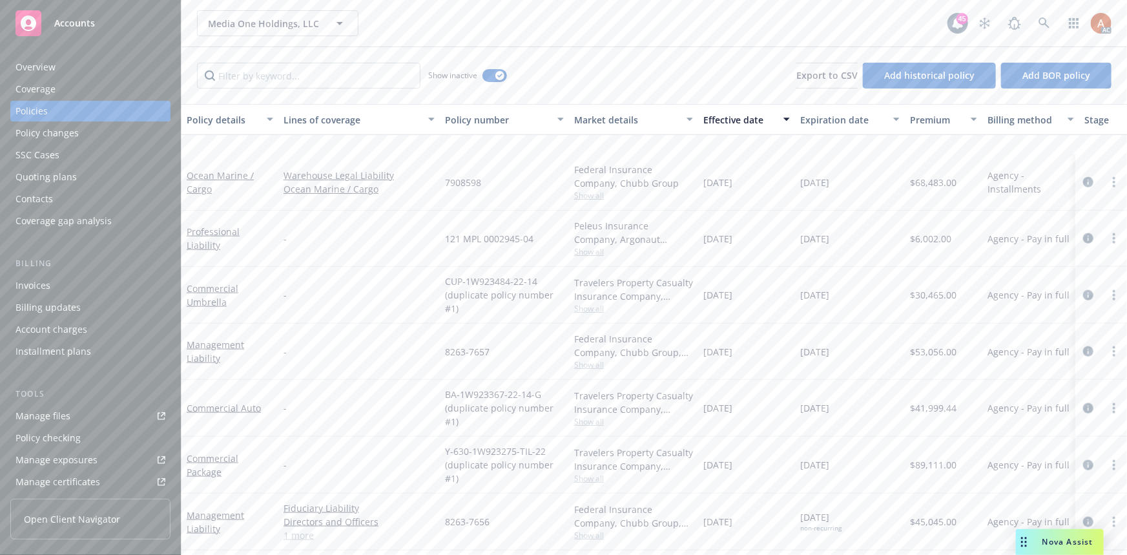
scroll to position [822, 0]
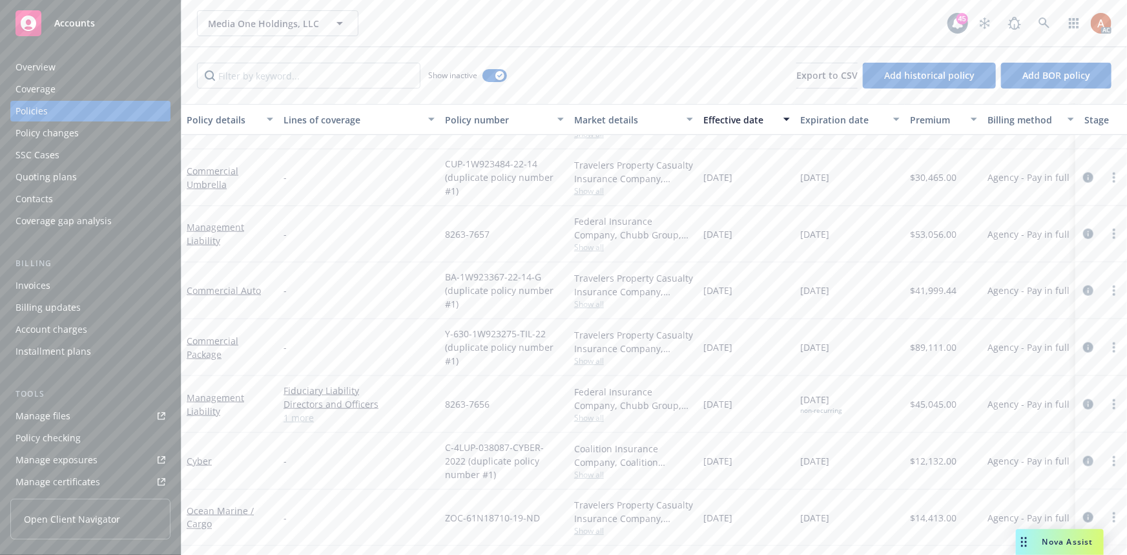
click at [584, 362] on span "Show all" at bounding box center [633, 360] width 119 height 11
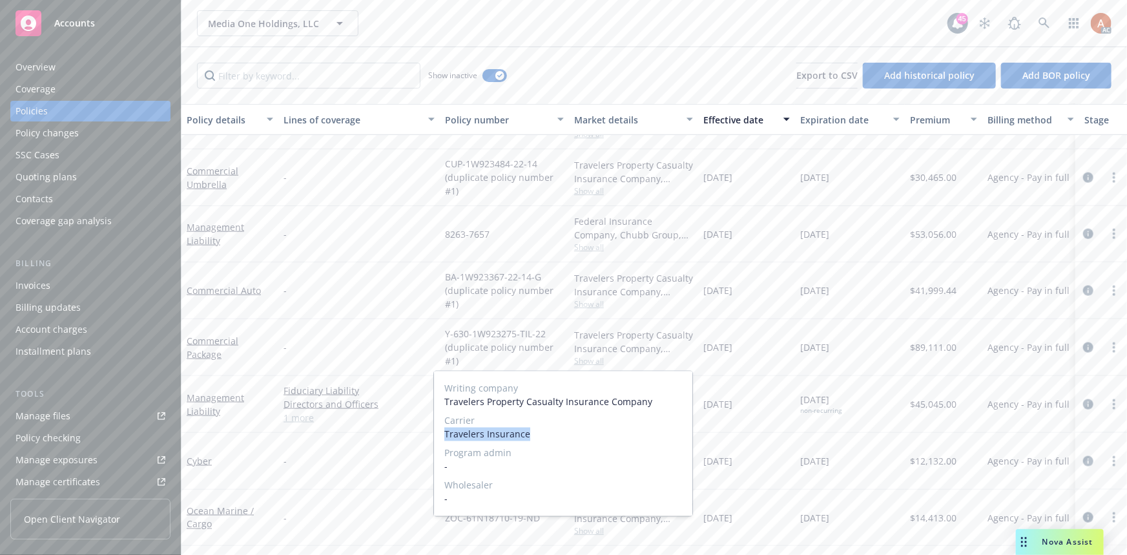
drag, startPoint x: 444, startPoint y: 435, endPoint x: 543, endPoint y: 435, distance: 98.2
click at [543, 435] on span "Travelers Insurance" at bounding box center [563, 435] width 238 height 14
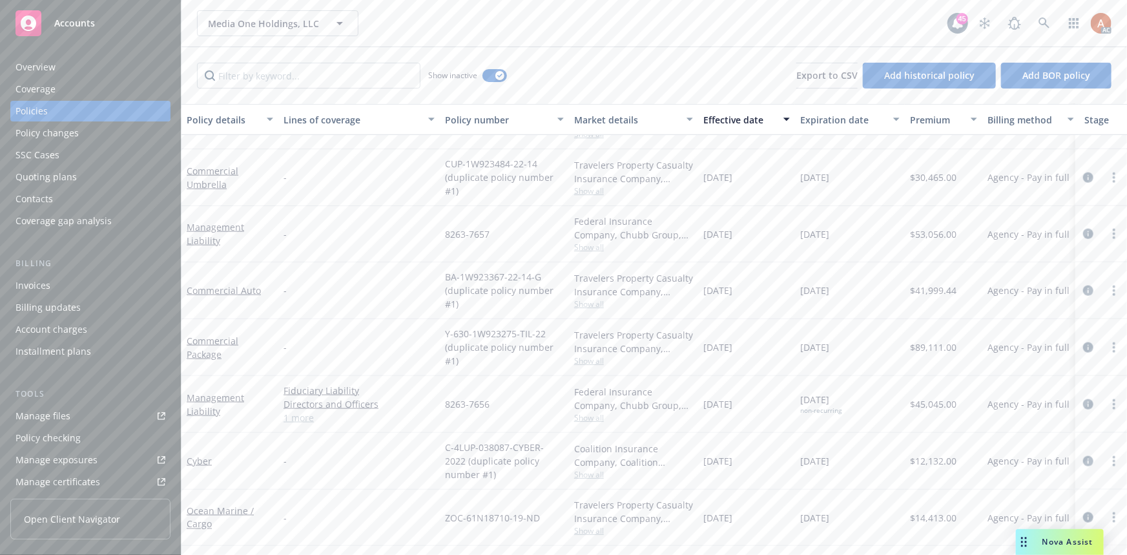
click at [380, 378] on div "Fiduciary Liability Directors and Officers Employment Practices Liability 1 more" at bounding box center [359, 404] width 162 height 57
drag, startPoint x: 444, startPoint y: 331, endPoint x: 557, endPoint y: 322, distance: 112.8
click at [557, 322] on div "Y-630-1W923275-TIL-22 (duplicate policy number #1)" at bounding box center [504, 347] width 129 height 57
click at [936, 347] on span "$89,111.00" at bounding box center [933, 347] width 47 height 14
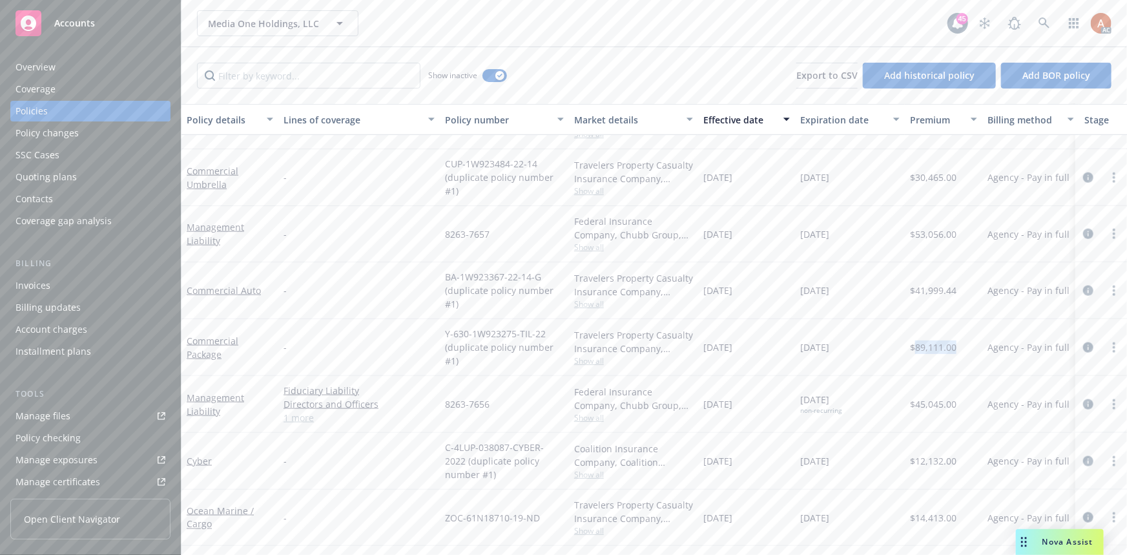
drag, startPoint x: 704, startPoint y: 344, endPoint x: 756, endPoint y: 349, distance: 52.5
click at [756, 349] on div "[DATE]" at bounding box center [746, 347] width 97 height 57
click at [832, 376] on div "12/20/2028 non-recurring" at bounding box center [850, 404] width 110 height 57
drag, startPoint x: 800, startPoint y: 348, endPoint x: 862, endPoint y: 346, distance: 62.0
click at [862, 346] on div "Commercial Package - Y-630-1W923275-TIL-22 (duplicate policy number #1) Travele…" at bounding box center [805, 347] width 1247 height 57
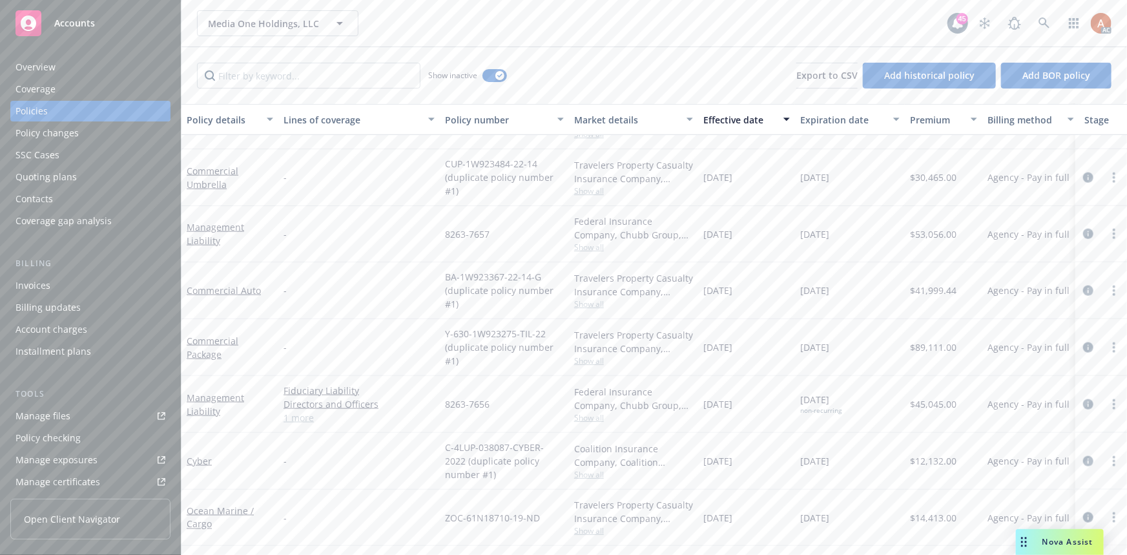
click at [782, 371] on div "[DATE]" at bounding box center [746, 347] width 97 height 57
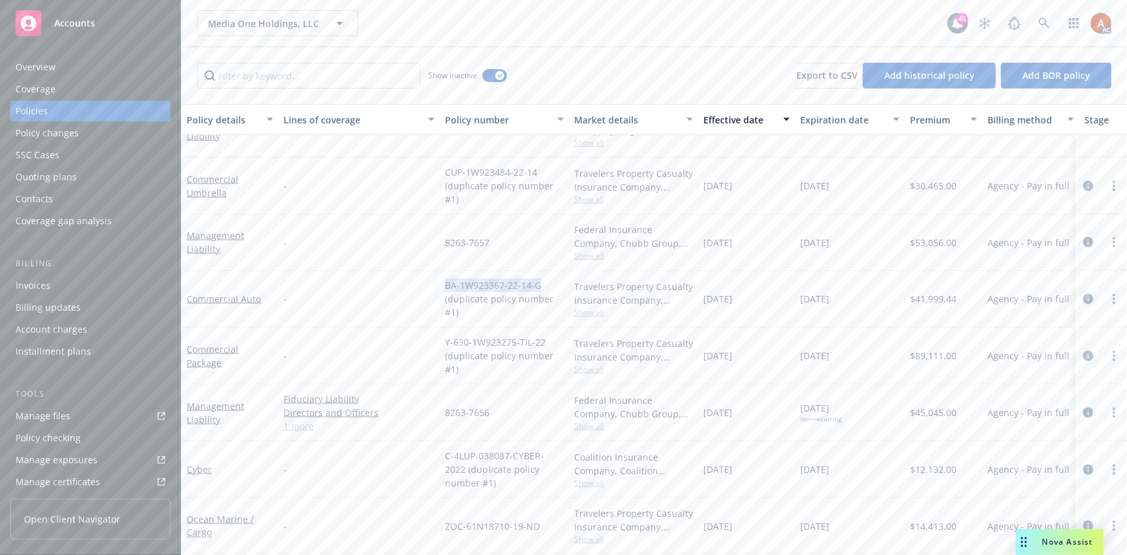
drag, startPoint x: 441, startPoint y: 284, endPoint x: 549, endPoint y: 285, distance: 108.5
click at [549, 285] on div "Commercial Auto - BA-1W923367-22-14-G (duplicate policy number #1) Travelers Pr…" at bounding box center [805, 299] width 1247 height 57
click at [594, 314] on span "Show all" at bounding box center [633, 312] width 119 height 11
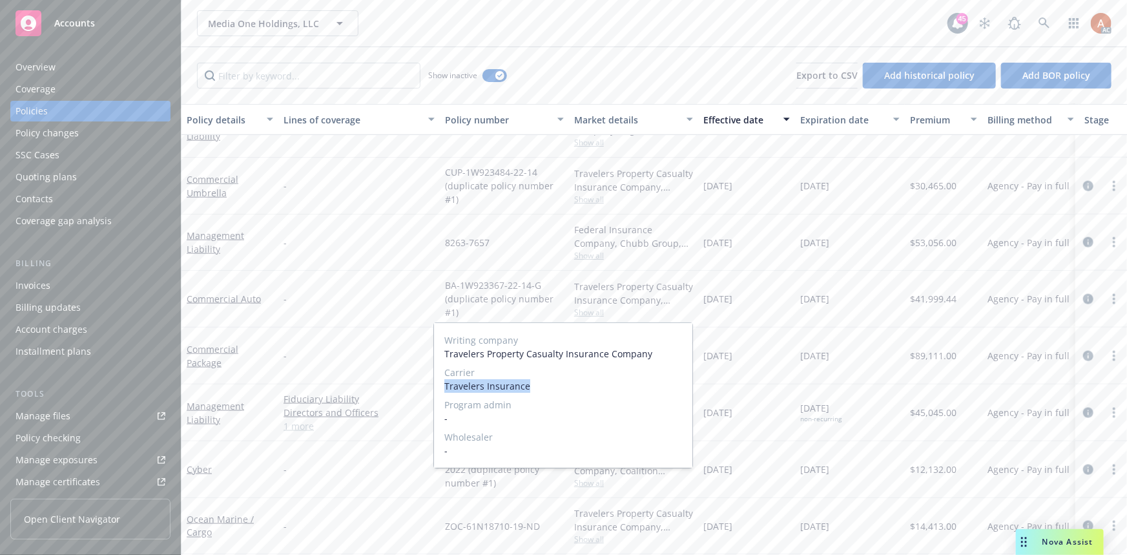
drag, startPoint x: 441, startPoint y: 386, endPoint x: 545, endPoint y: 383, distance: 103.4
click at [545, 383] on div "Writing company Travelers Property Casualty Insurance Company Carrier Travelers…" at bounding box center [563, 395] width 258 height 145
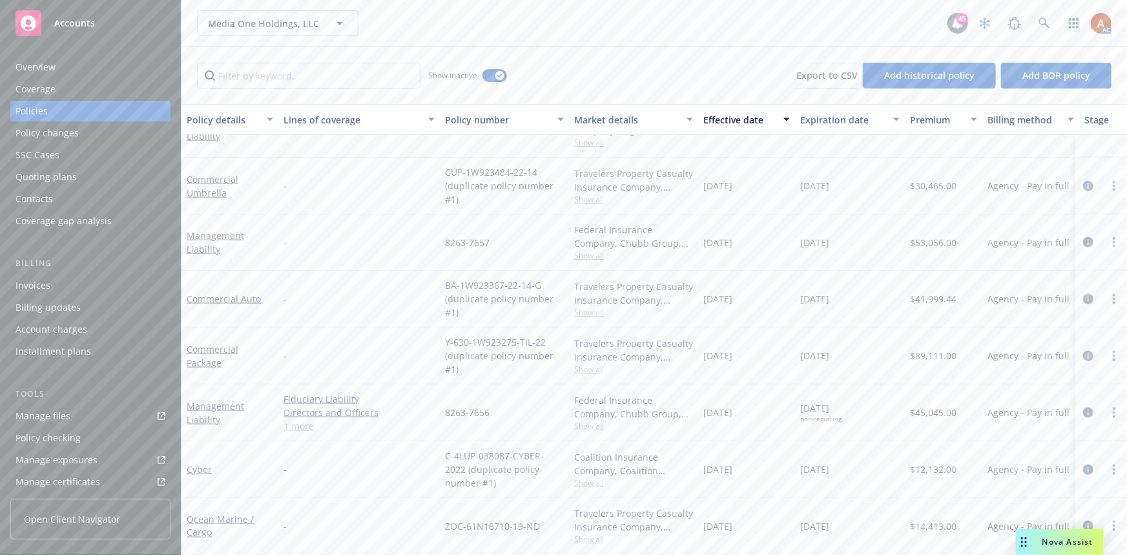
click at [443, 287] on div "BA-1W923367-22-14-G (duplicate policy number #1)" at bounding box center [504, 299] width 129 height 57
click at [932, 295] on span "$41,999.44" at bounding box center [933, 299] width 47 height 14
drag, startPoint x: 704, startPoint y: 300, endPoint x: 941, endPoint y: 297, distance: 237.1
click at [715, 299] on span "[DATE]" at bounding box center [718, 299] width 29 height 14
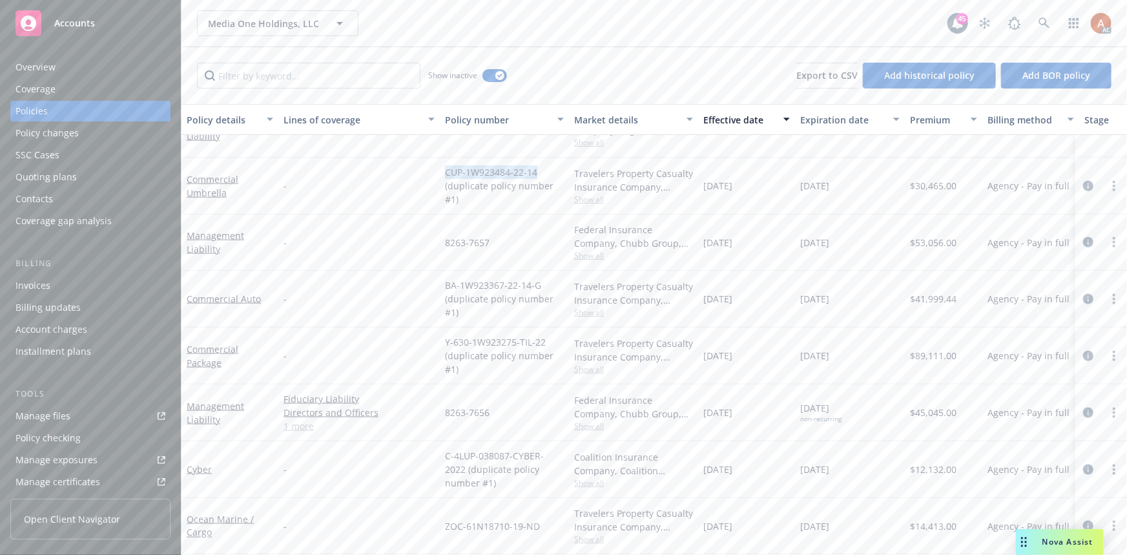
drag, startPoint x: 445, startPoint y: 168, endPoint x: 553, endPoint y: 165, distance: 107.9
click at [553, 165] on span "CUP-1W923484-22-14 (duplicate policy number #1)" at bounding box center [504, 185] width 119 height 41
click at [587, 202] on span "Show all" at bounding box center [633, 199] width 119 height 11
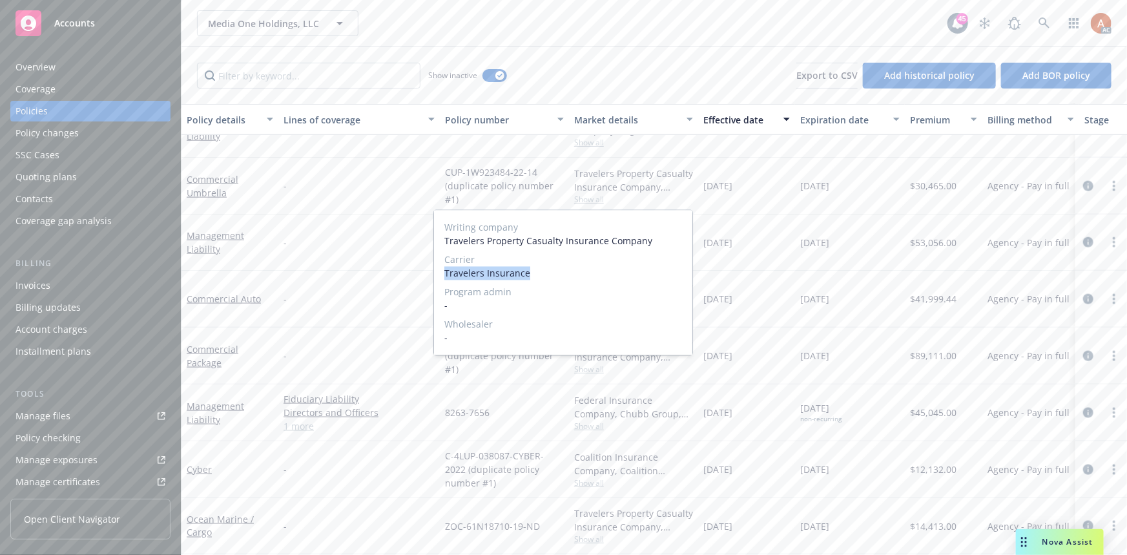
drag, startPoint x: 441, startPoint y: 271, endPoint x: 553, endPoint y: 274, distance: 112.4
click at [553, 274] on div "Writing company Travelers Property Casualty Insurance Company Carrier Travelers…" at bounding box center [563, 283] width 258 height 145
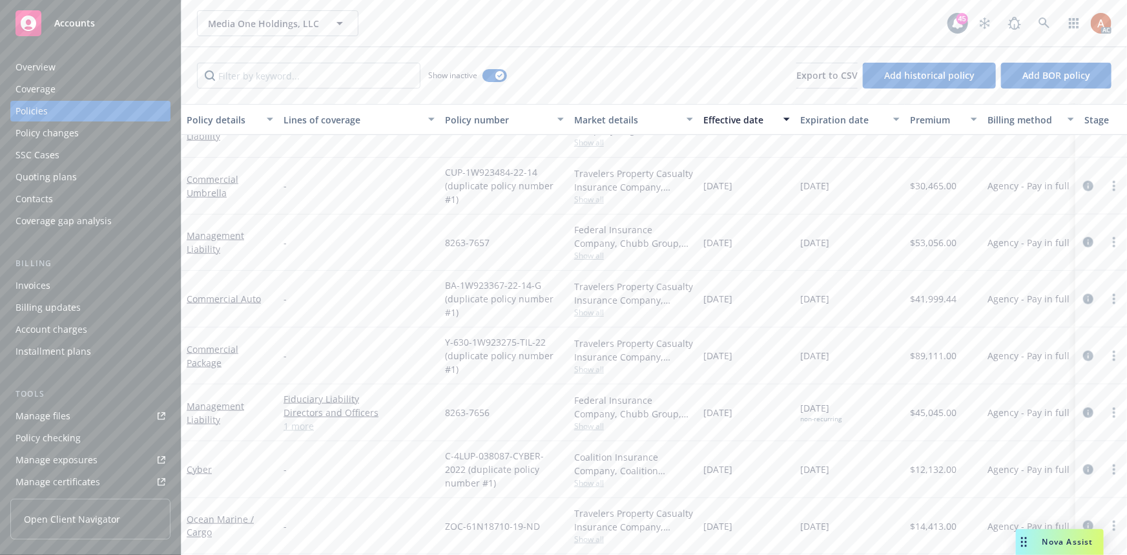
click at [558, 205] on span "CUP-1W923484-22-14 (duplicate policy number #1)" at bounding box center [504, 185] width 119 height 41
click at [932, 186] on span "$30,465.00" at bounding box center [933, 186] width 47 height 14
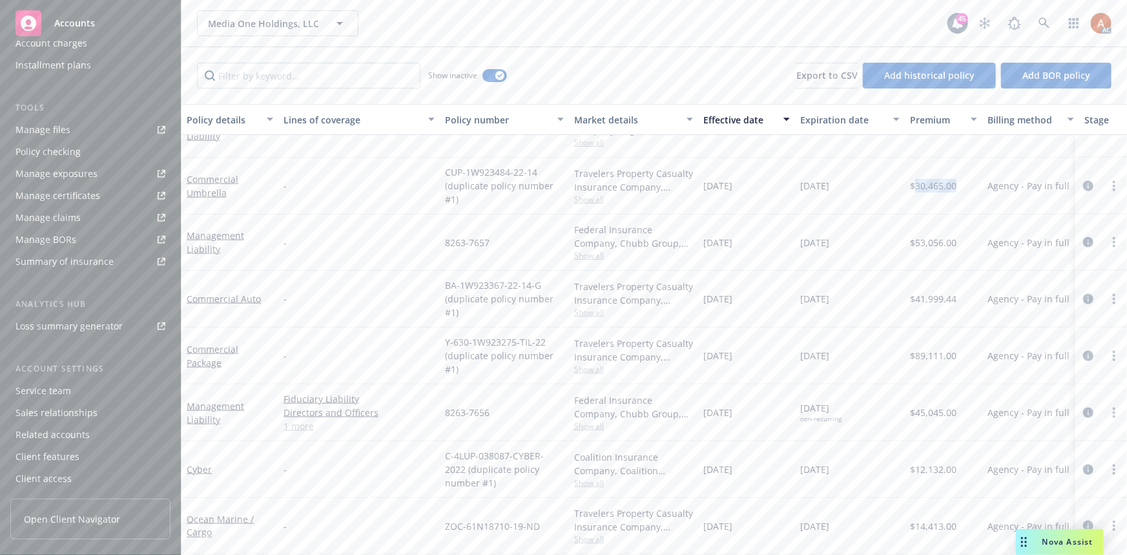
click at [59, 390] on div "Service team" at bounding box center [44, 391] width 56 height 21
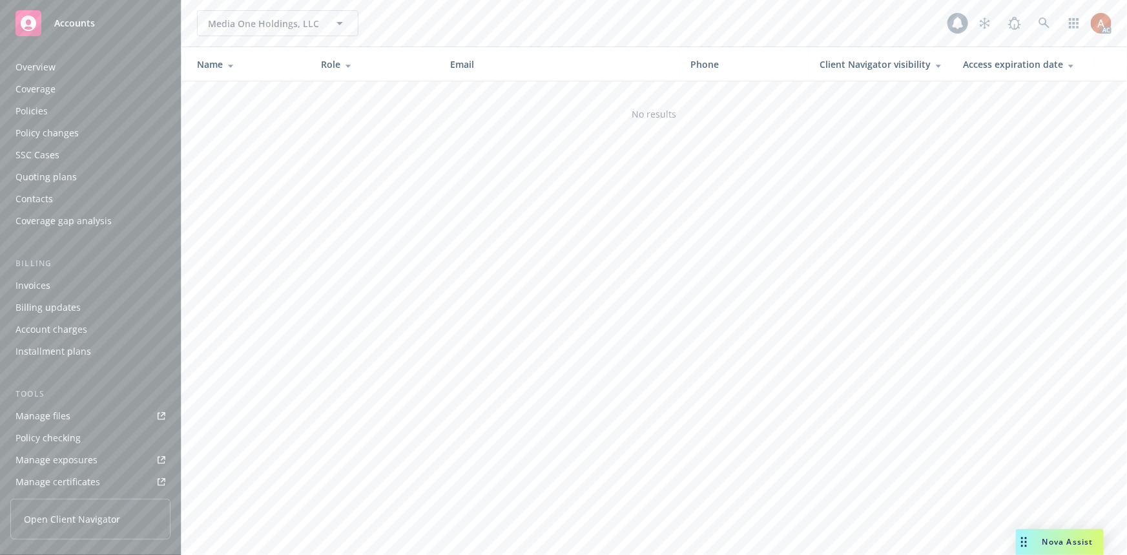
scroll to position [286, 0]
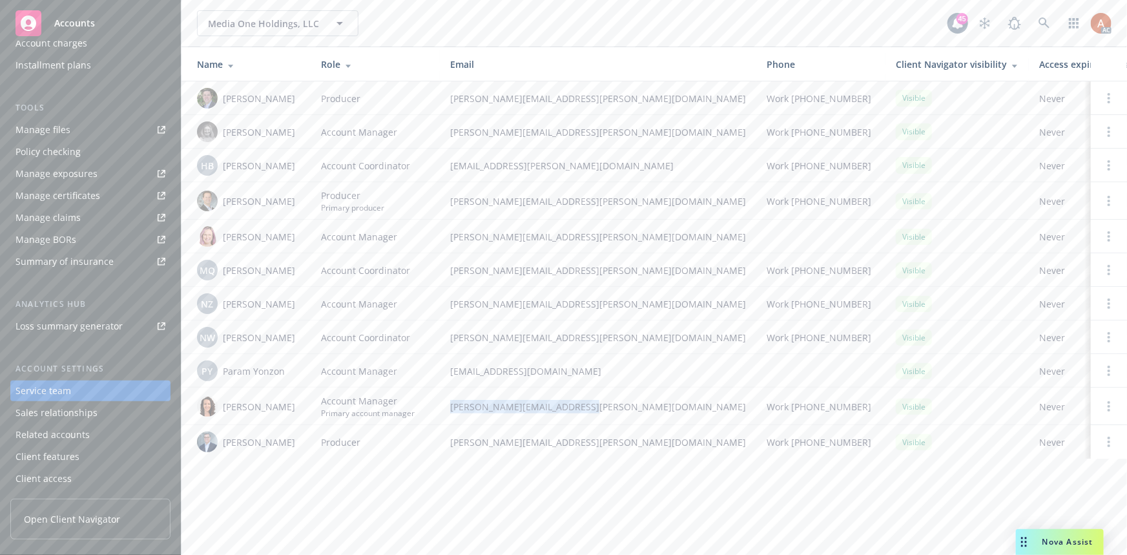
drag, startPoint x: 445, startPoint y: 404, endPoint x: 614, endPoint y: 407, distance: 168.6
click at [612, 408] on td "[PERSON_NAME][EMAIL_ADDRESS][PERSON_NAME][DOMAIN_NAME]" at bounding box center [598, 406] width 317 height 37
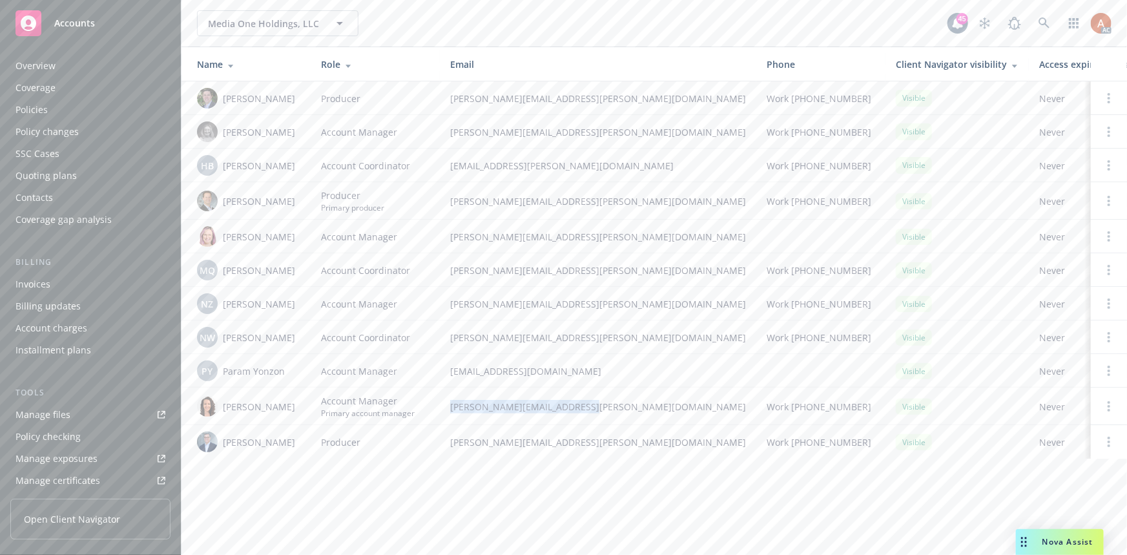
scroll to position [0, 0]
click at [32, 111] on div "Policies" at bounding box center [32, 111] width 32 height 21
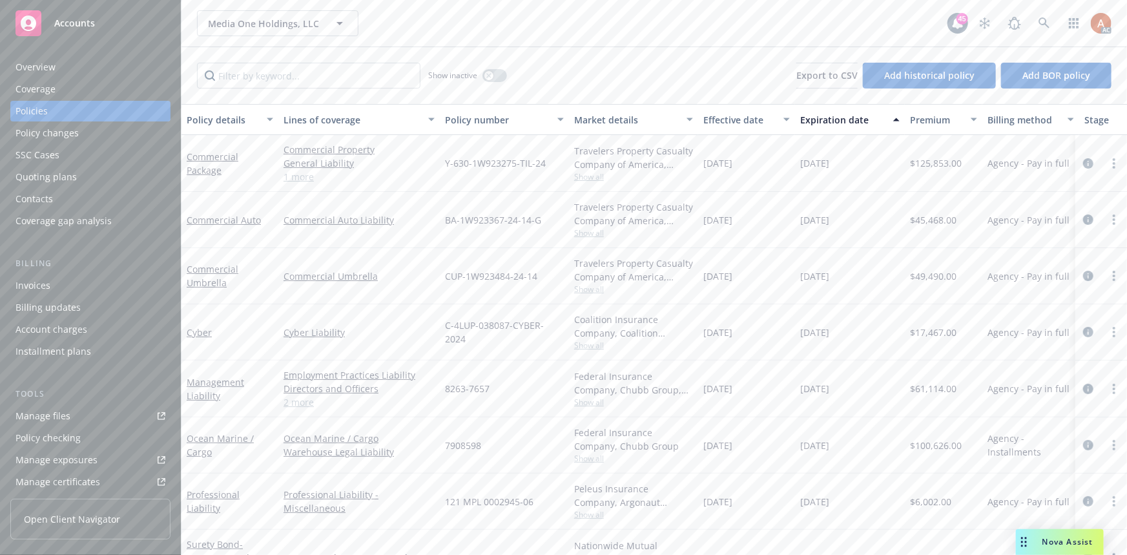
click at [308, 178] on link "1 more" at bounding box center [359, 177] width 151 height 14
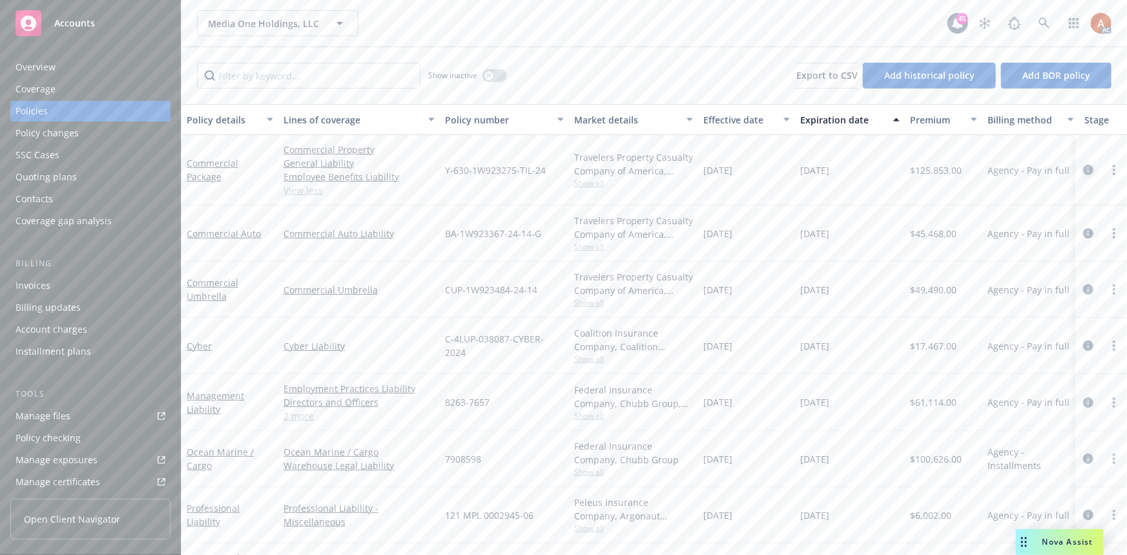
click at [1083, 168] on icon "circleInformation" at bounding box center [1088, 170] width 10 height 10
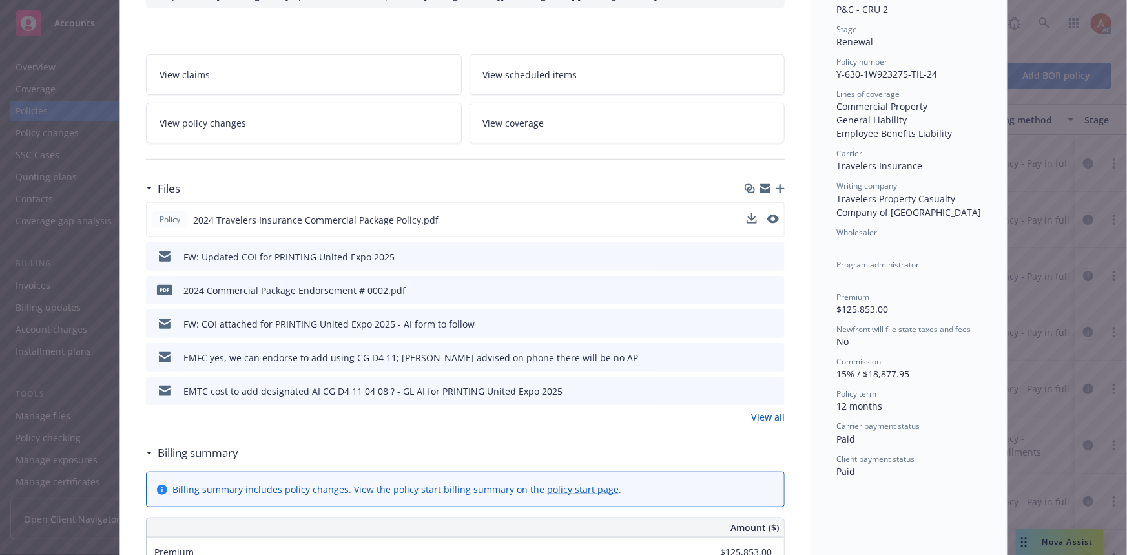
scroll to position [352, 0]
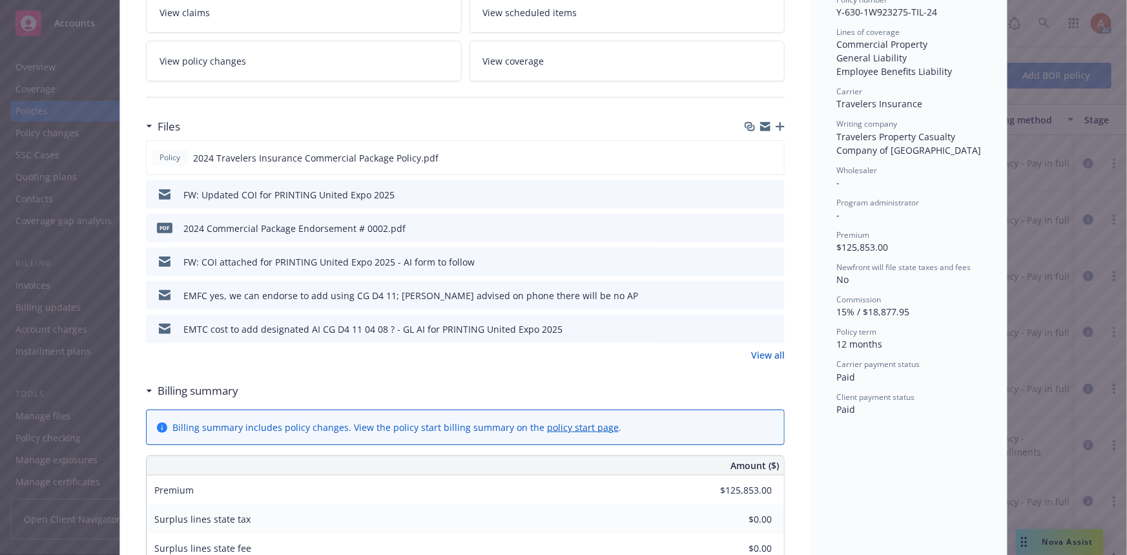
click at [755, 362] on link "View all" at bounding box center [768, 355] width 34 height 14
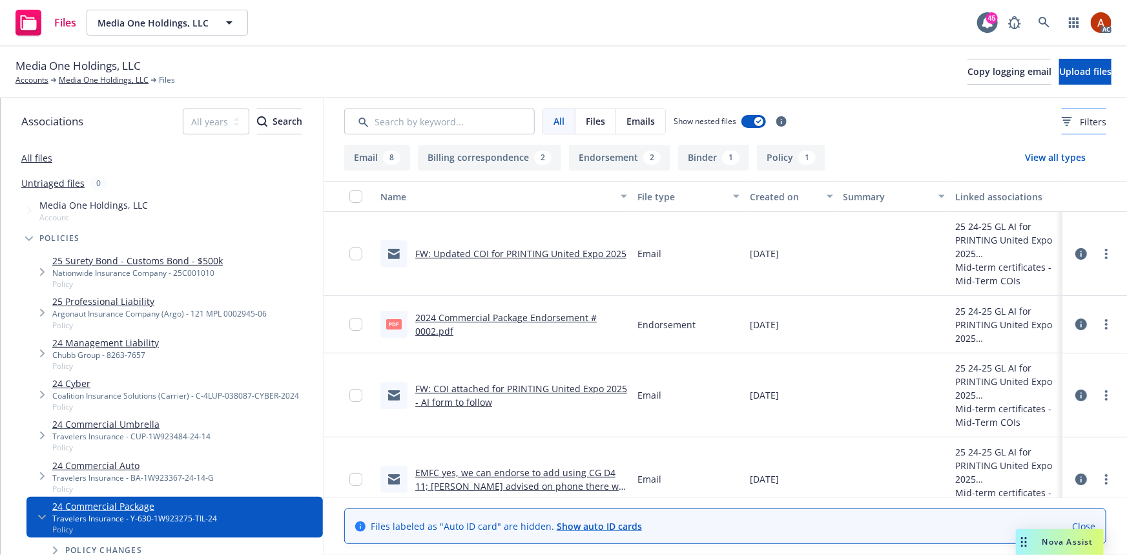
click at [1080, 123] on span "Filters" at bounding box center [1093, 122] width 26 height 14
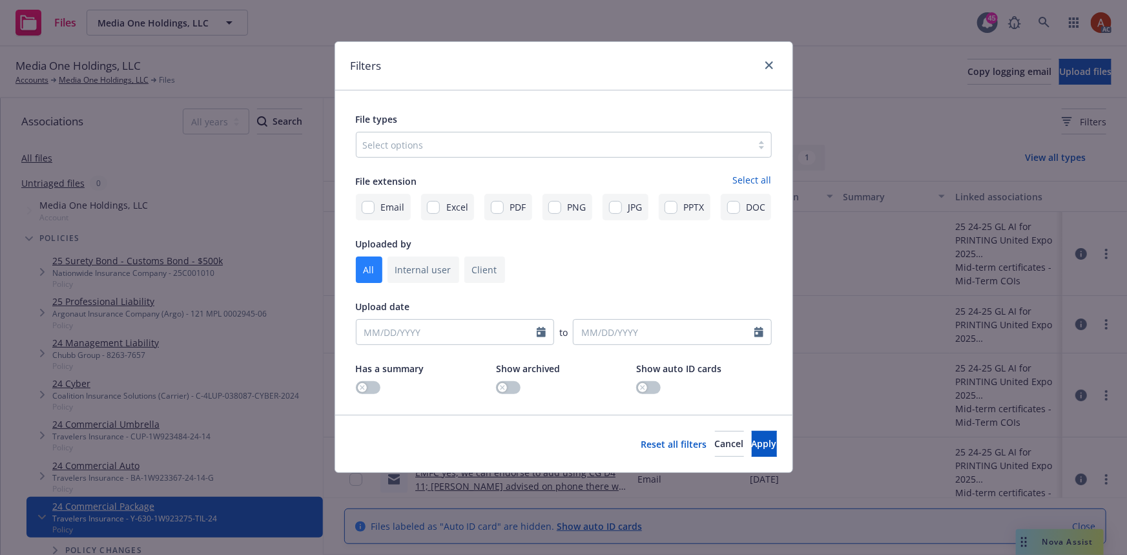
click at [408, 142] on div at bounding box center [554, 145] width 382 height 16
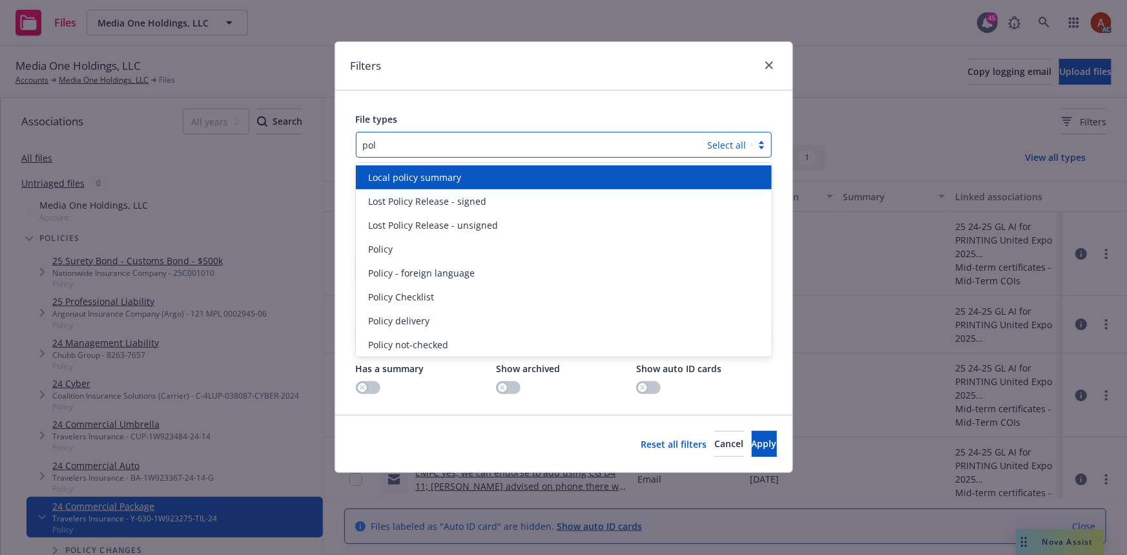
type input "poli"
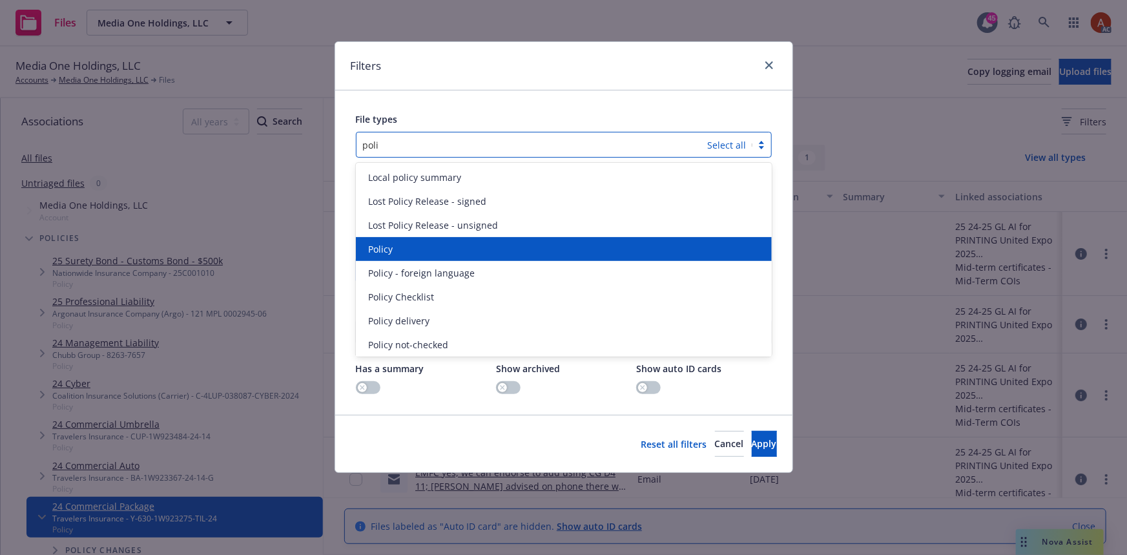
click at [393, 250] on span "Policy" at bounding box center [381, 249] width 25 height 14
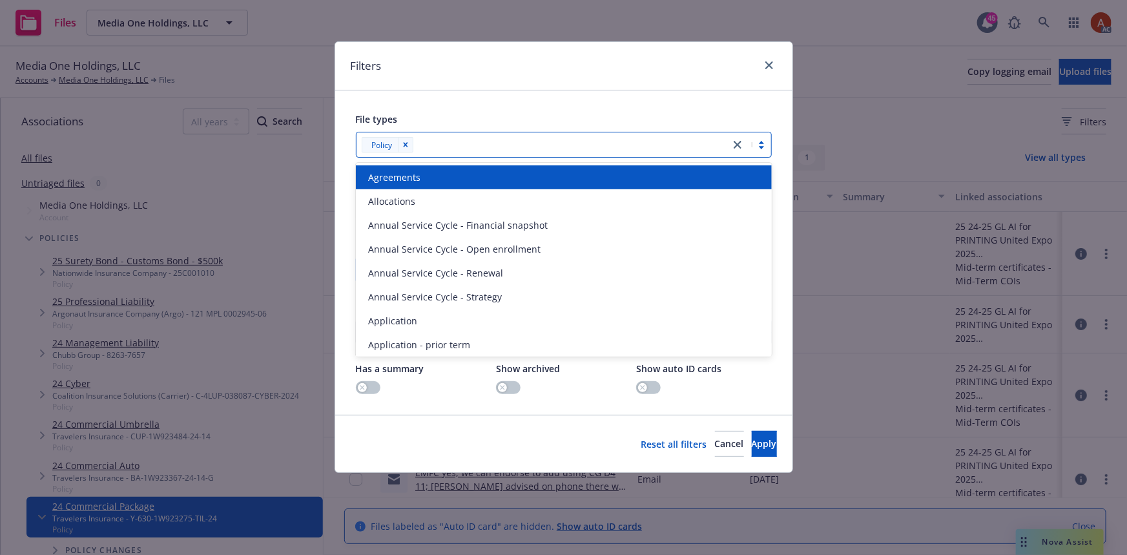
click at [448, 148] on div at bounding box center [570, 145] width 306 height 16
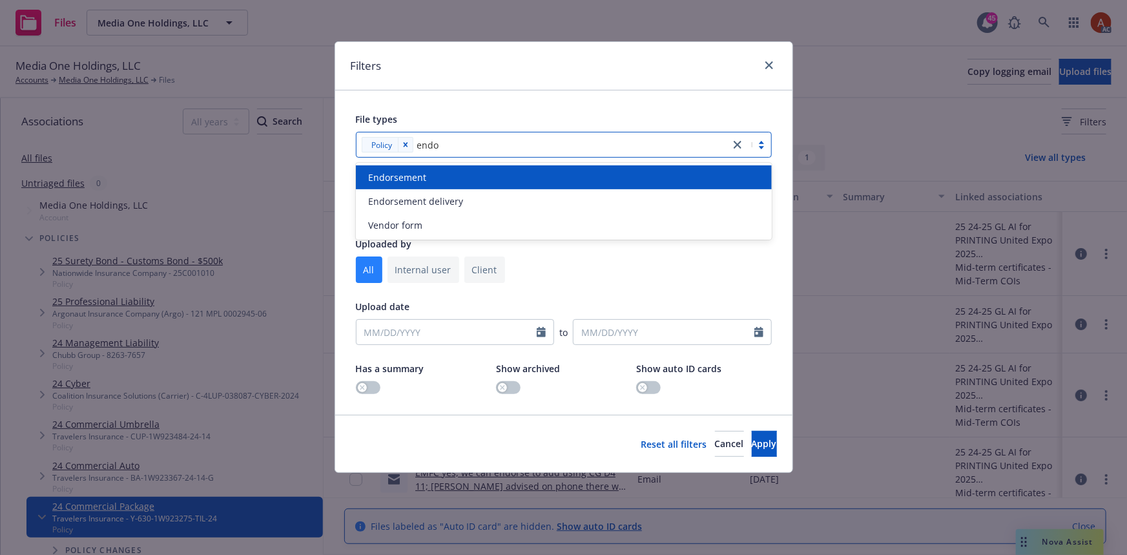
type input "endor"
click at [419, 172] on span "Endorsement" at bounding box center [398, 178] width 58 height 14
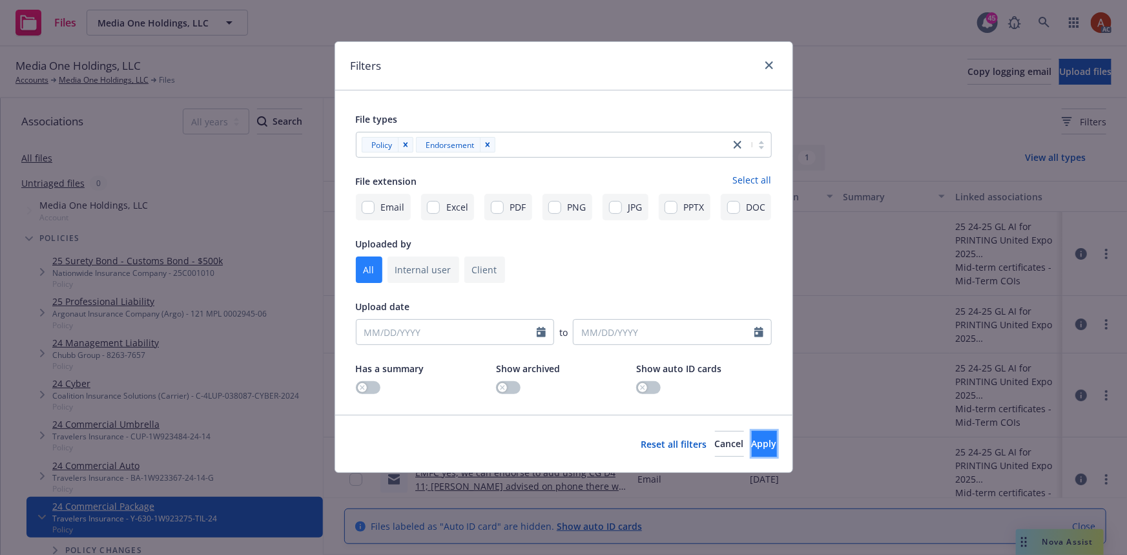
click at [752, 446] on button "Apply" at bounding box center [764, 444] width 25 height 26
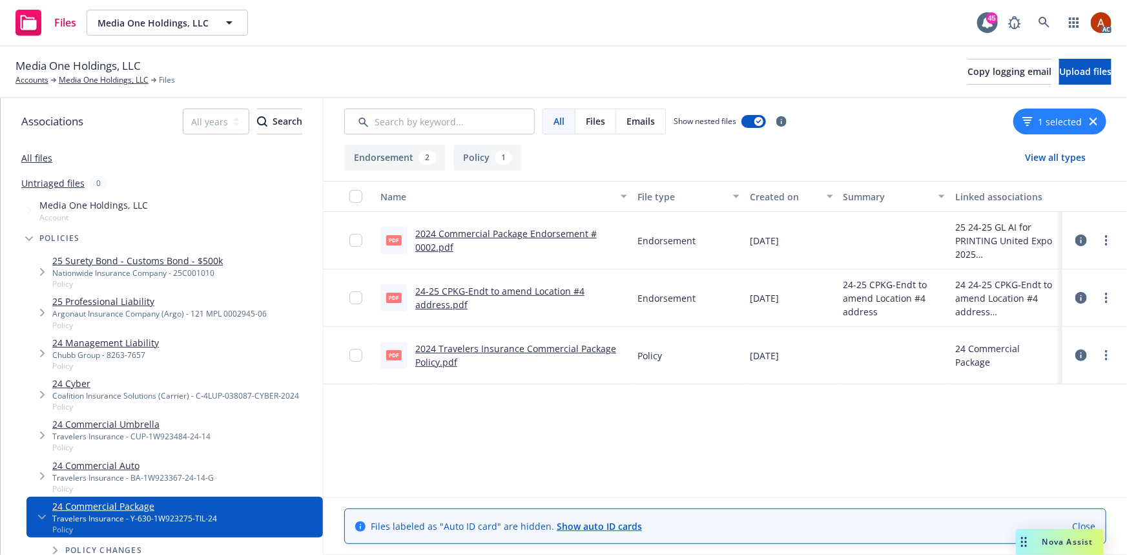
click at [472, 235] on link "2024 Commercial Package Endorsement # 0002.pdf" at bounding box center [506, 240] width 182 height 26
click at [446, 290] on link "24-25 CPKG-Endt to amend Location #4 address.pdf" at bounding box center [499, 298] width 169 height 26
click at [455, 159] on button "Policy 1" at bounding box center [488, 158] width 68 height 26
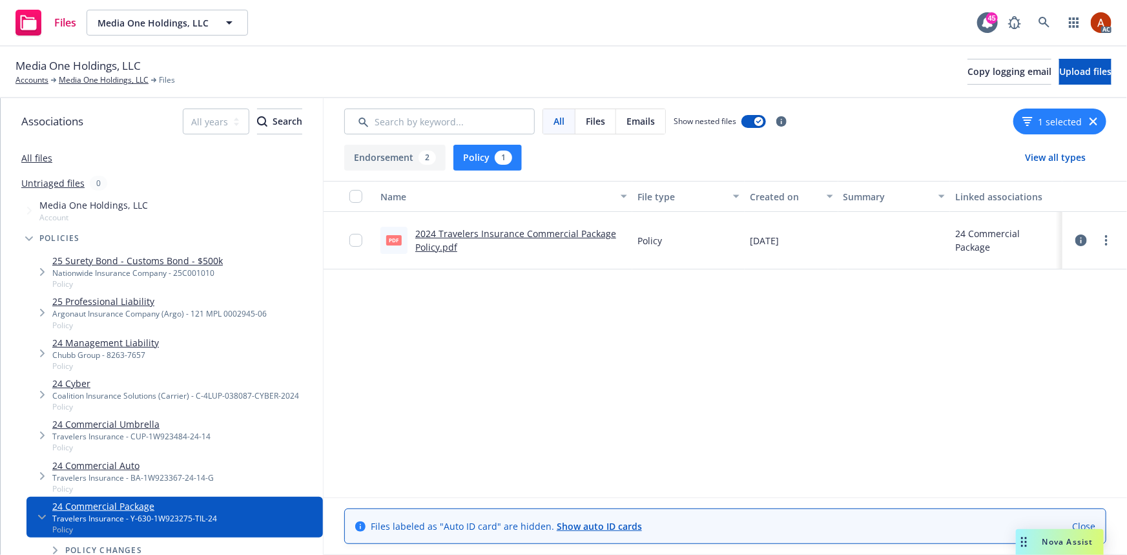
click at [448, 233] on link "2024 Travelers Insurance Commercial Package Policy.pdf" at bounding box center [515, 240] width 201 height 26
click at [118, 79] on link "Media One Holdings, LLC" at bounding box center [104, 80] width 90 height 12
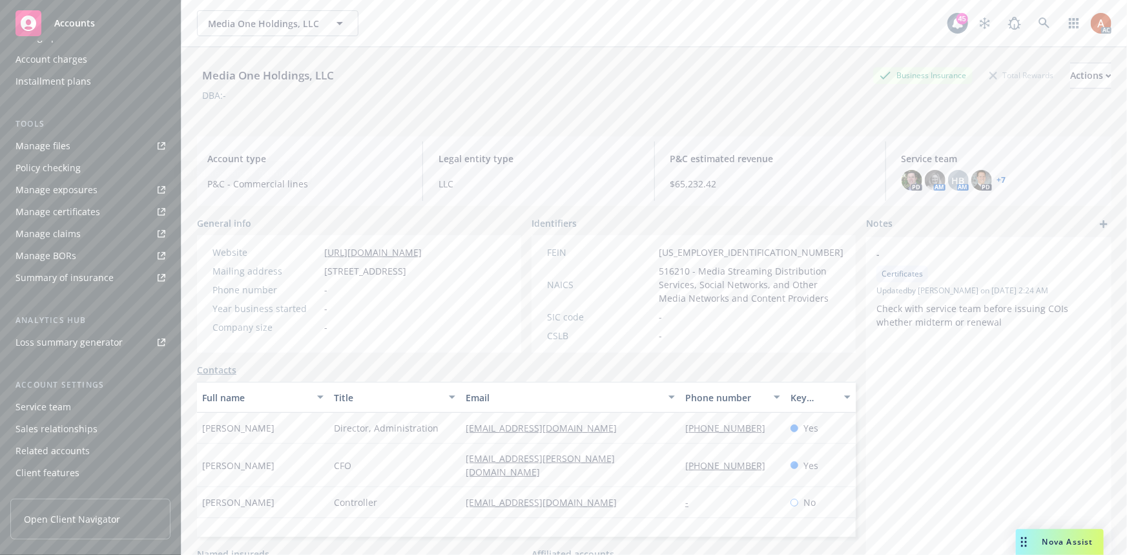
scroll to position [286, 0]
click at [31, 389] on div "Service team" at bounding box center [44, 391] width 56 height 21
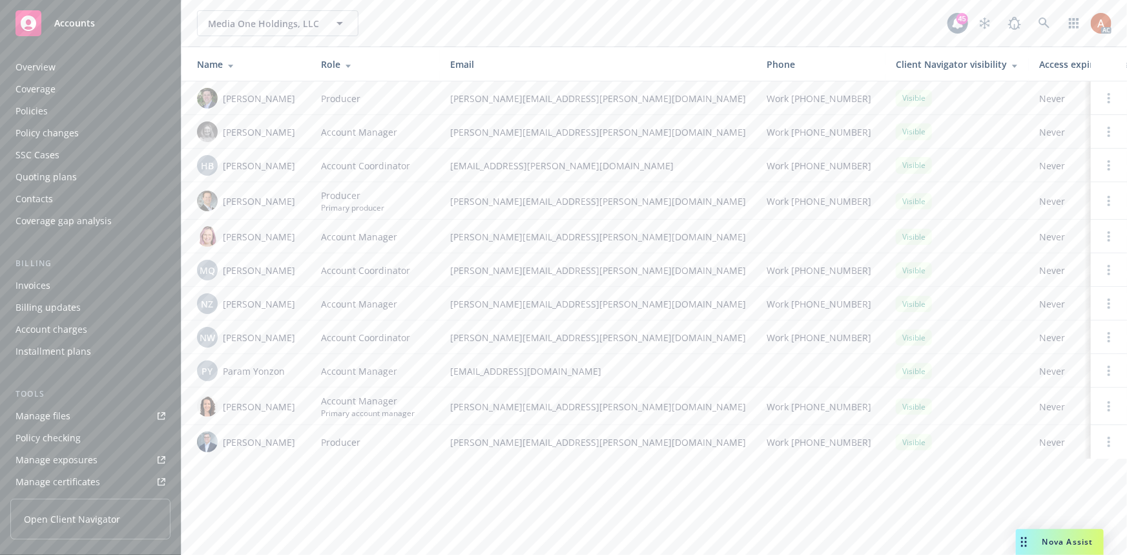
click at [23, 68] on div "Overview" at bounding box center [36, 67] width 40 height 21
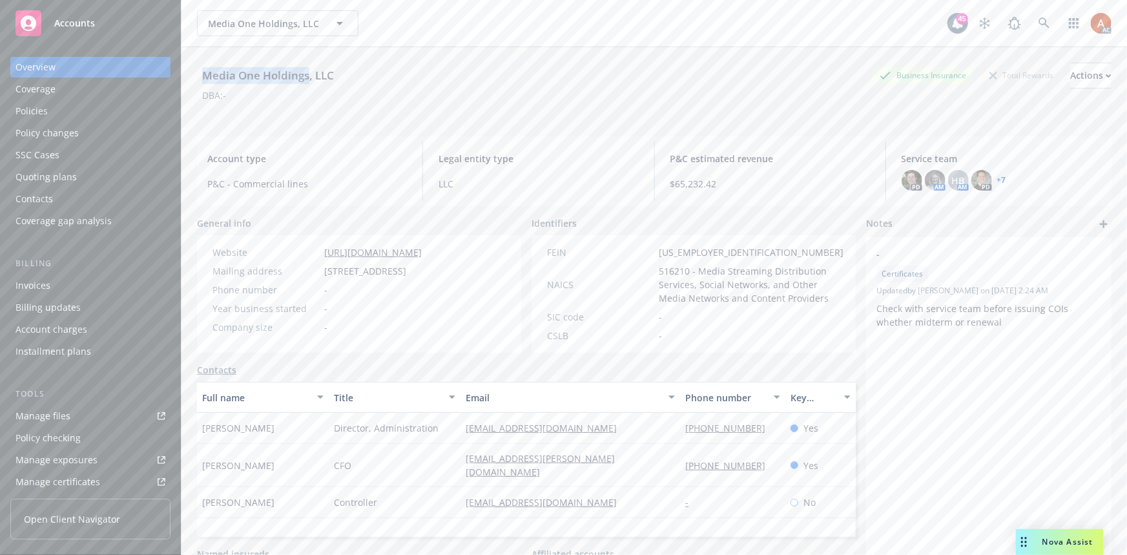
drag, startPoint x: 207, startPoint y: 70, endPoint x: 308, endPoint y: 75, distance: 100.9
click at [308, 75] on div "Media One Holdings, LLC" at bounding box center [268, 75] width 142 height 17
copy div "Media One Holdings"
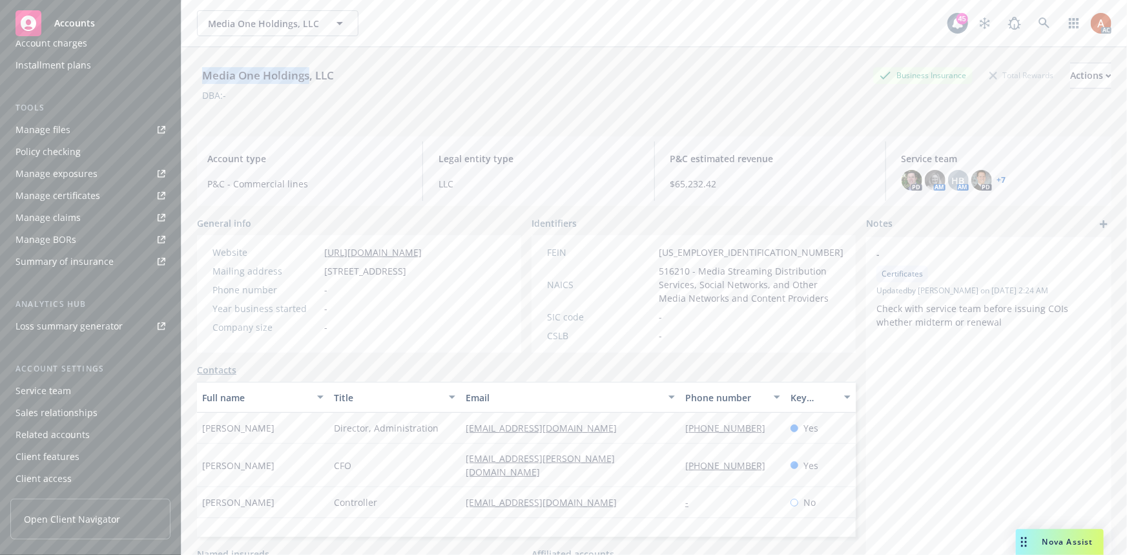
click at [63, 389] on div "Service team" at bounding box center [44, 391] width 56 height 21
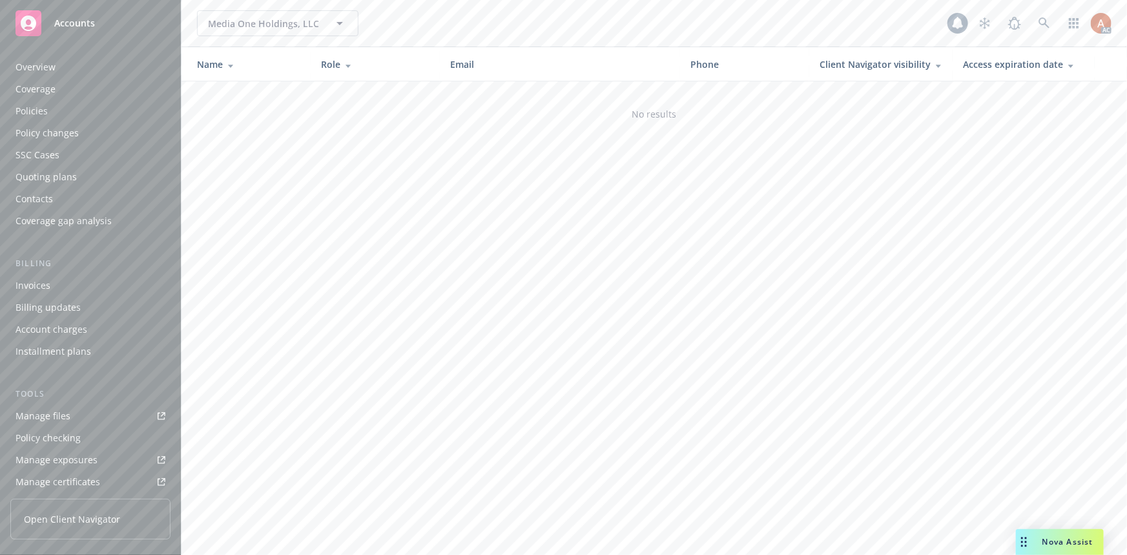
scroll to position [286, 0]
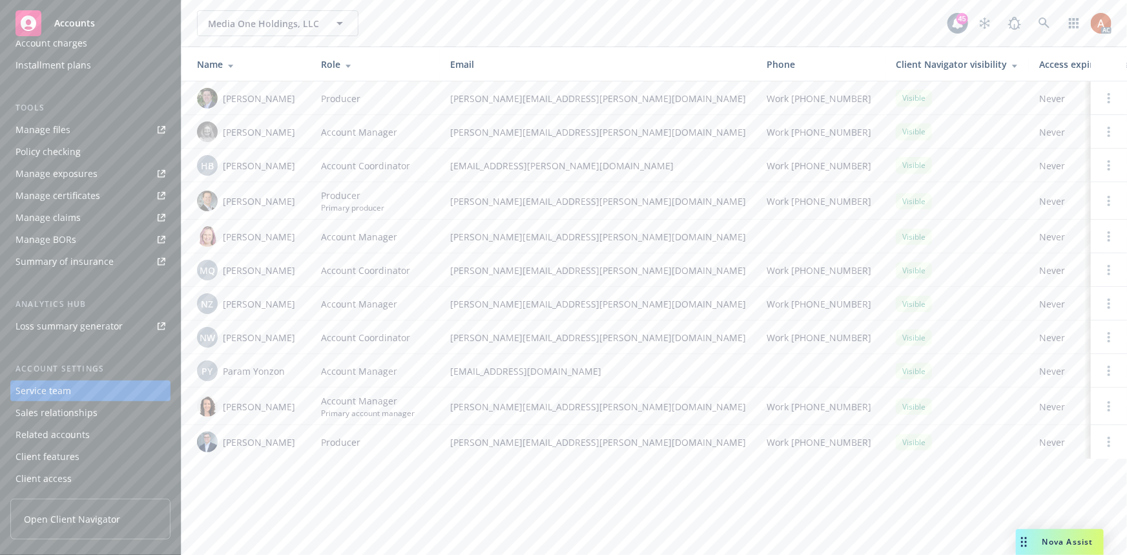
click at [1126, 11] on div "Media One Holdings, LLC Media One Holdings, LLC 45 AC" at bounding box center [655, 23] width 946 height 47
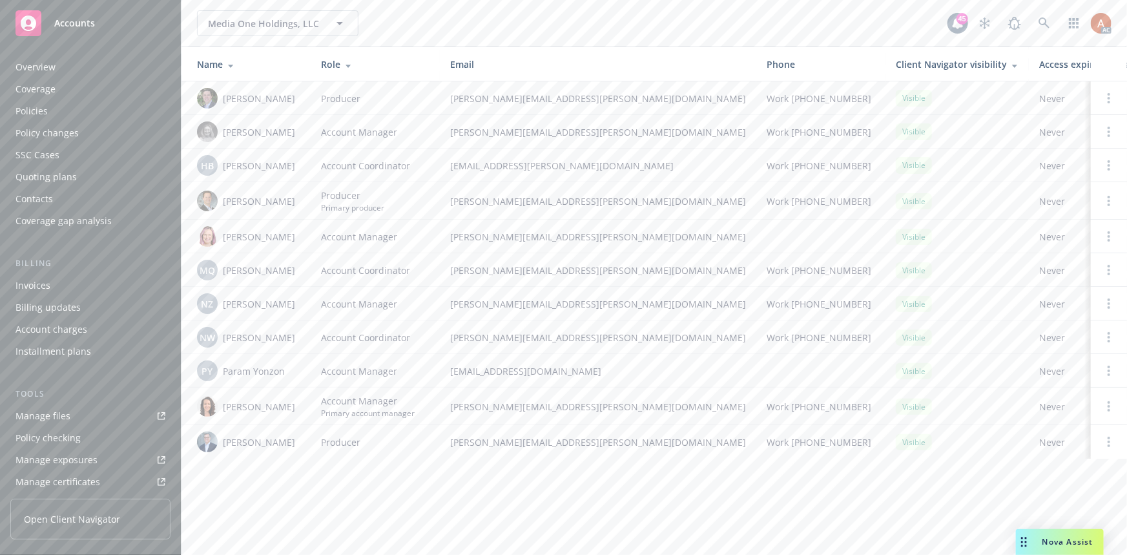
scroll to position [0, 0]
drag, startPoint x: 223, startPoint y: 96, endPoint x: 294, endPoint y: 94, distance: 71.1
click at [294, 94] on div "[PERSON_NAME]" at bounding box center [248, 98] width 103 height 21
copy span "[PERSON_NAME]"
click at [1046, 24] on icon at bounding box center [1044, 22] width 11 height 11
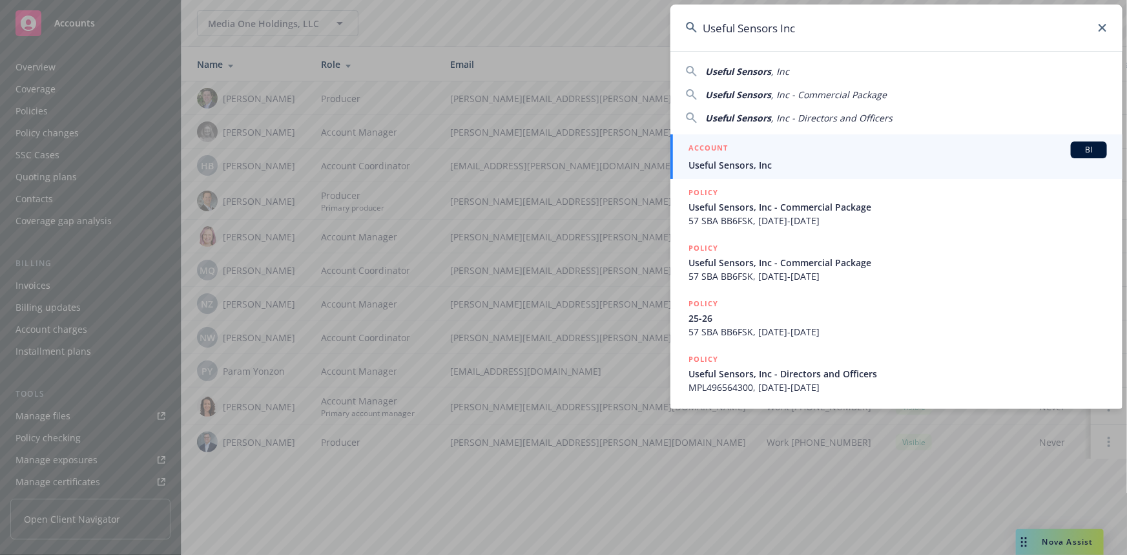
type input "Useful Sensors Inc"
click at [704, 148] on h5 "ACCOUNT" at bounding box center [708, 149] width 39 height 16
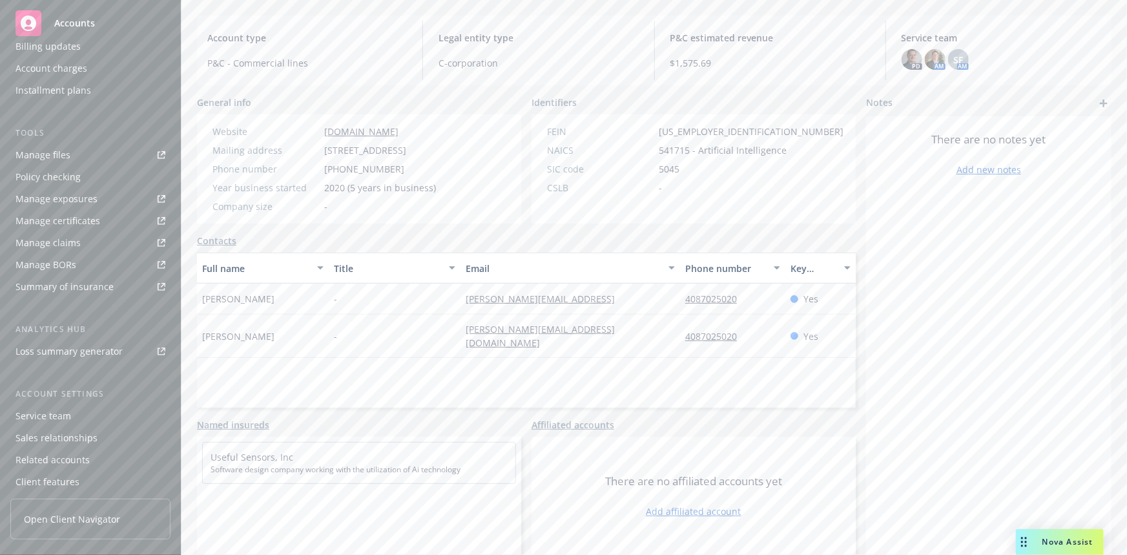
scroll to position [286, 0]
click at [41, 389] on div "Service team" at bounding box center [44, 391] width 56 height 21
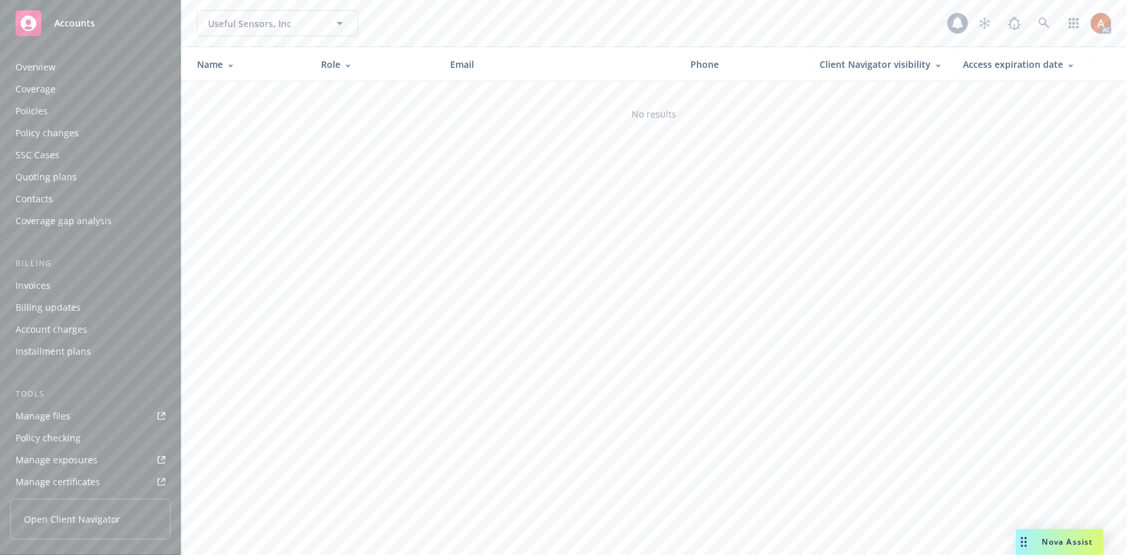
scroll to position [286, 0]
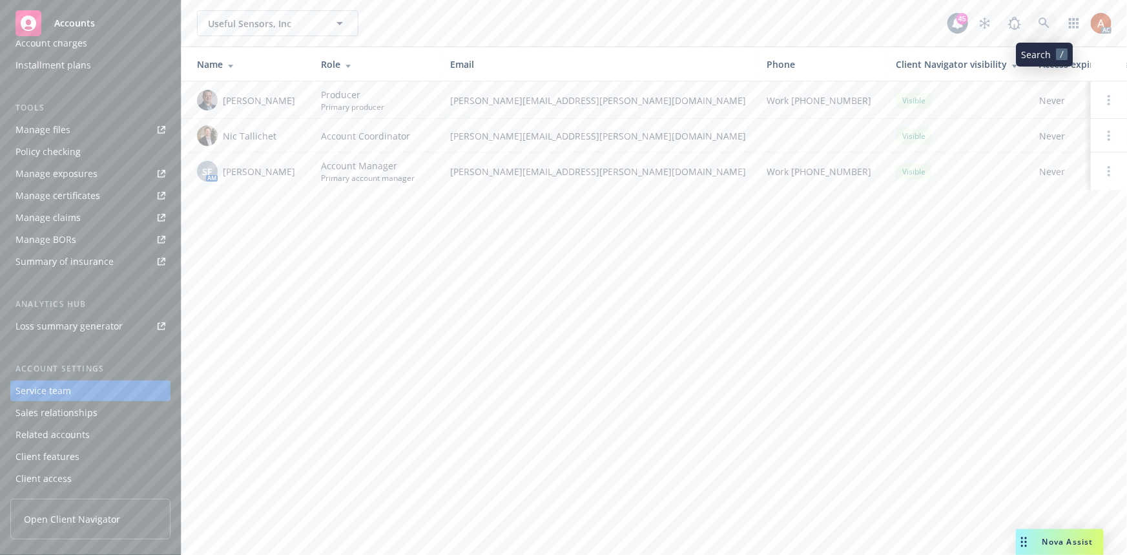
click at [1044, 24] on icon at bounding box center [1044, 22] width 11 height 11
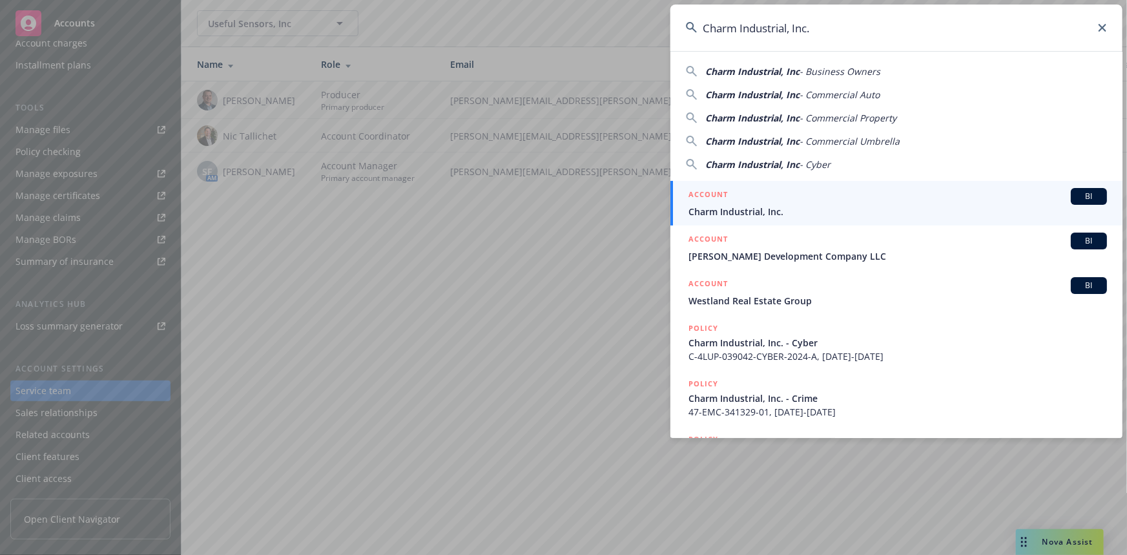
type input "Charm Industrial, Inc."
click at [717, 191] on h5 "ACCOUNT" at bounding box center [708, 196] width 39 height 16
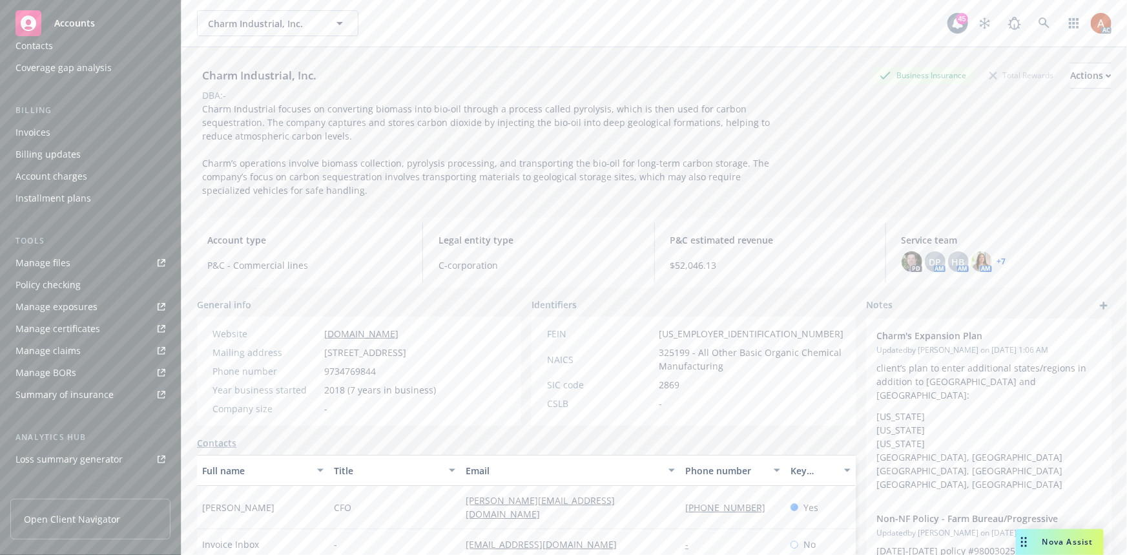
scroll to position [286, 0]
click at [58, 388] on div "Service team" at bounding box center [44, 391] width 56 height 21
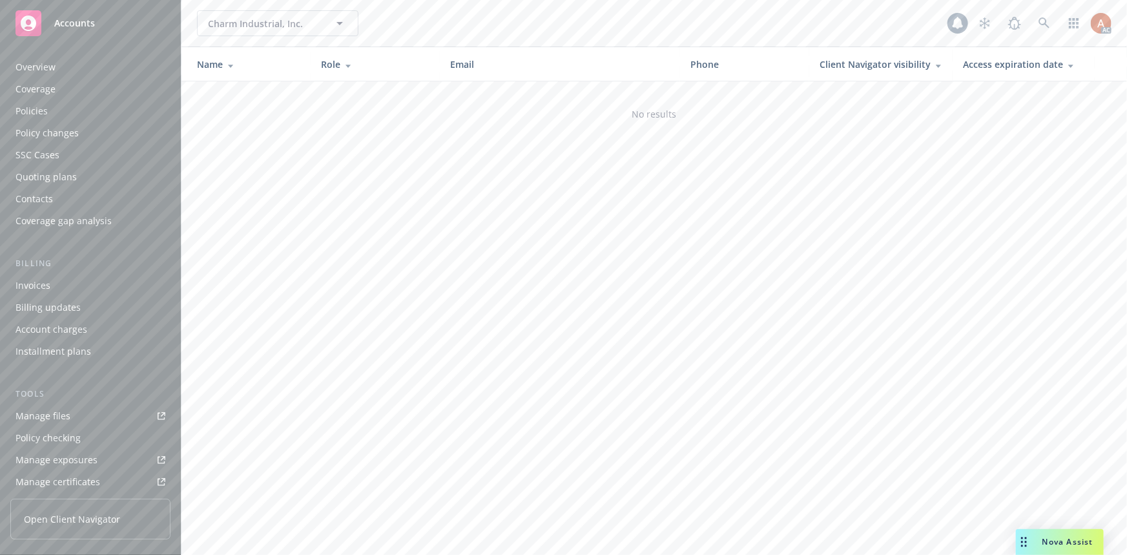
scroll to position [286, 0]
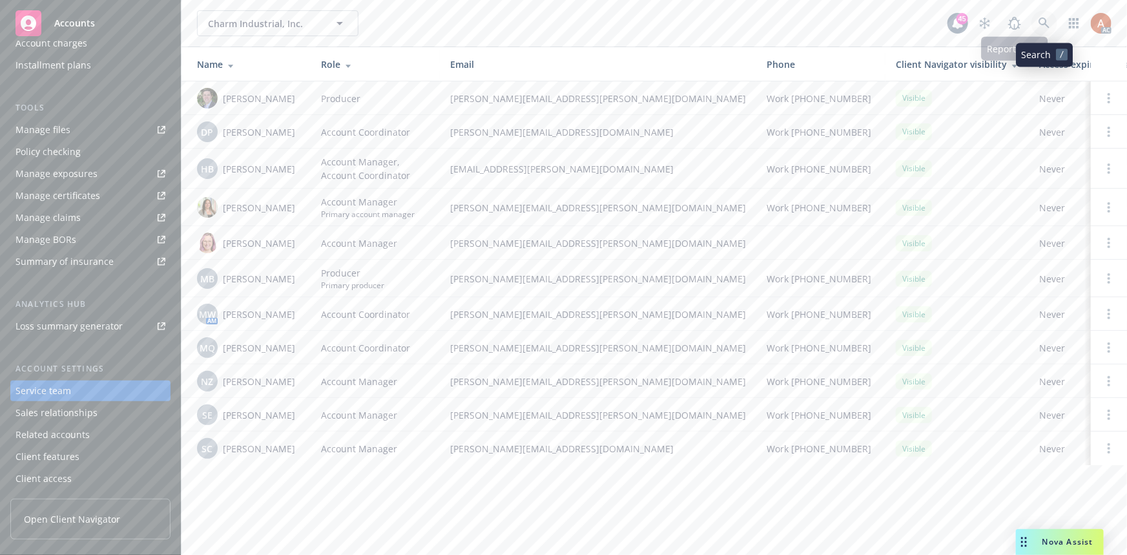
click at [1045, 23] on icon at bounding box center [1044, 22] width 11 height 11
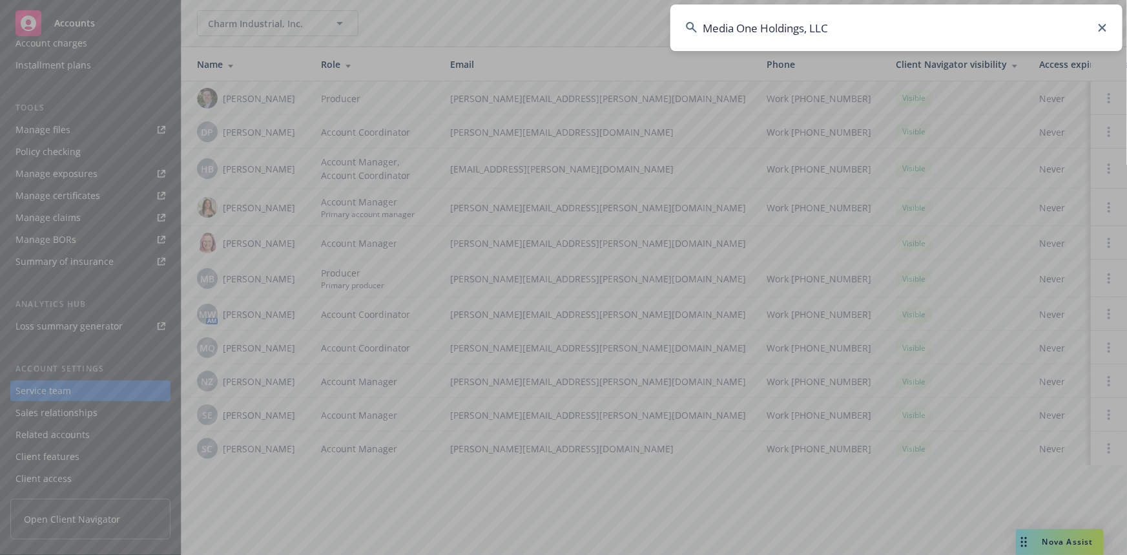
type input "Media One Holdings, LLC"
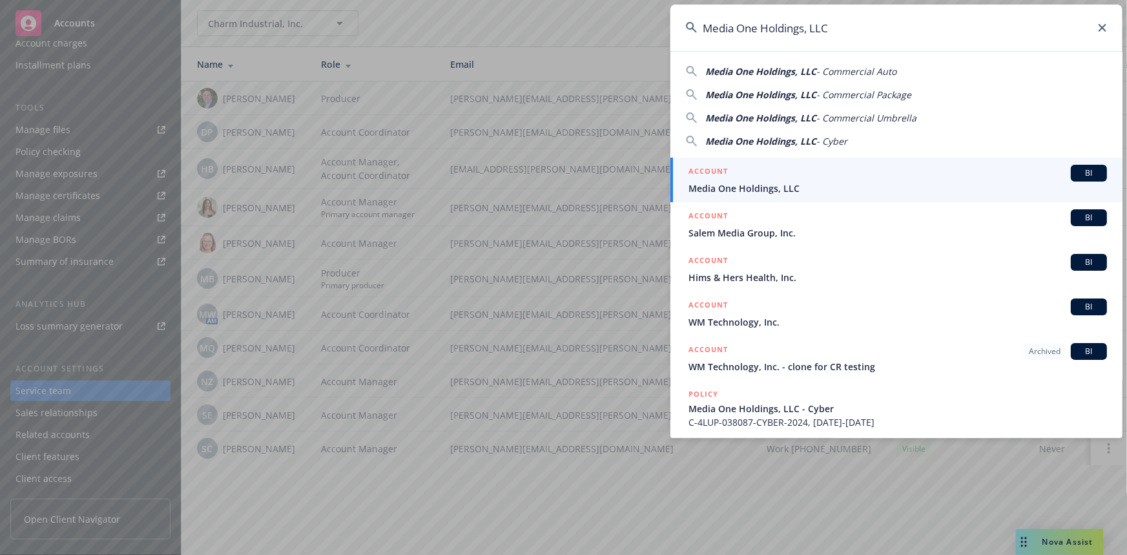
click at [711, 172] on h5 "ACCOUNT" at bounding box center [708, 173] width 39 height 16
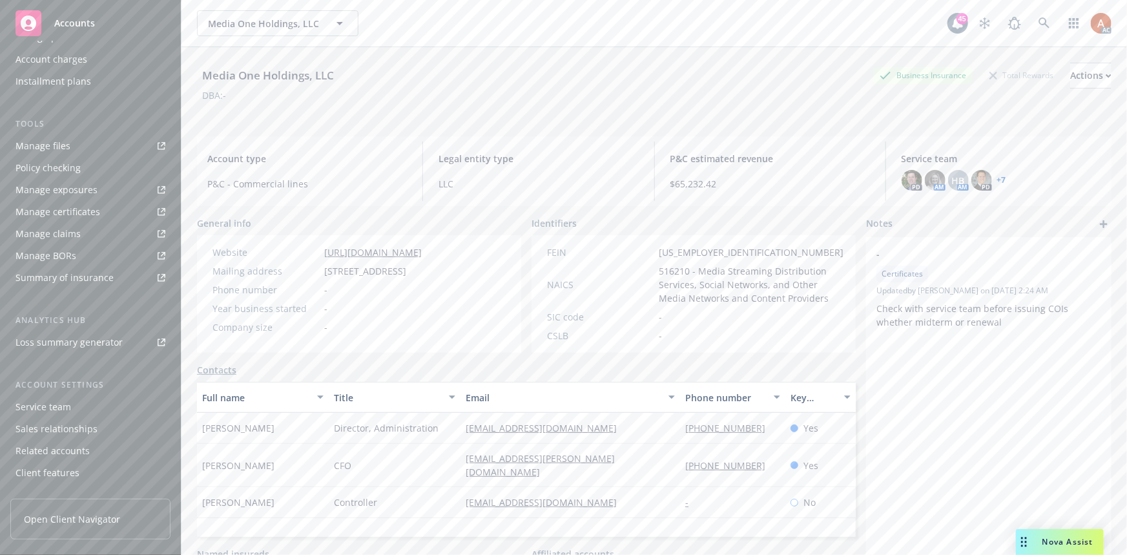
scroll to position [286, 0]
click at [32, 393] on div "Service team" at bounding box center [44, 391] width 56 height 21
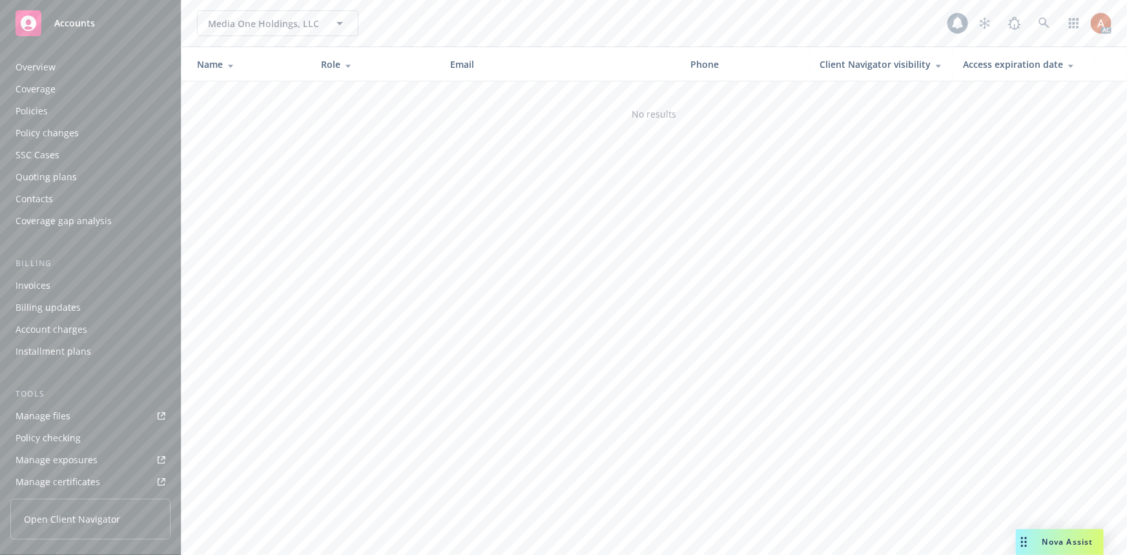
scroll to position [286, 0]
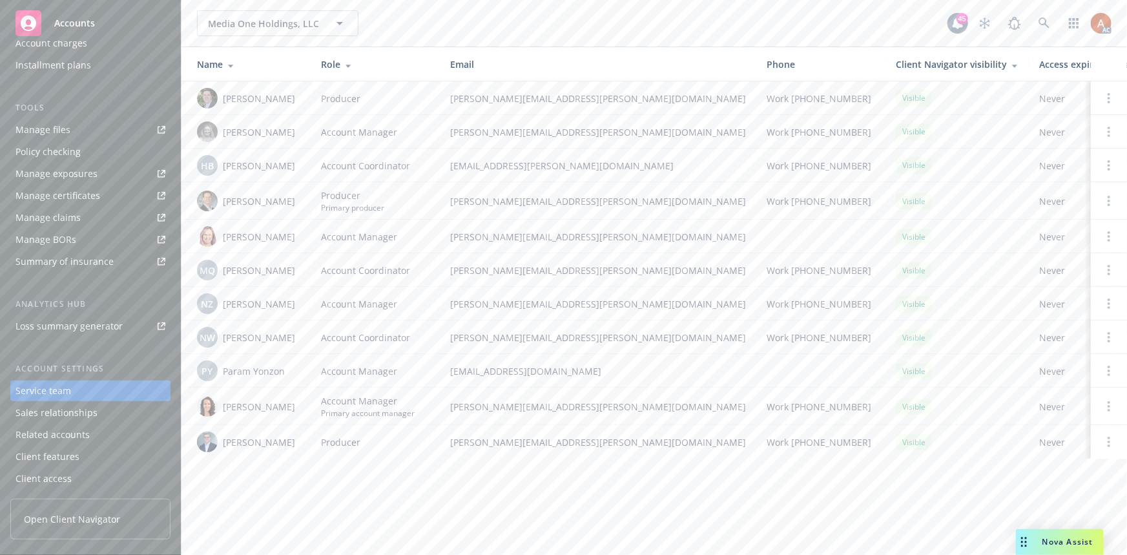
click at [329, 486] on div "Media One Holdings, LLC Media One Holdings, LLC 45 AC Name Role Email Phone Cli…" at bounding box center [655, 277] width 946 height 555
drag, startPoint x: 255, startPoint y: 443, endPoint x: 271, endPoint y: 443, distance: 16.2
click at [271, 443] on div "[PERSON_NAME]" at bounding box center [248, 442] width 103 height 21
copy span "[PERSON_NAME]"
drag, startPoint x: 222, startPoint y: 131, endPoint x: 290, endPoint y: 131, distance: 67.8
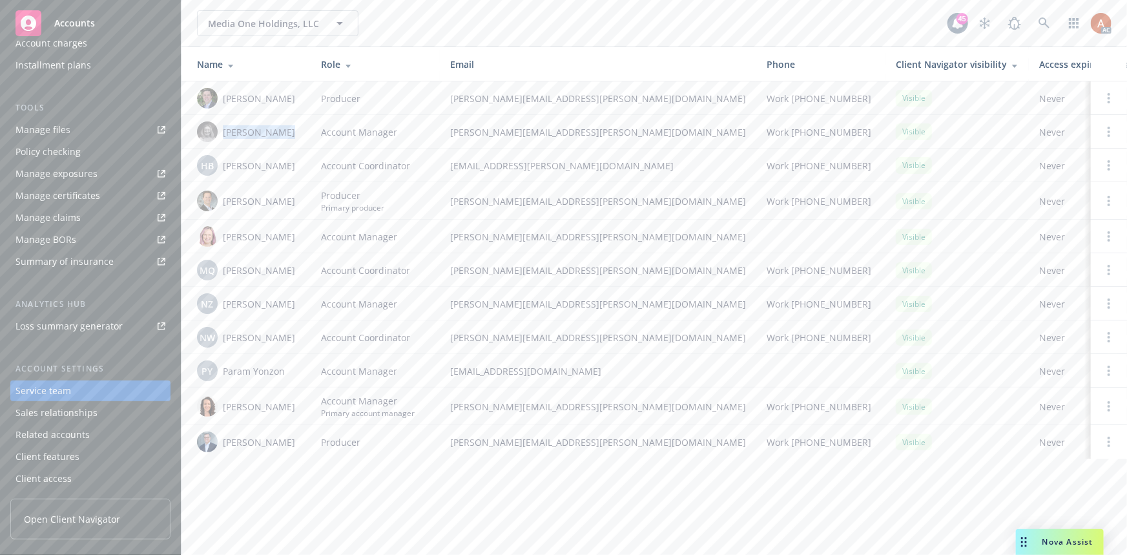
click at [290, 131] on div "[PERSON_NAME]" at bounding box center [248, 131] width 103 height 21
copy span "[PERSON_NAME]"
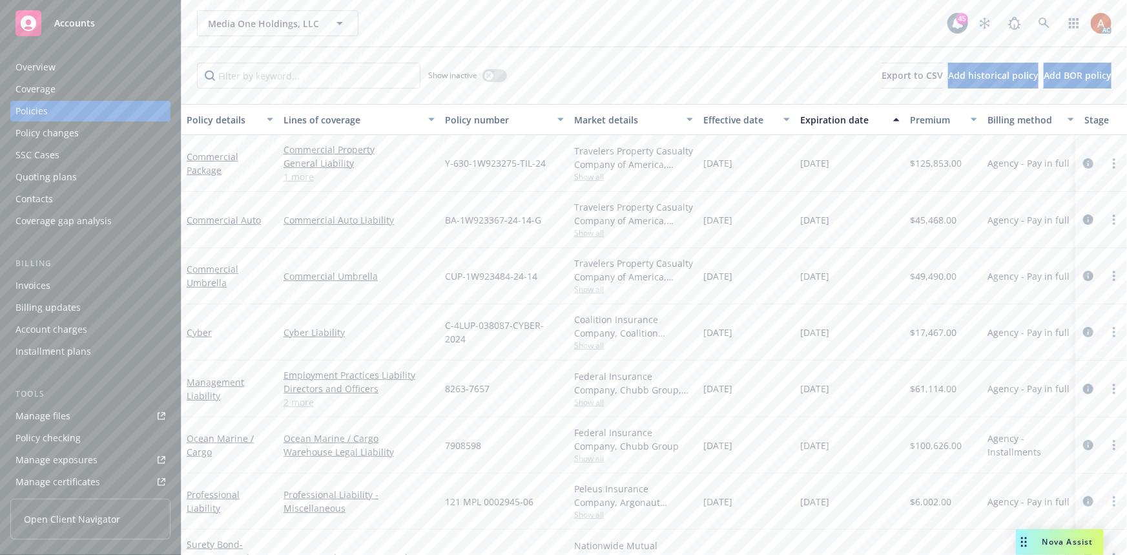
scroll to position [286, 0]
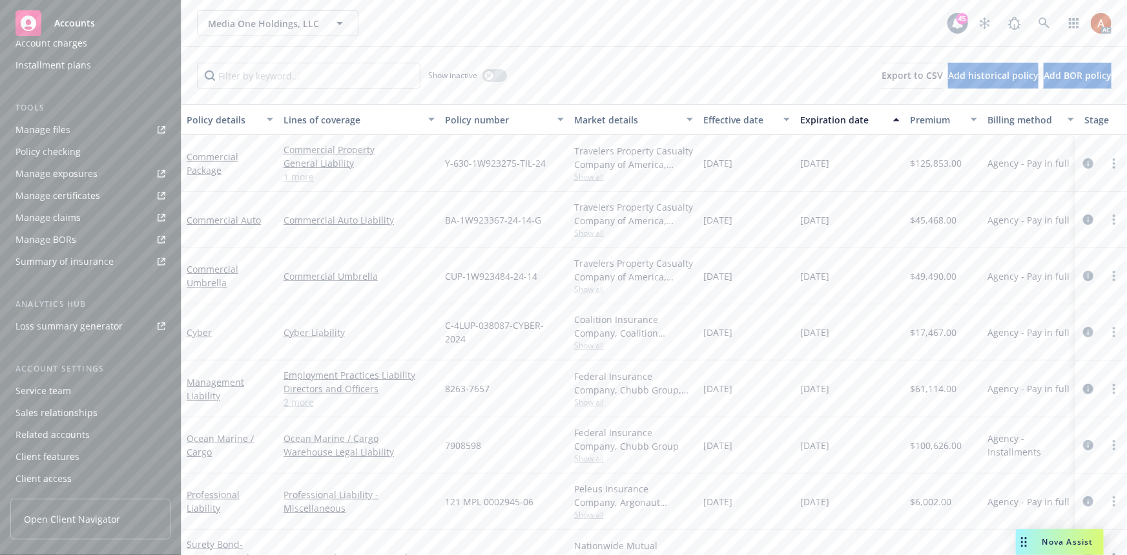
click at [43, 387] on div "Service team" at bounding box center [44, 391] width 56 height 21
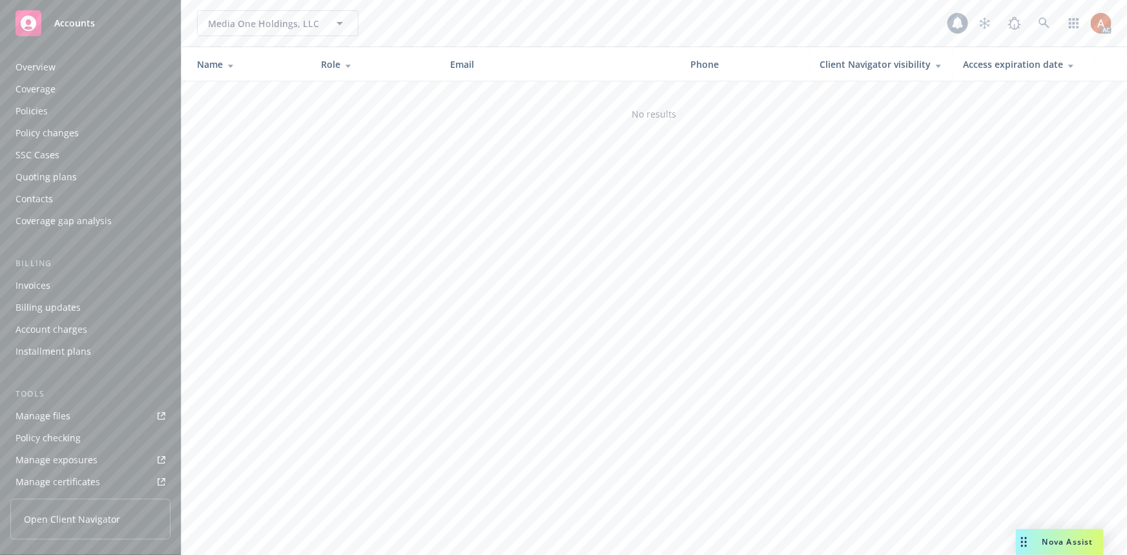
scroll to position [286, 0]
